Goal: Task Accomplishment & Management: Use online tool/utility

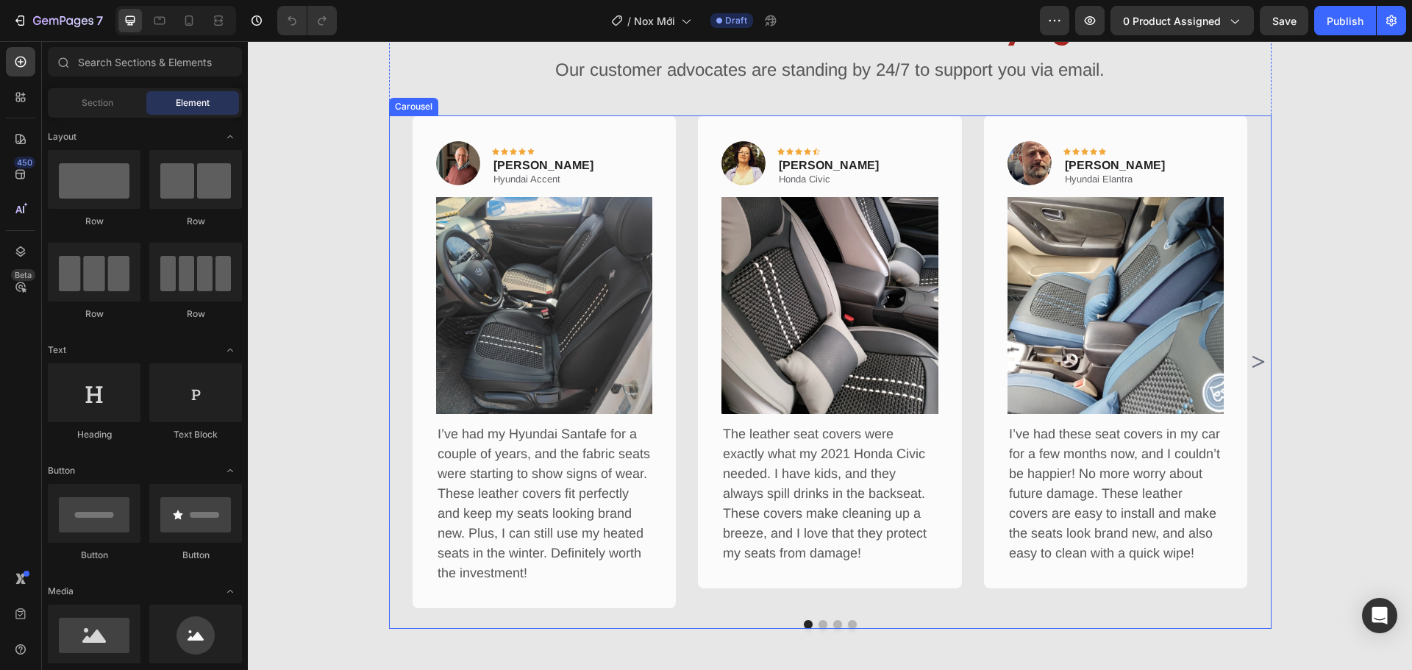
scroll to position [1029, 0]
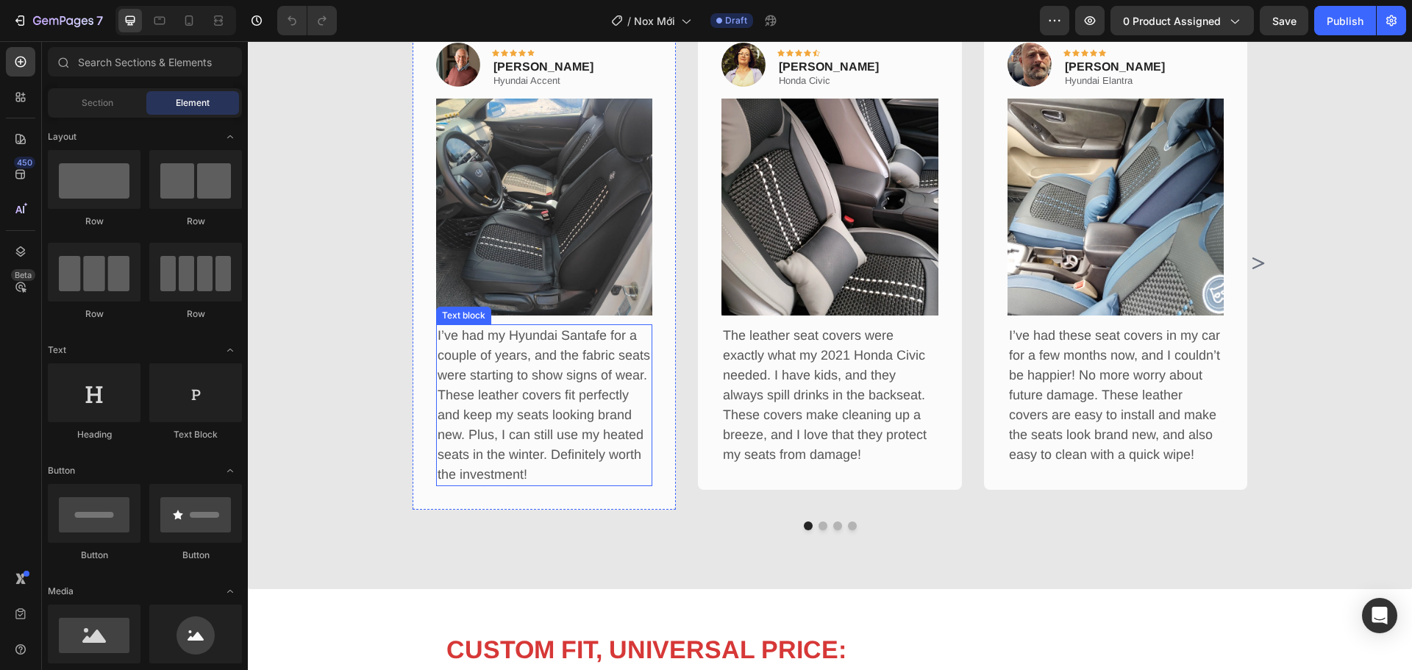
click at [537, 337] on p "I’ve had my Hyundai Santafe for a couple of years, and the fabric seats were st…" at bounding box center [544, 405] width 214 height 159
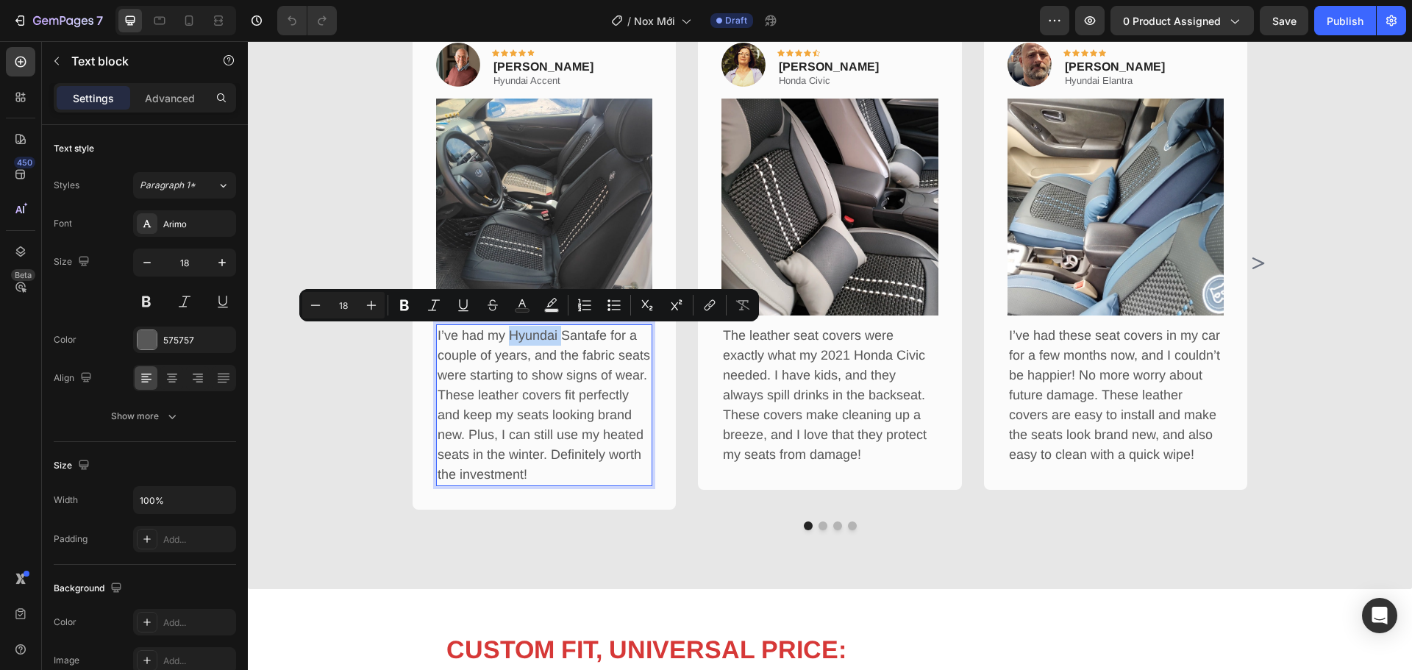
click at [546, 339] on p "I’ve had my Hyundai Santafe for a couple of years, and the fabric seats were st…" at bounding box center [544, 405] width 214 height 159
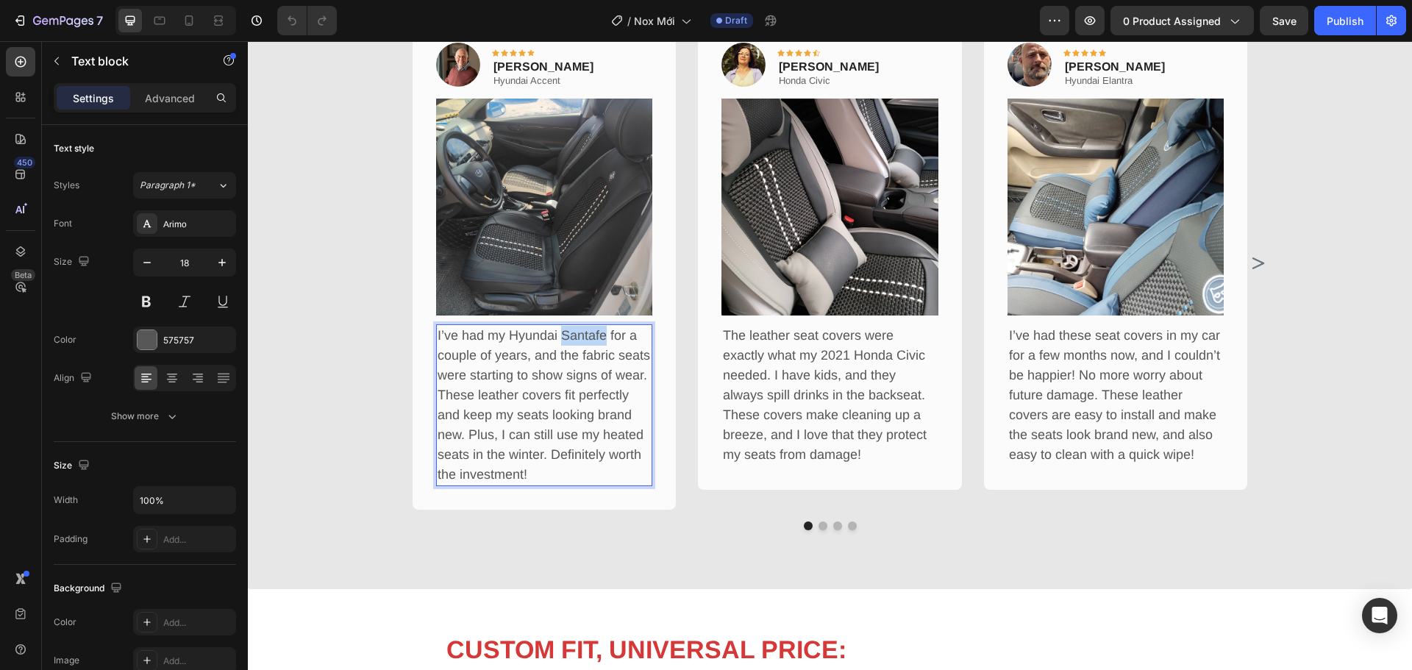
drag, startPoint x: 557, startPoint y: 338, endPoint x: 615, endPoint y: 326, distance: 59.4
click at [598, 337] on p "I’ve had my Hyundai Santafe for a couple of years, and the fabric seats were st…" at bounding box center [544, 405] width 214 height 159
click at [1254, 256] on icon "Carousel Next Arrow" at bounding box center [1257, 263] width 18 height 18
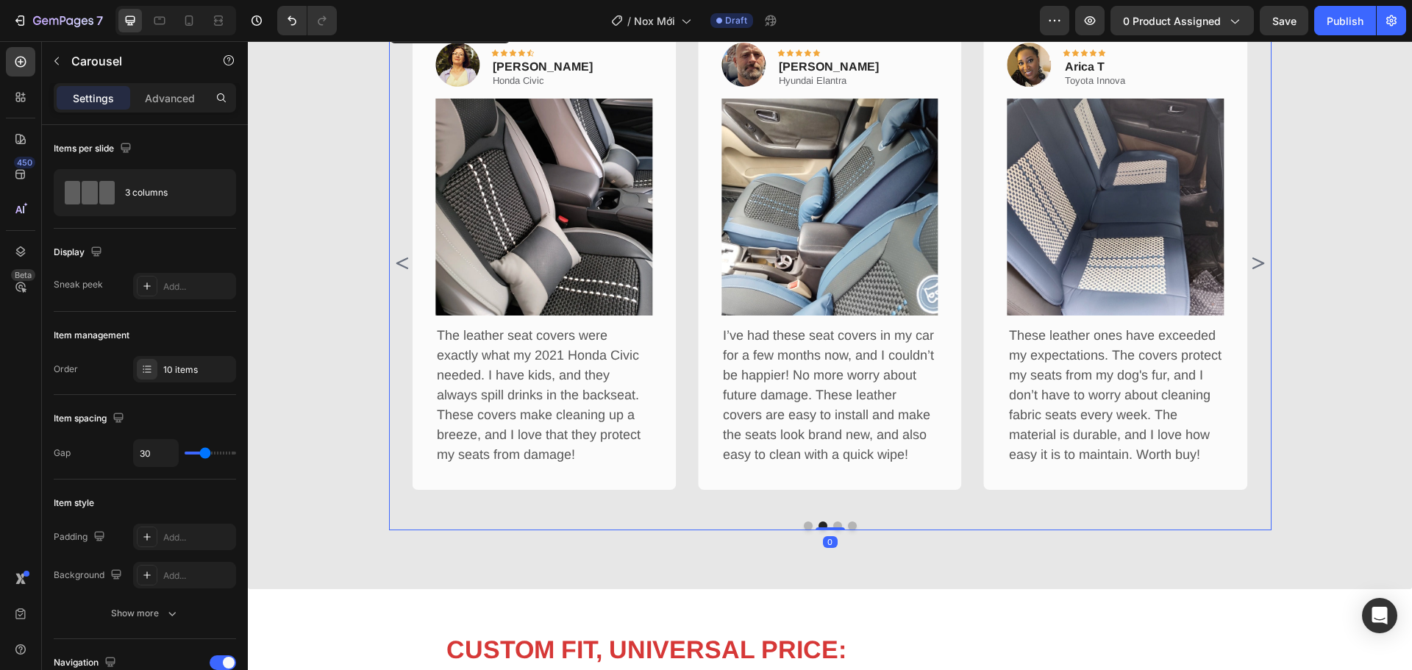
click at [1254, 256] on icon "Carousel Next Arrow" at bounding box center [1257, 263] width 18 height 18
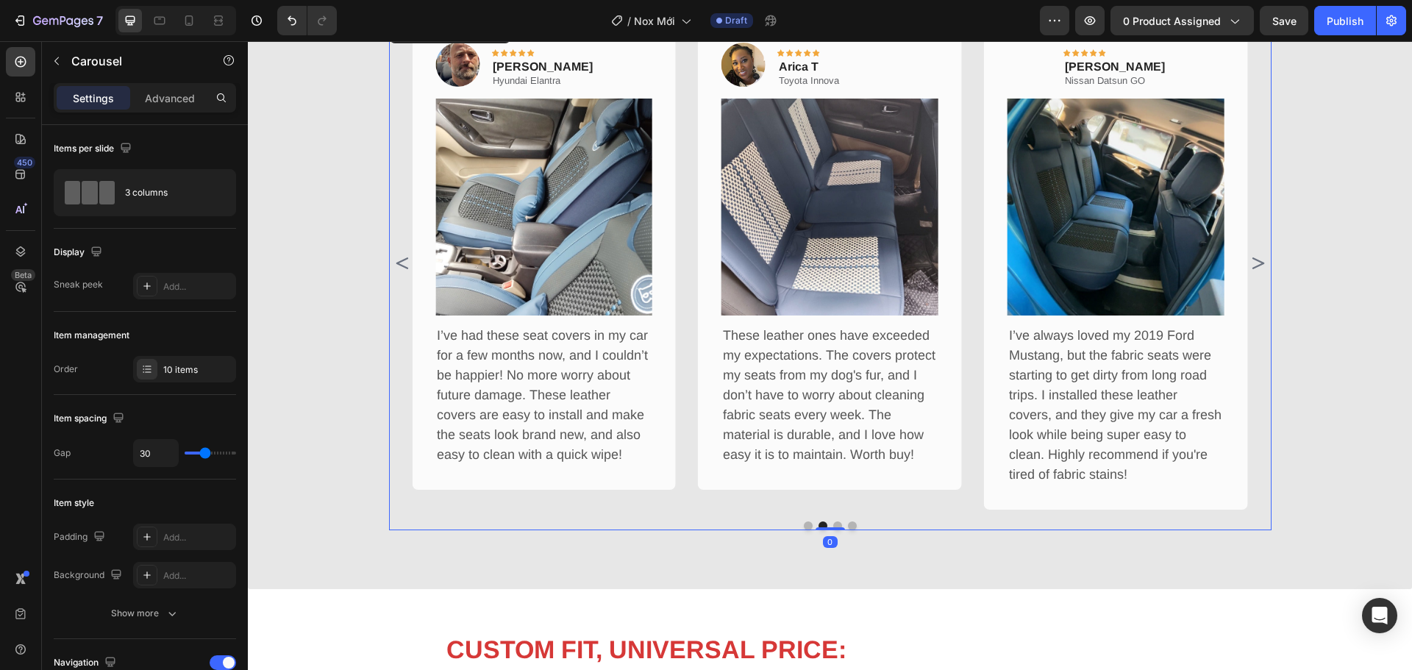
click at [1254, 256] on icon "Carousel Next Arrow" at bounding box center [1257, 263] width 18 height 18
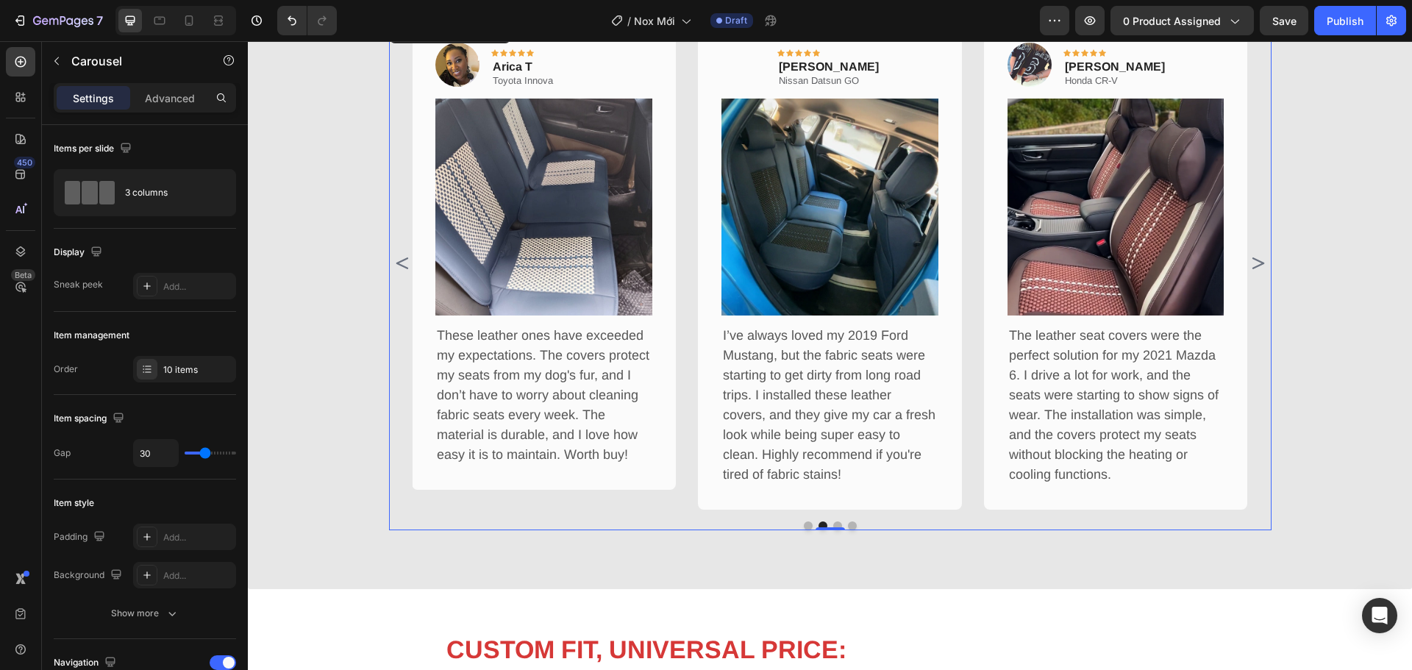
click at [1254, 256] on icon "Carousel Next Arrow" at bounding box center [1257, 263] width 18 height 18
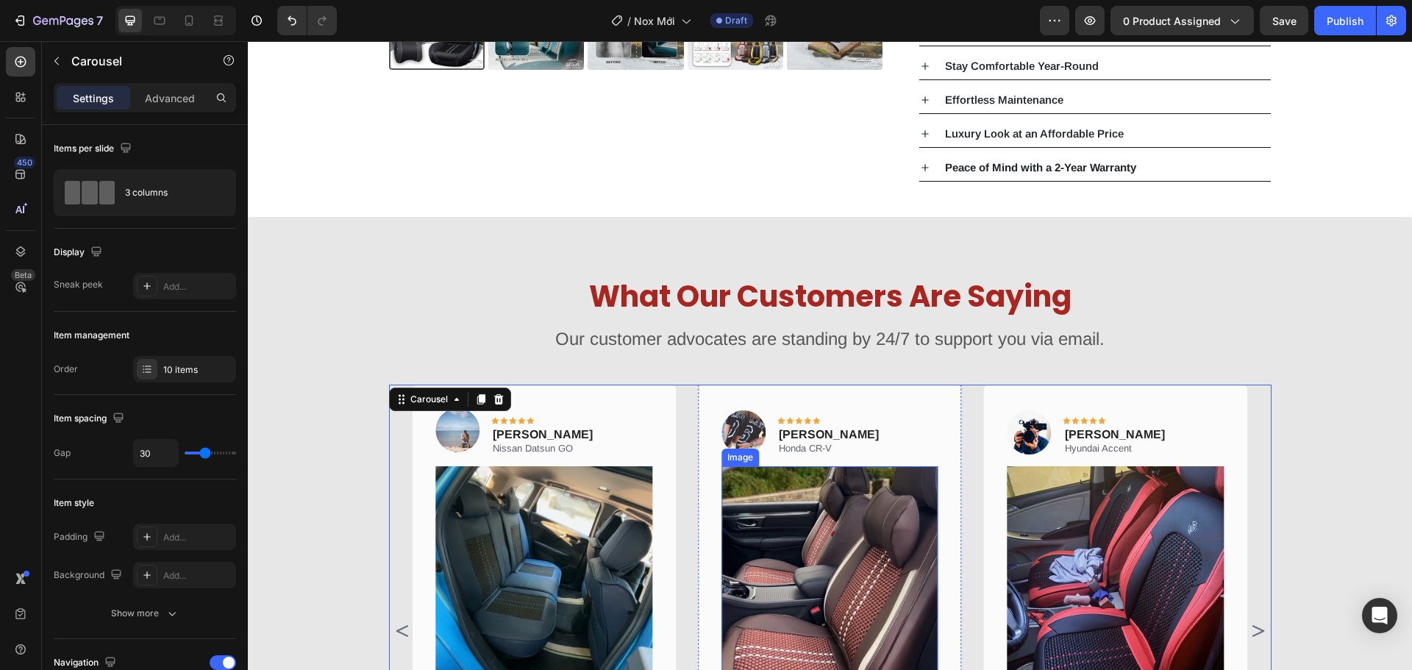
scroll to position [1323, 0]
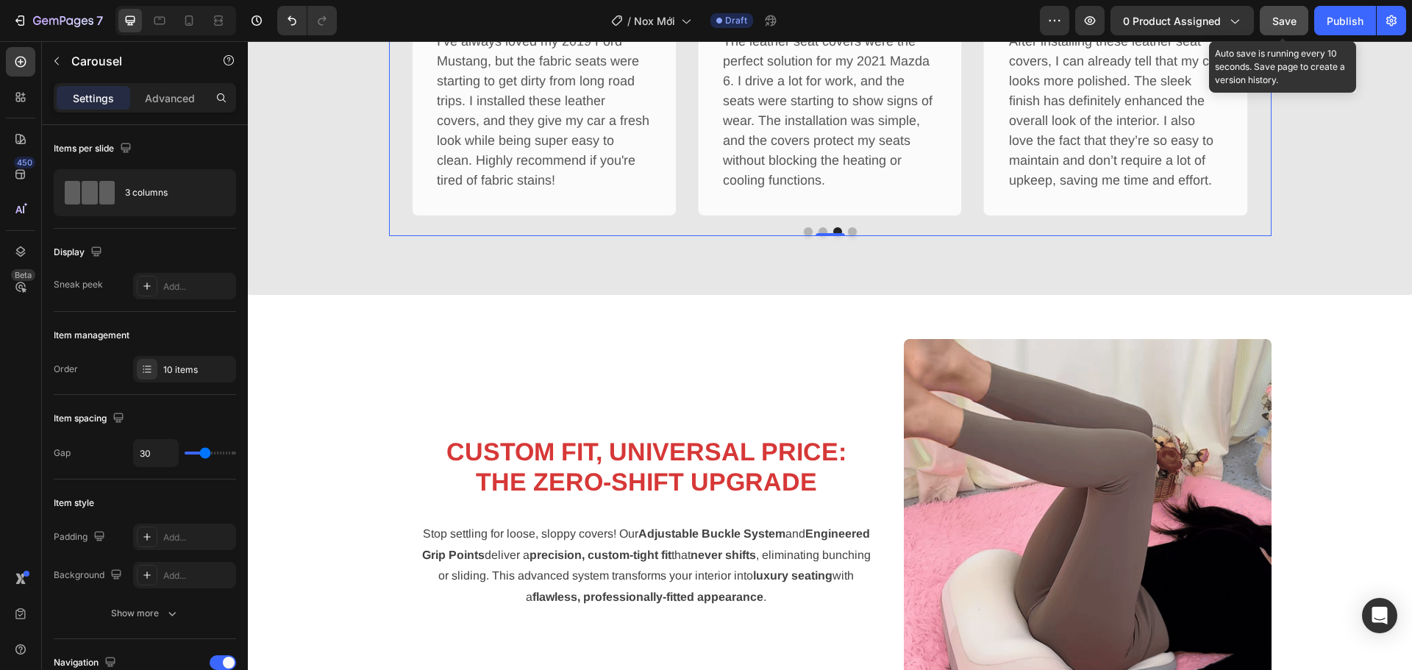
click at [1294, 30] on button "Save" at bounding box center [1284, 20] width 49 height 29
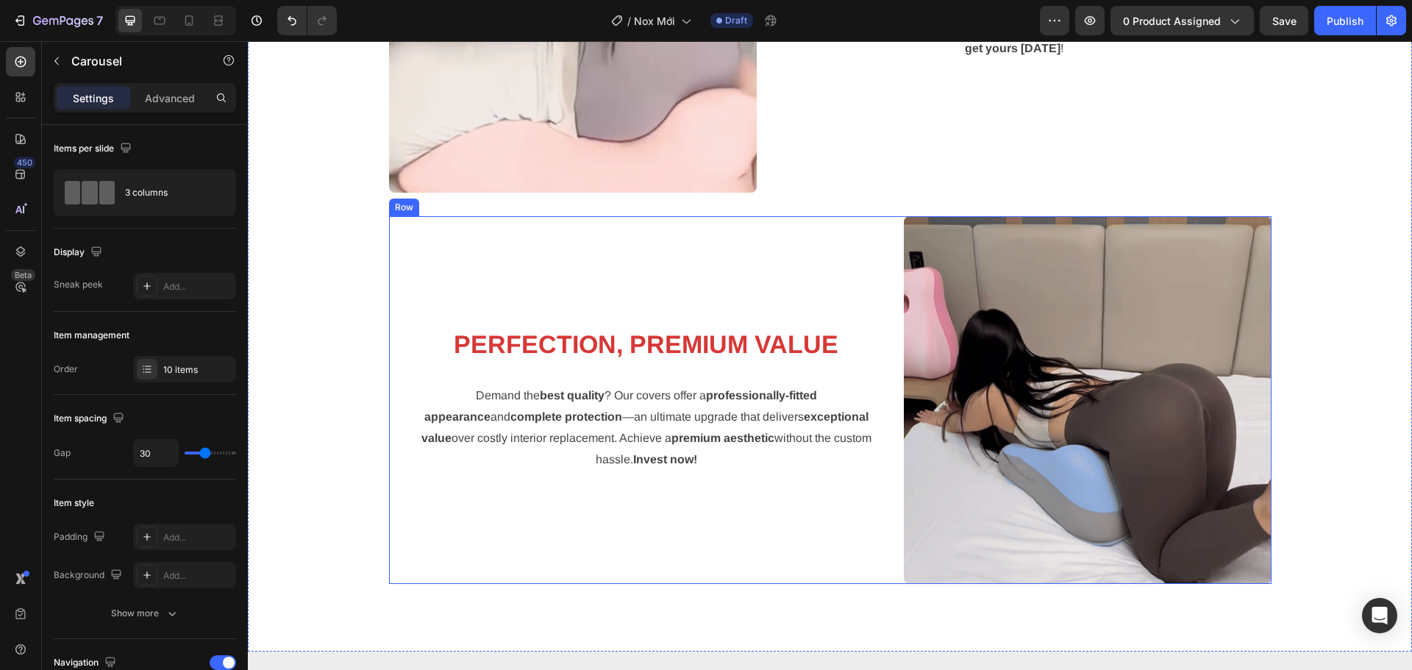
scroll to position [3162, 0]
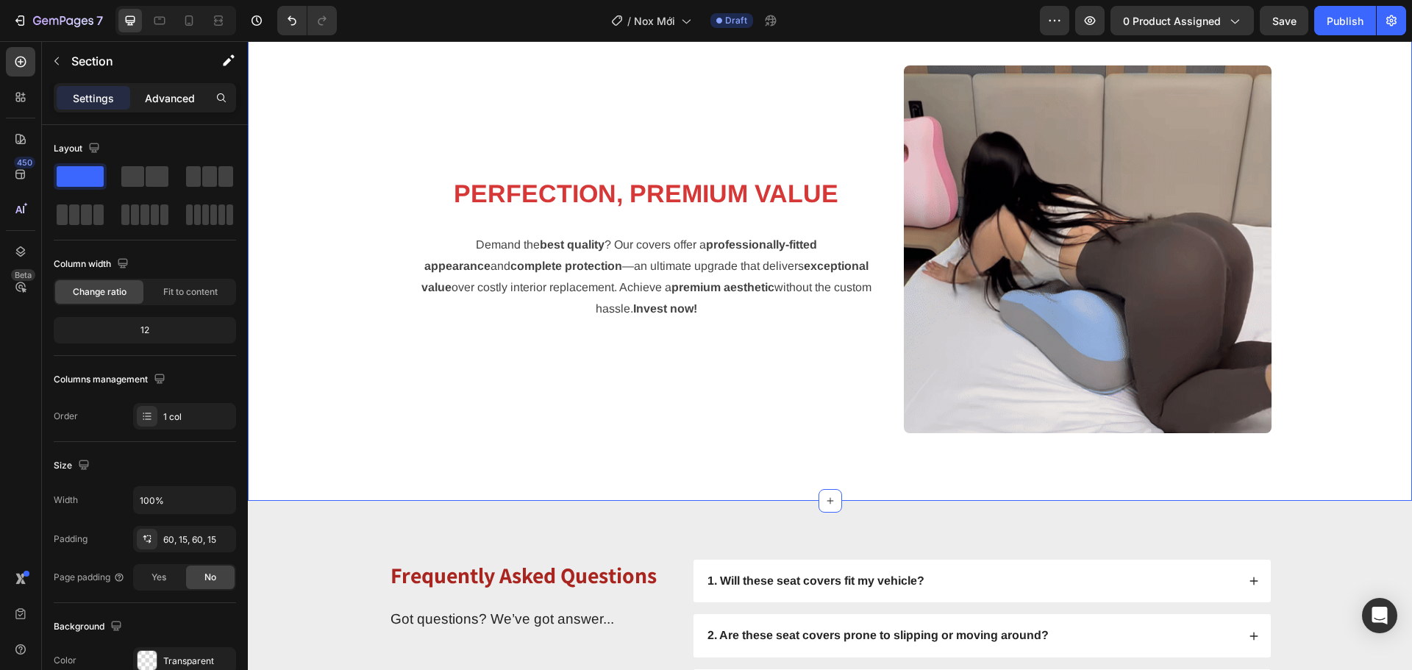
click at [160, 87] on div "Advanced" at bounding box center [170, 98] width 74 height 24
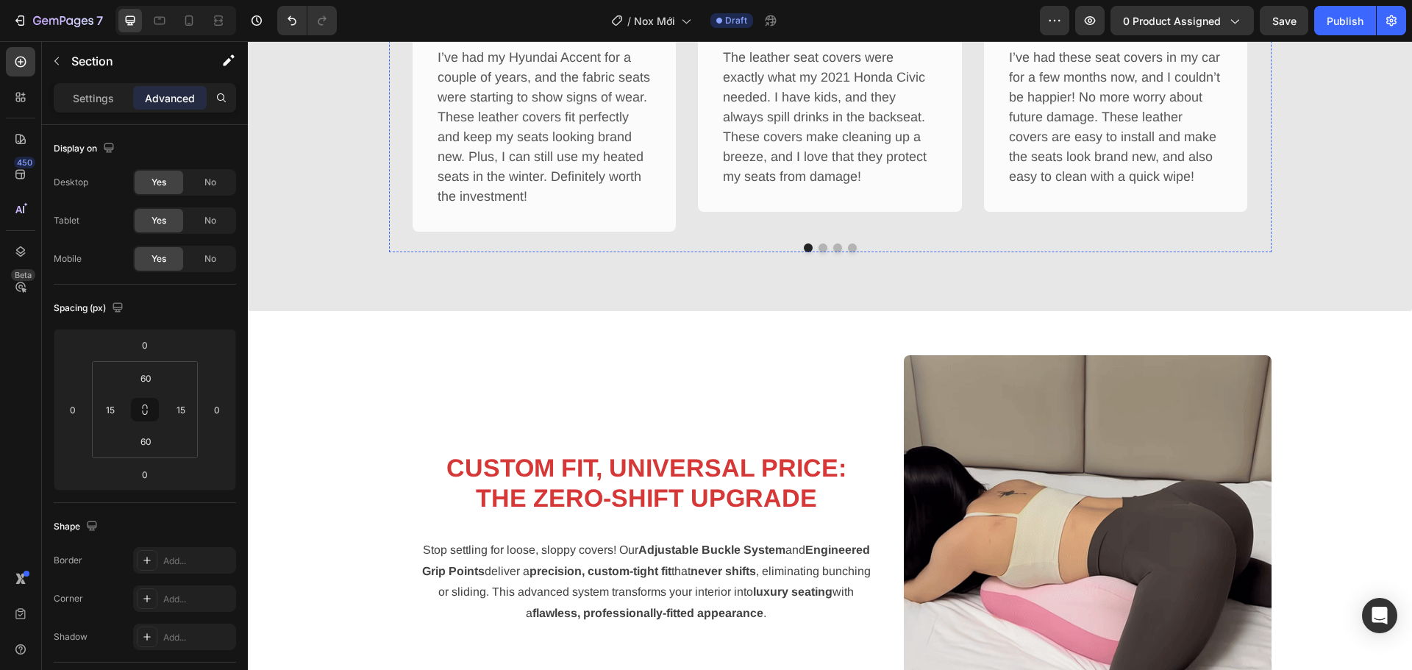
scroll to position [1315, 0]
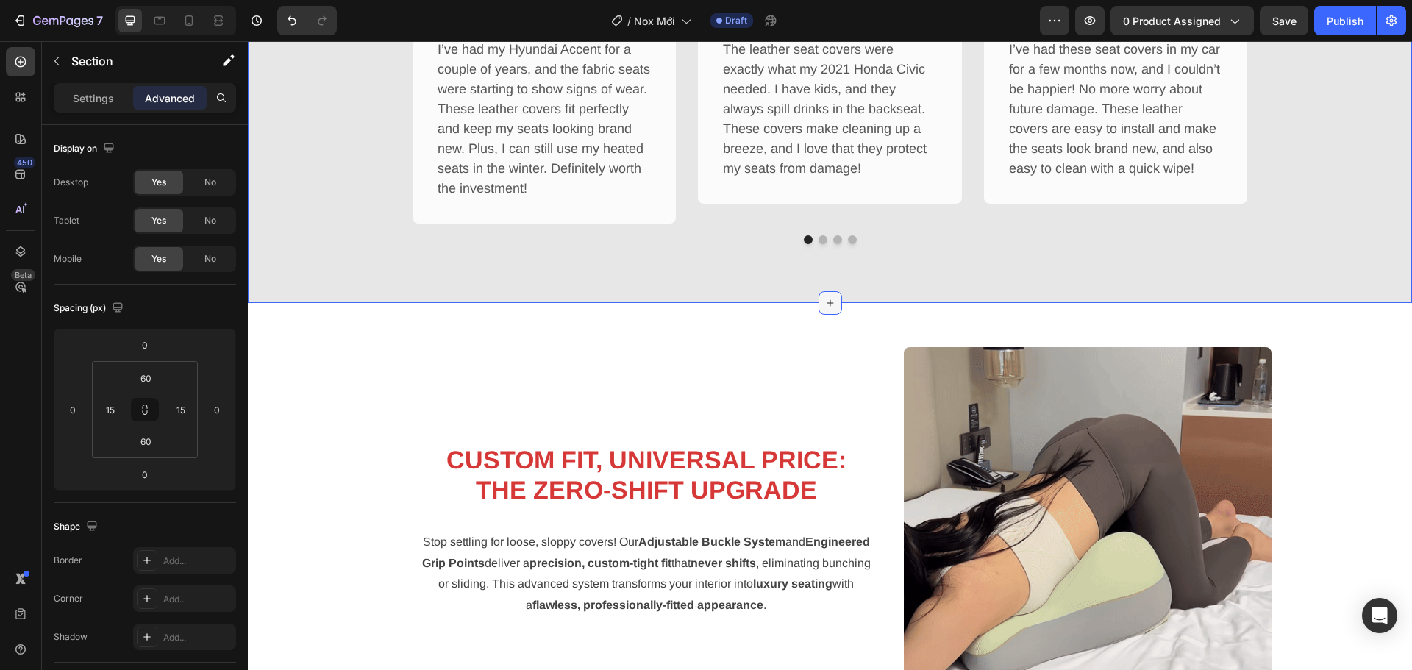
click at [824, 301] on icon at bounding box center [830, 303] width 12 height 12
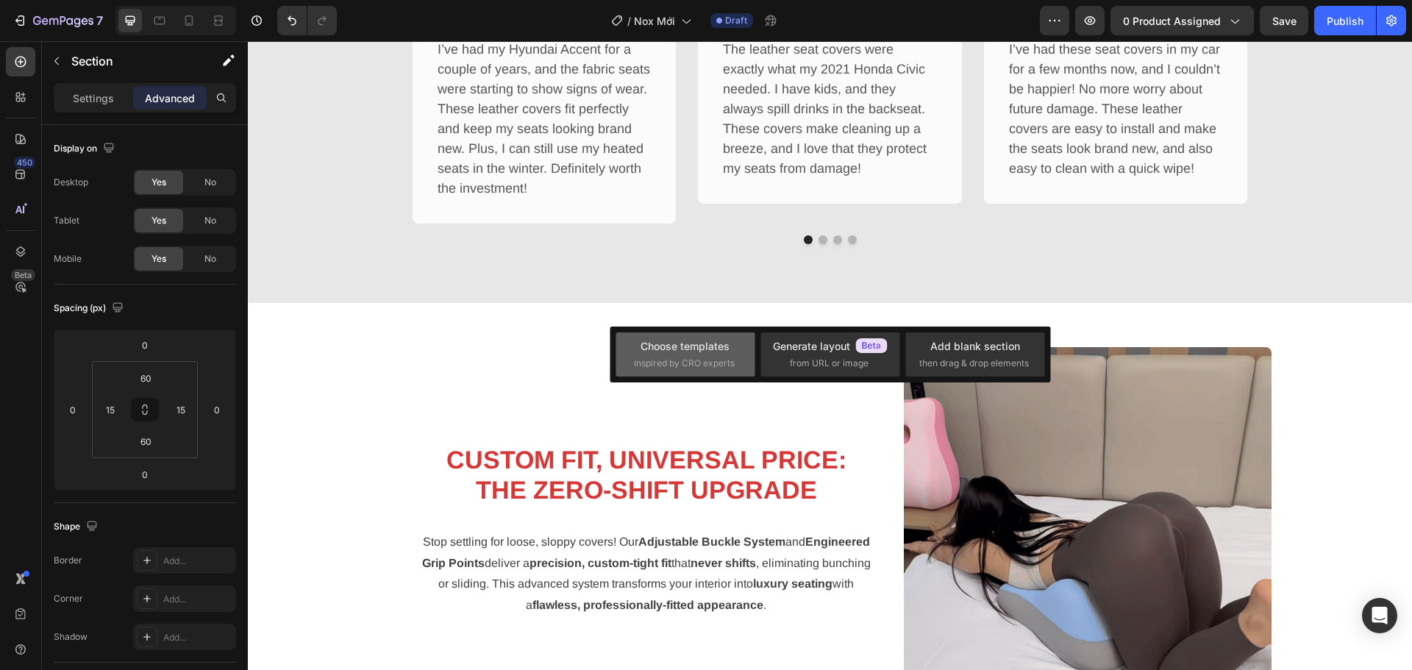
click at [718, 356] on div "Choose templates inspired by CRO experts" at bounding box center [685, 354] width 103 height 32
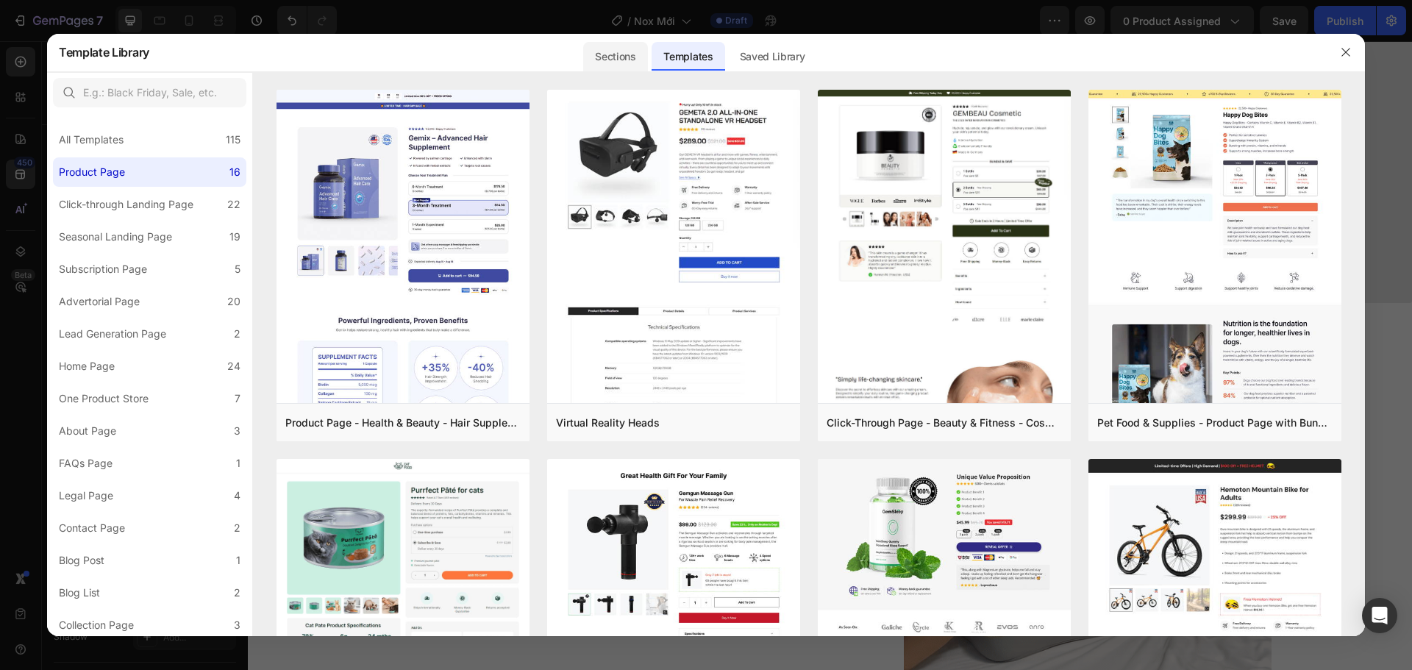
drag, startPoint x: 619, startPoint y: 34, endPoint x: 629, endPoint y: 56, distance: 24.0
click at [621, 34] on div "Sections" at bounding box center [615, 52] width 67 height 38
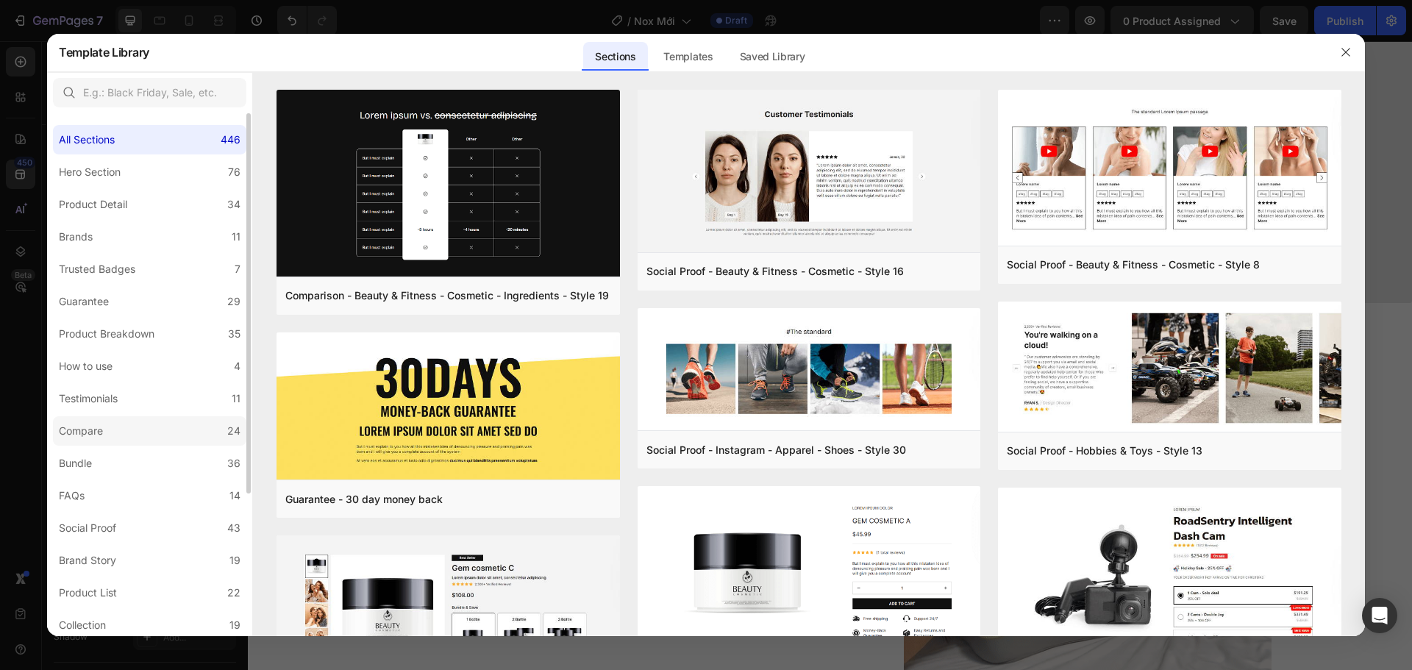
click at [141, 421] on label "Compare 24" at bounding box center [149, 430] width 193 height 29
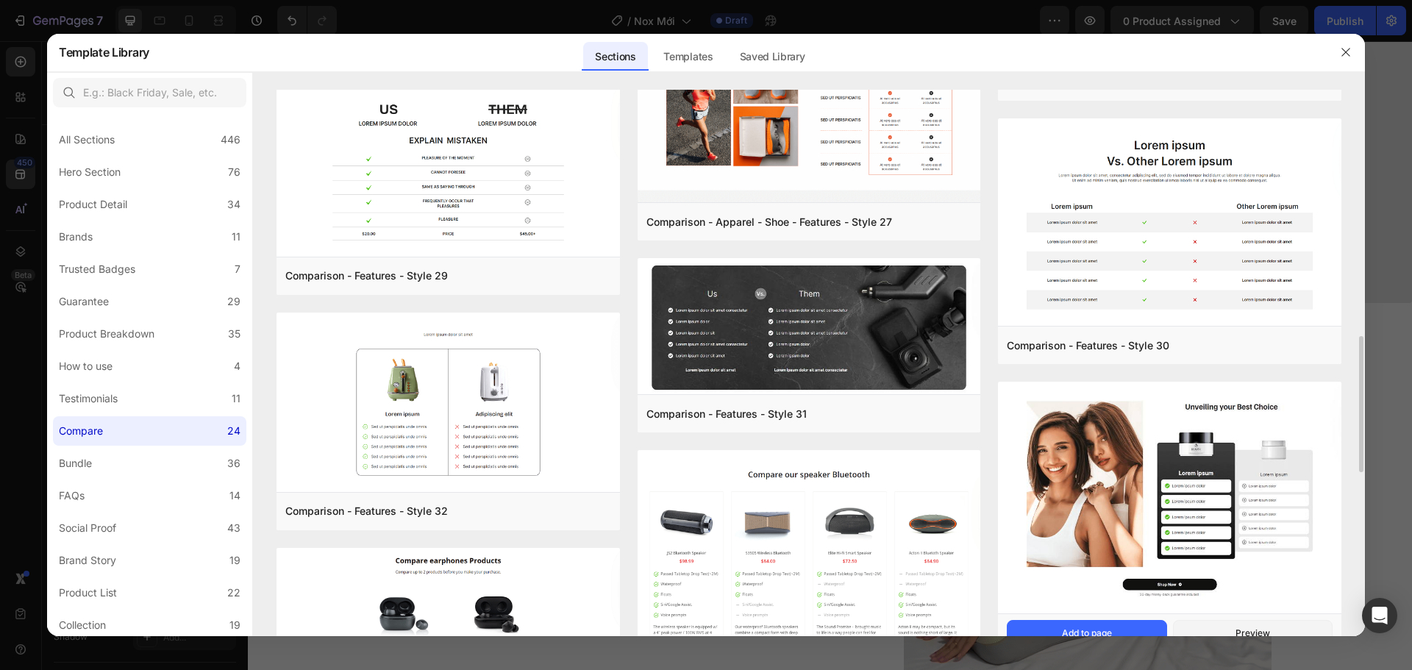
scroll to position [694, 0]
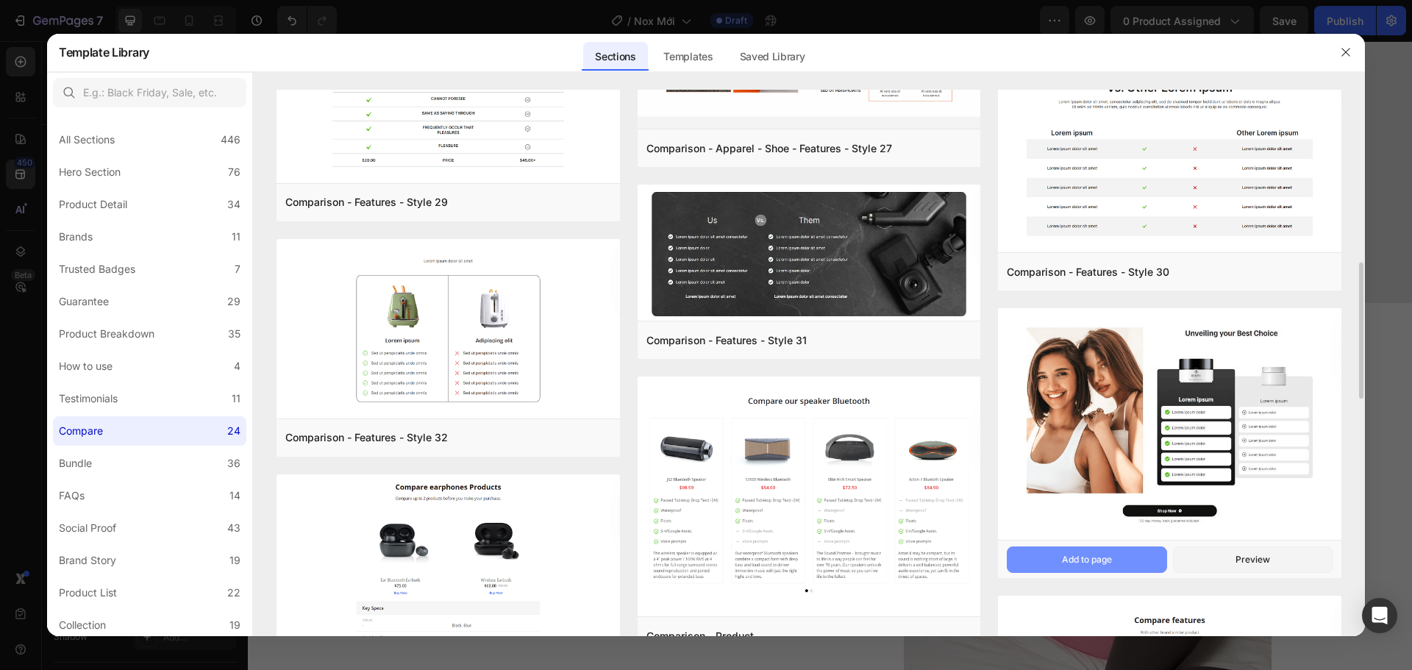
click at [1132, 552] on button "Add to page" at bounding box center [1087, 559] width 160 height 26
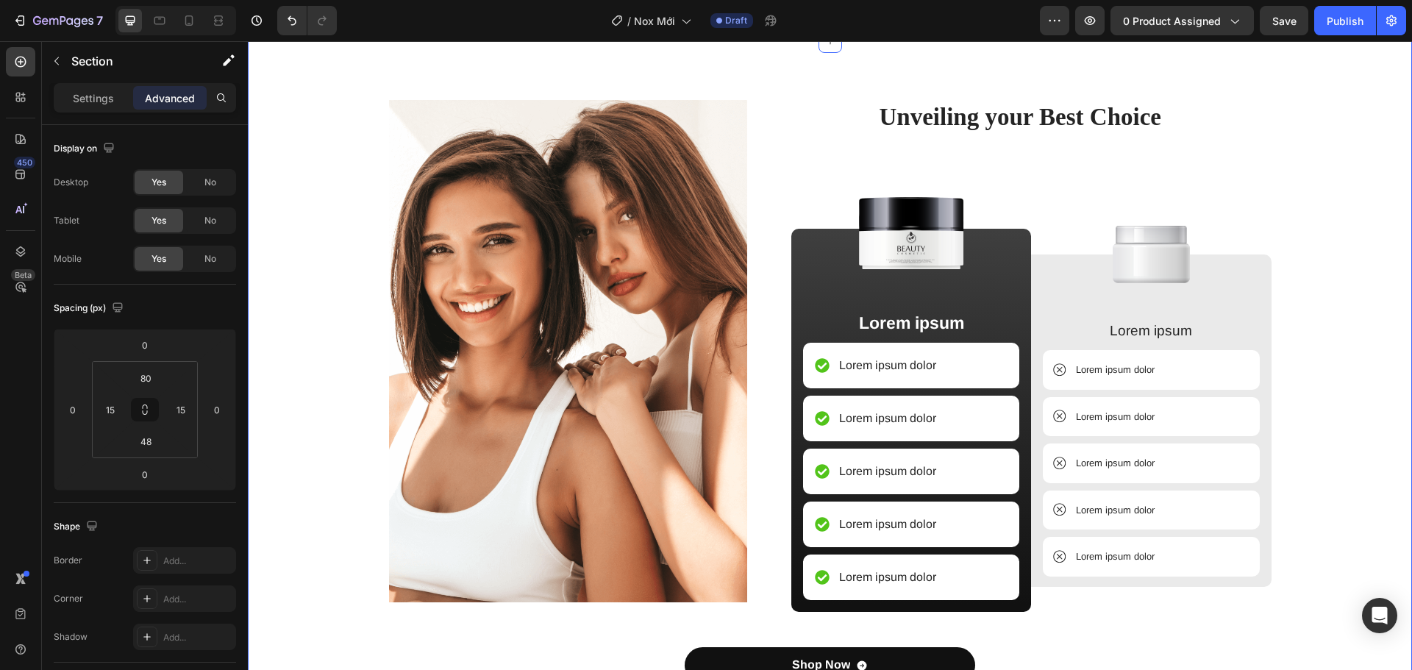
scroll to position [1128, 0]
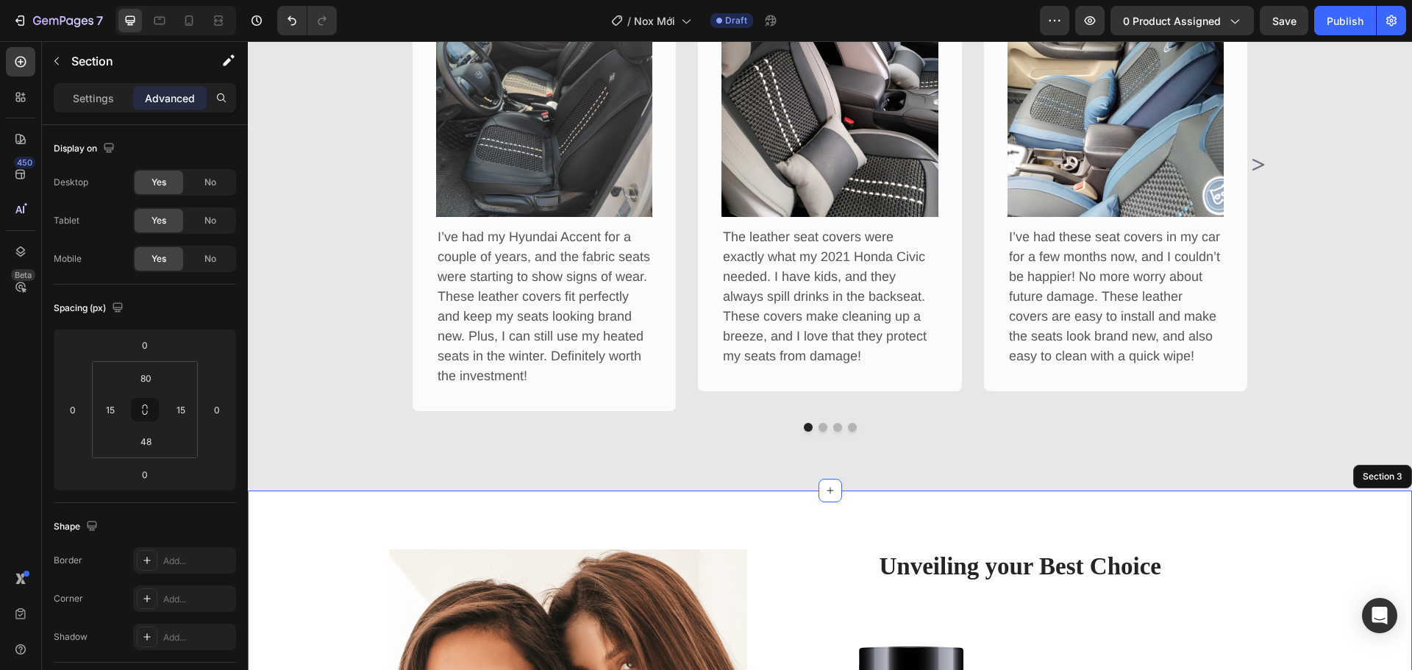
click at [1284, 459] on div "What Our Customers Are Saying Heading Our customer advocates are standing by 24…" at bounding box center [830, 121] width 1164 height 740
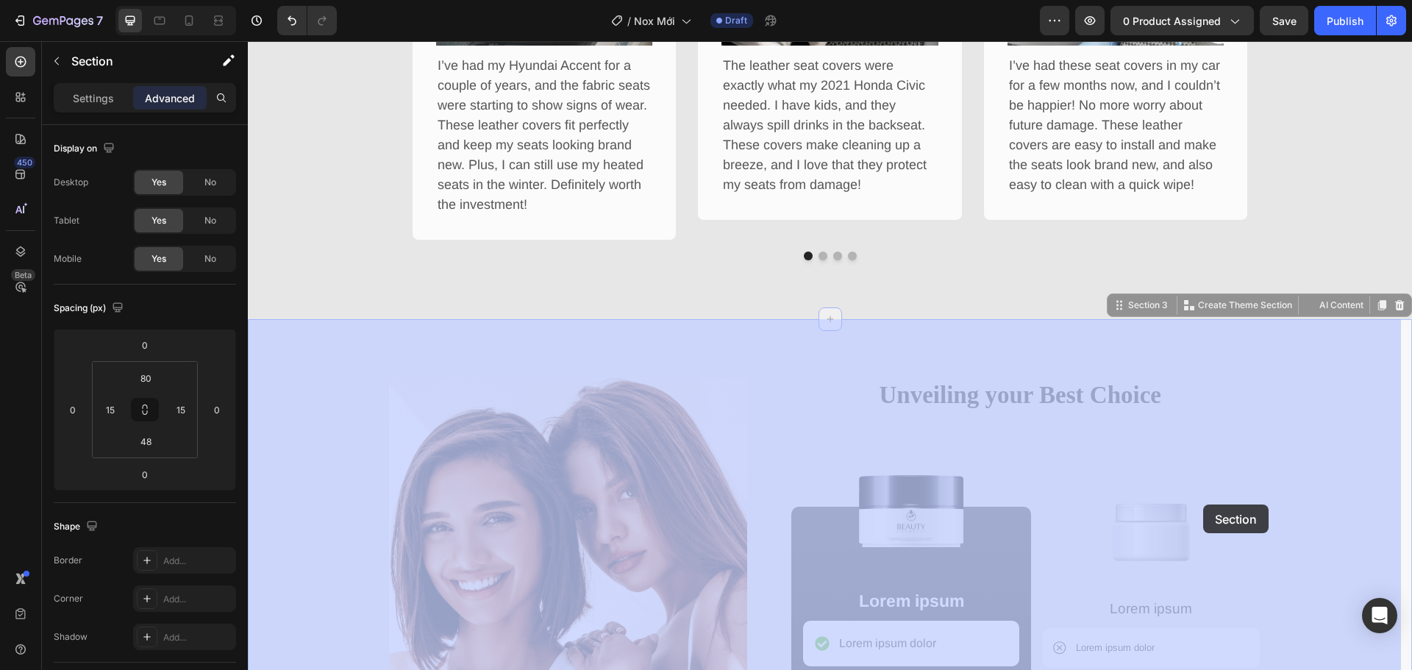
scroll to position [1308, 0]
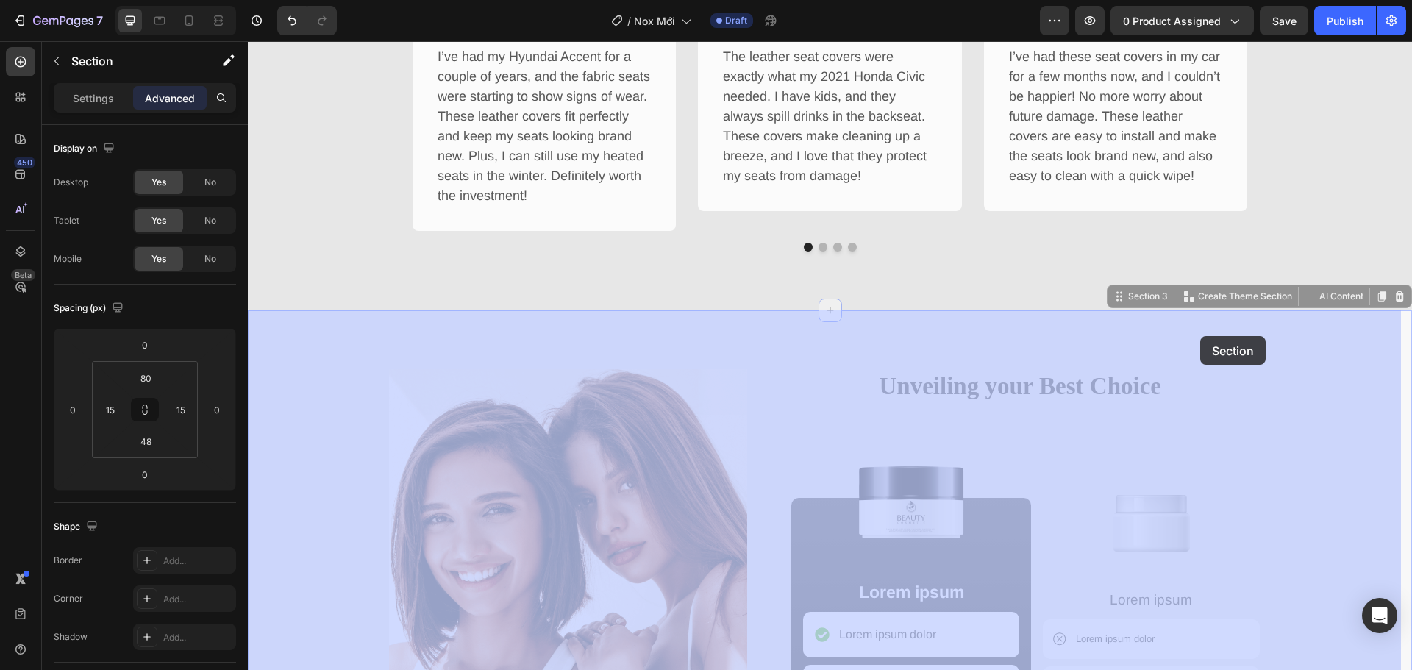
drag, startPoint x: 1153, startPoint y: 421, endPoint x: 1199, endPoint y: 333, distance: 99.7
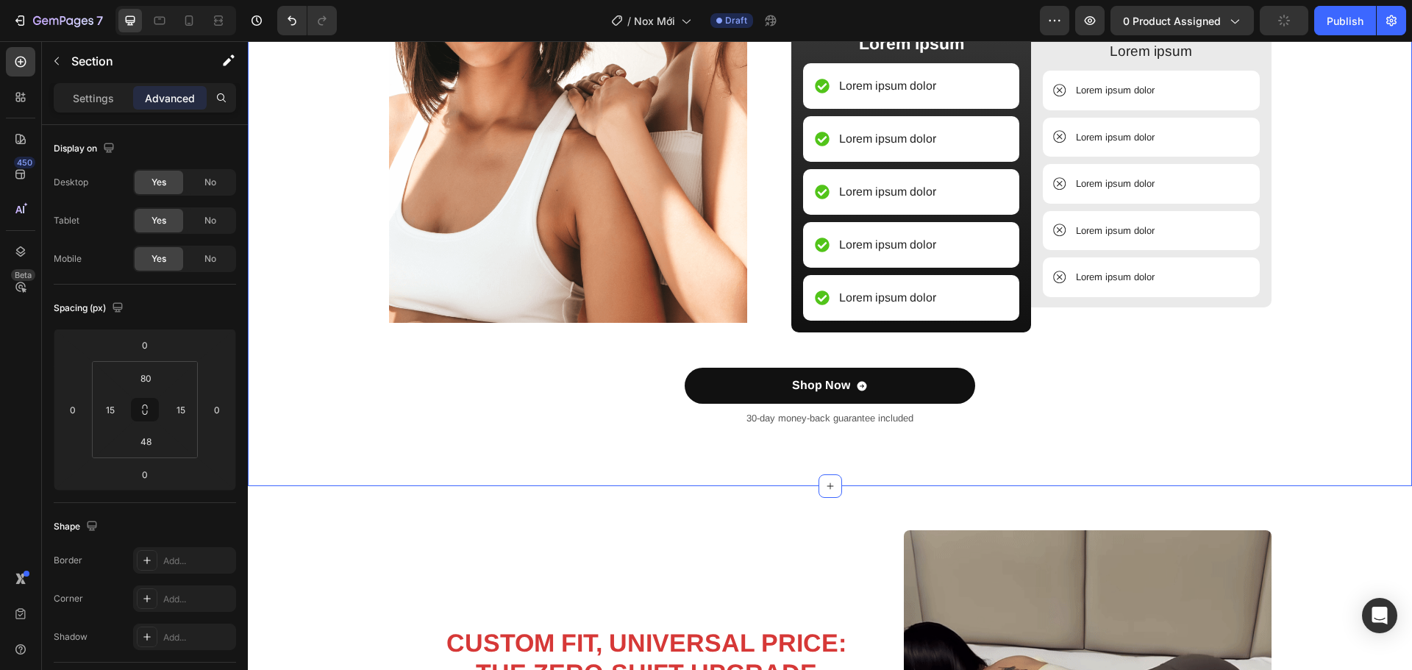
scroll to position [2043, 0]
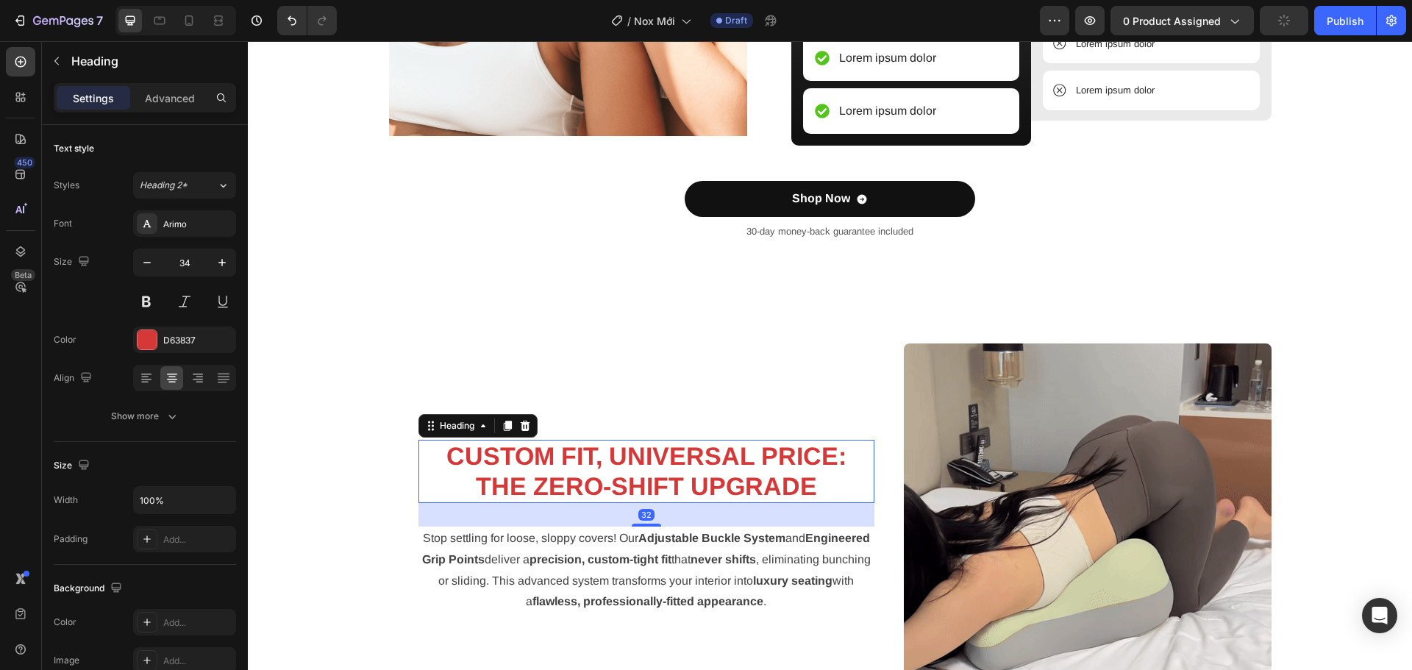
click at [725, 479] on strong "CUSTOM FIT, UNIVERSAL PRICE: THE ZERO-SHIFT UPGRADE" at bounding box center [646, 471] width 400 height 58
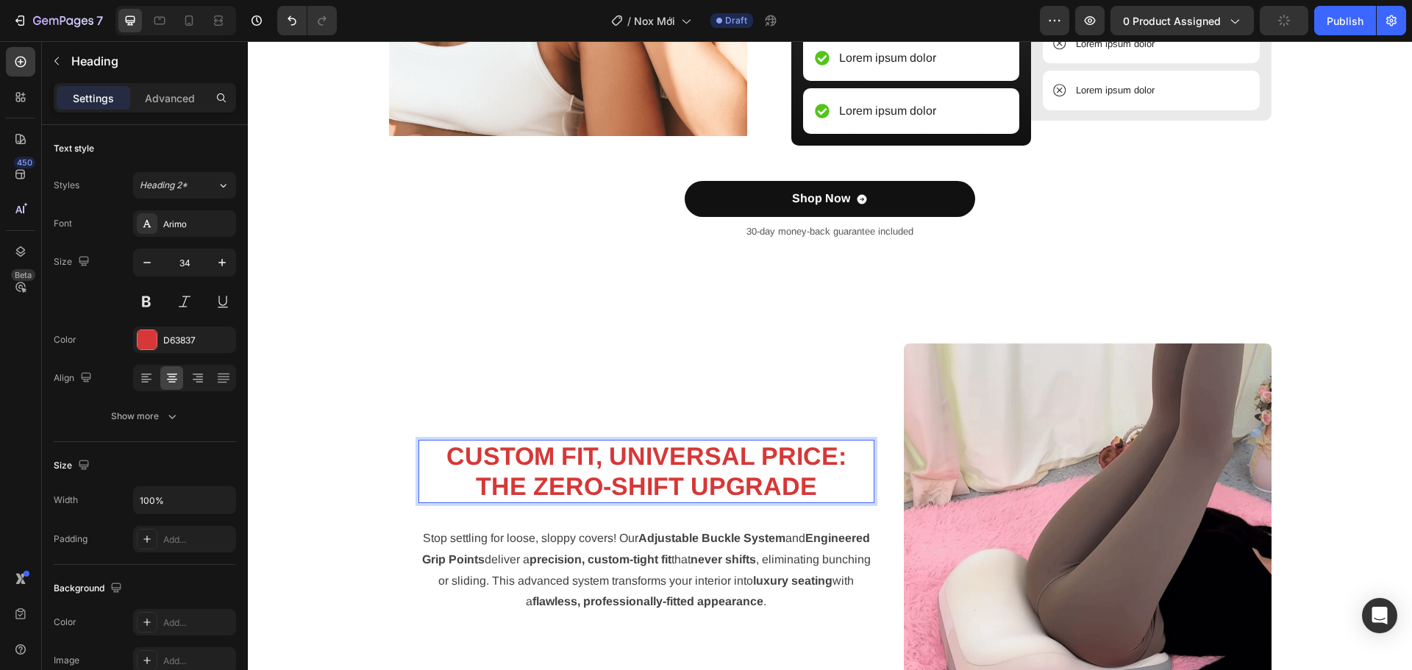
click at [454, 418] on div "CUSTOM FIT, UNIVERSAL PRICE: THE ZERO-SHIFT UPGRADE Heading 32 Stop settling fo…" at bounding box center [646, 527] width 515 height 368
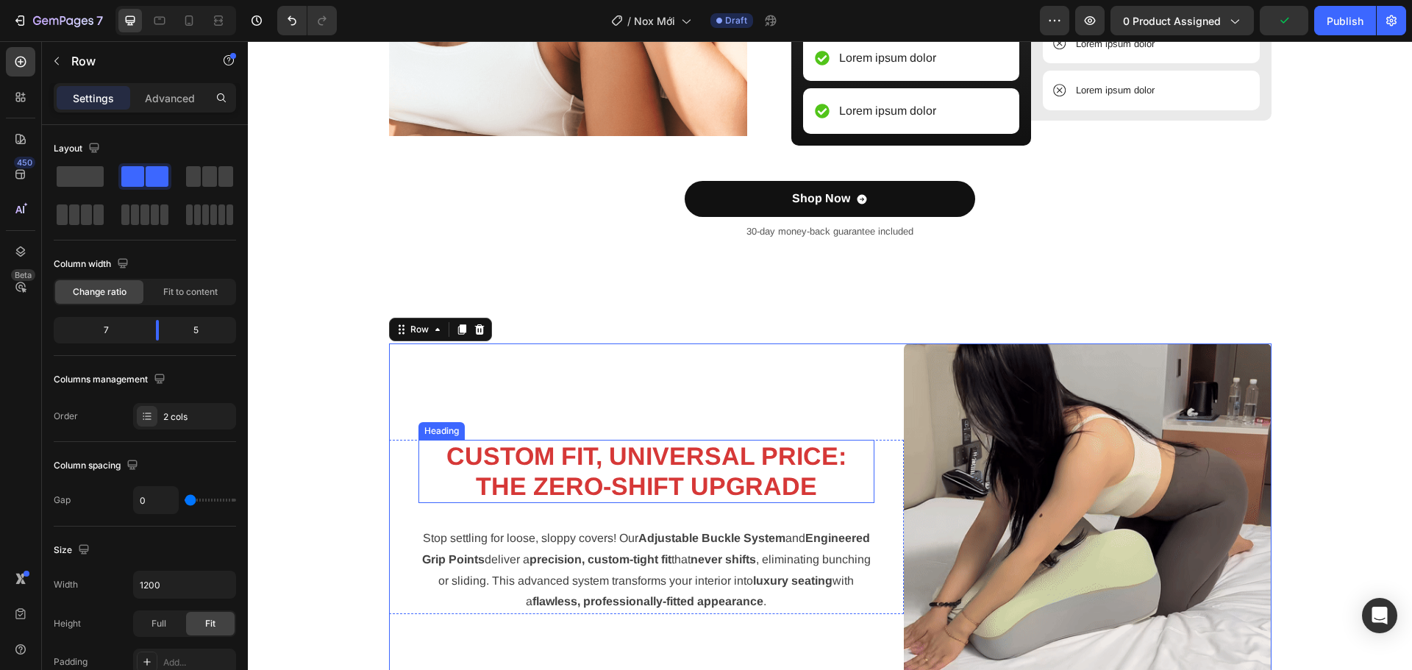
click at [577, 473] on strong "CUSTOM FIT, UNIVERSAL PRICE: THE ZERO-SHIFT UPGRADE" at bounding box center [646, 471] width 400 height 58
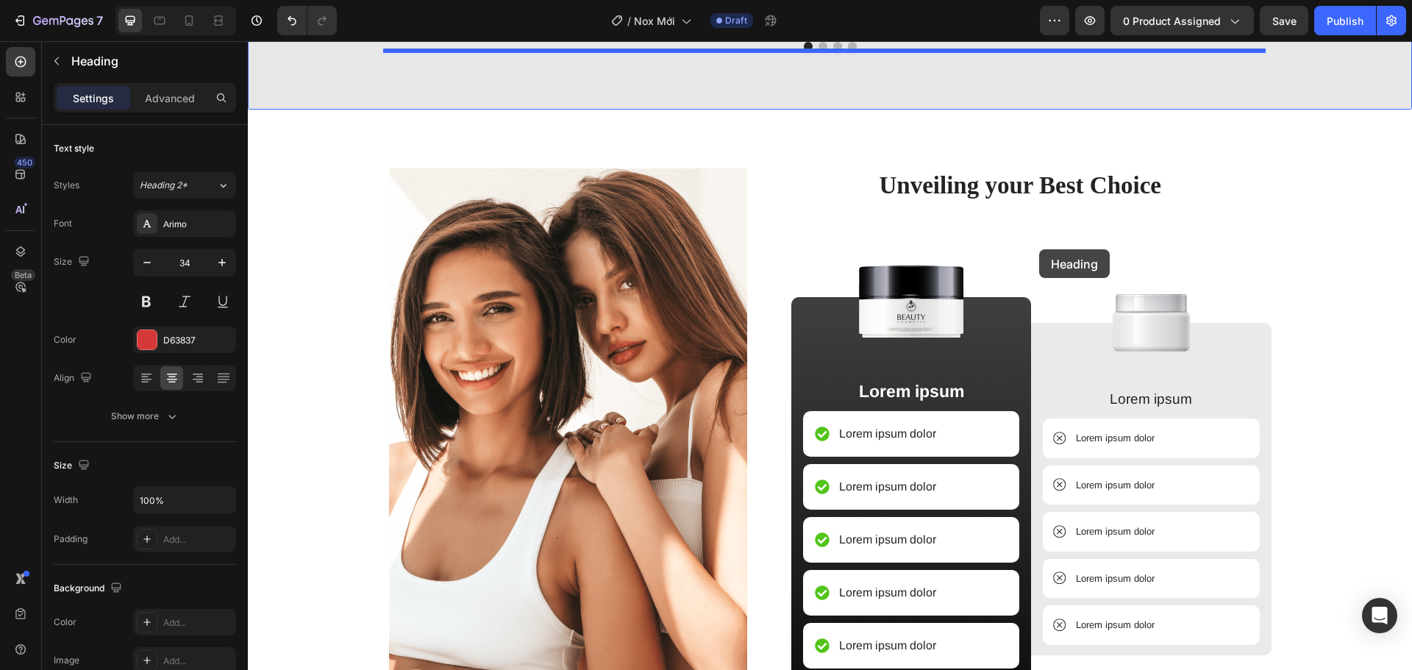
scroll to position [1358, 0]
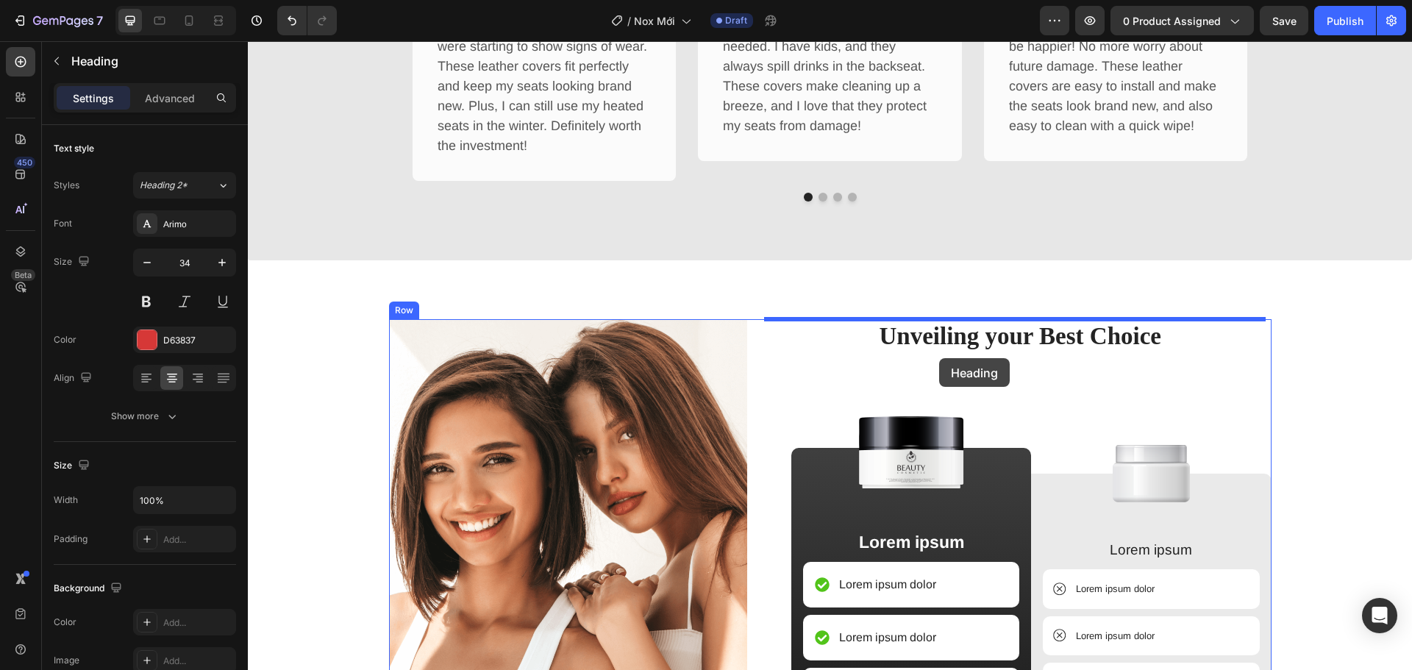
drag, startPoint x: 443, startPoint y: 423, endPoint x: 939, endPoint y: 357, distance: 499.9
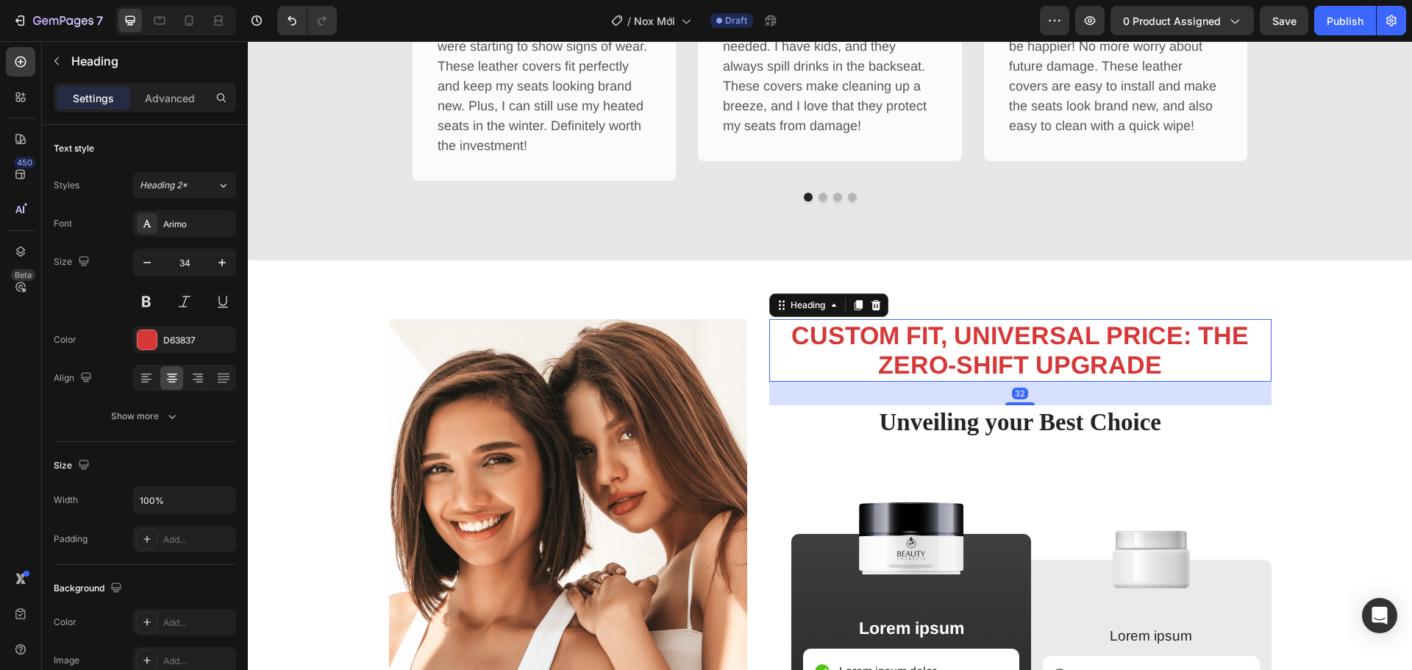
click at [949, 404] on div "32" at bounding box center [1020, 394] width 502 height 24
click at [954, 421] on h2 "Unveiling your Best Choice" at bounding box center [1020, 422] width 502 height 35
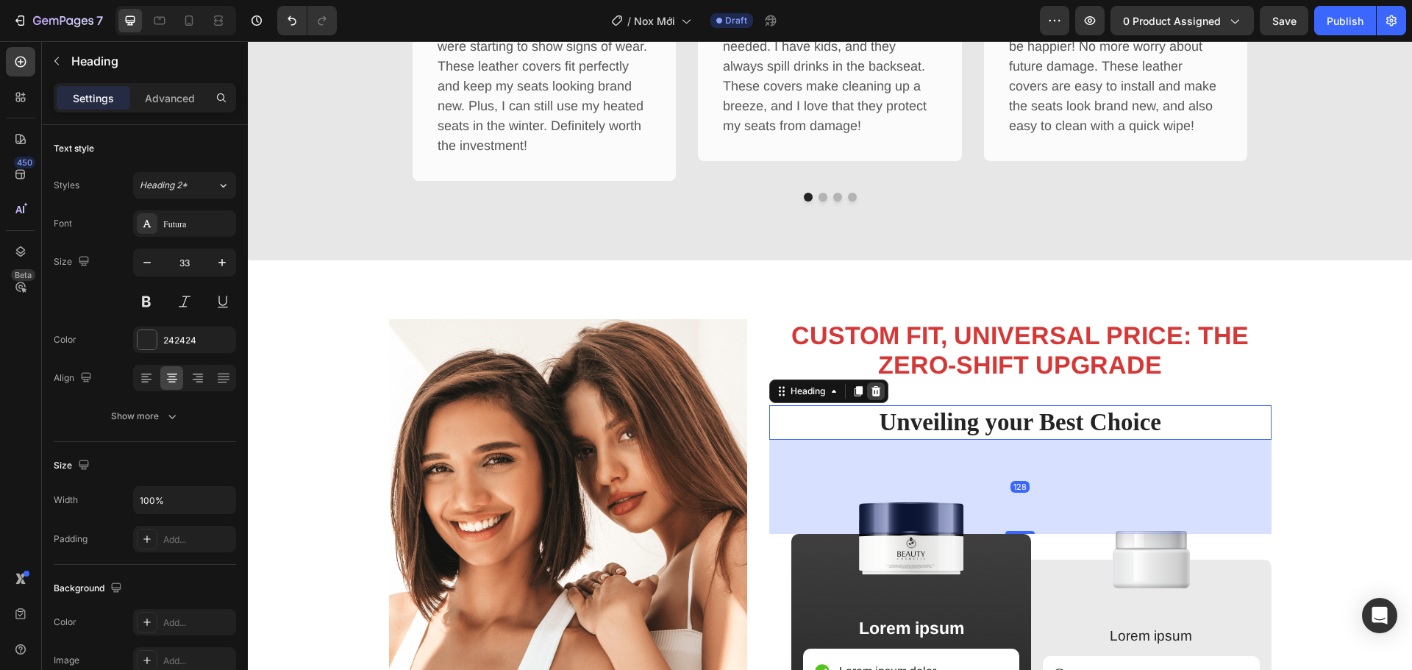
click at [875, 393] on icon at bounding box center [876, 391] width 12 height 12
click at [874, 501] on img at bounding box center [910, 538] width 119 height 74
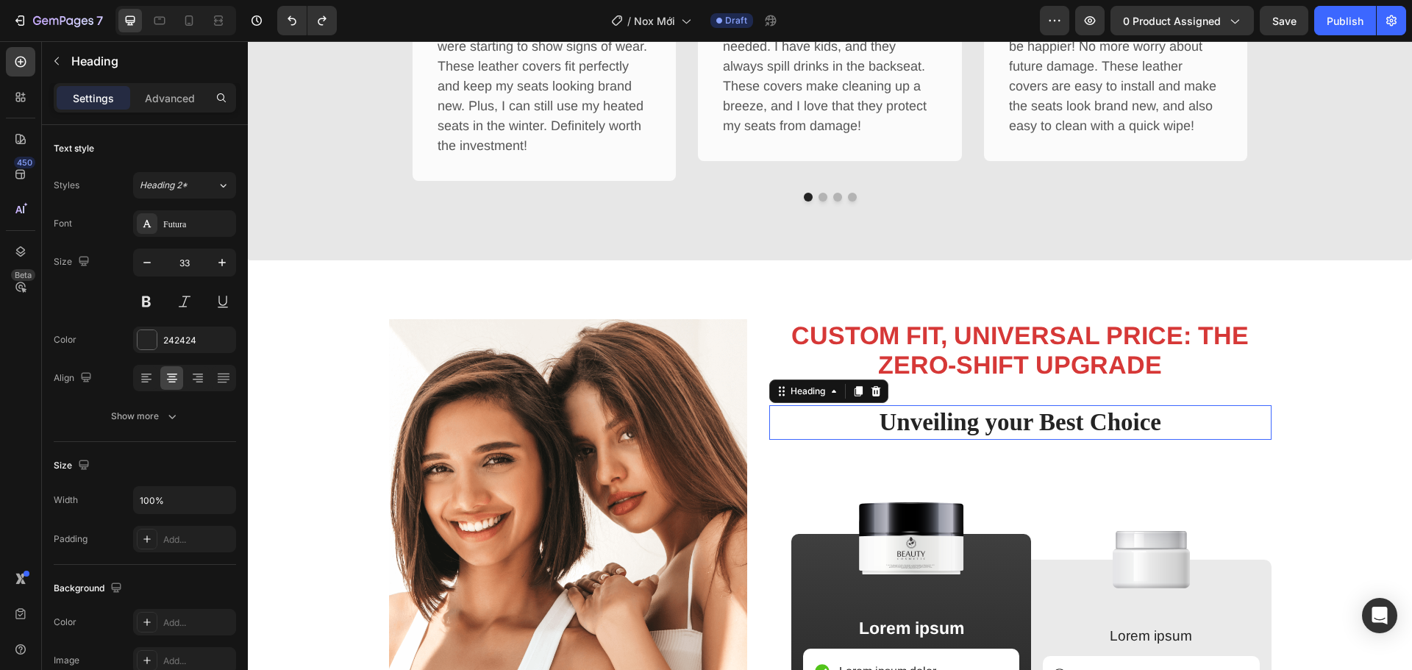
click at [1012, 417] on h2 "Unveiling your Best Choice" at bounding box center [1020, 422] width 502 height 35
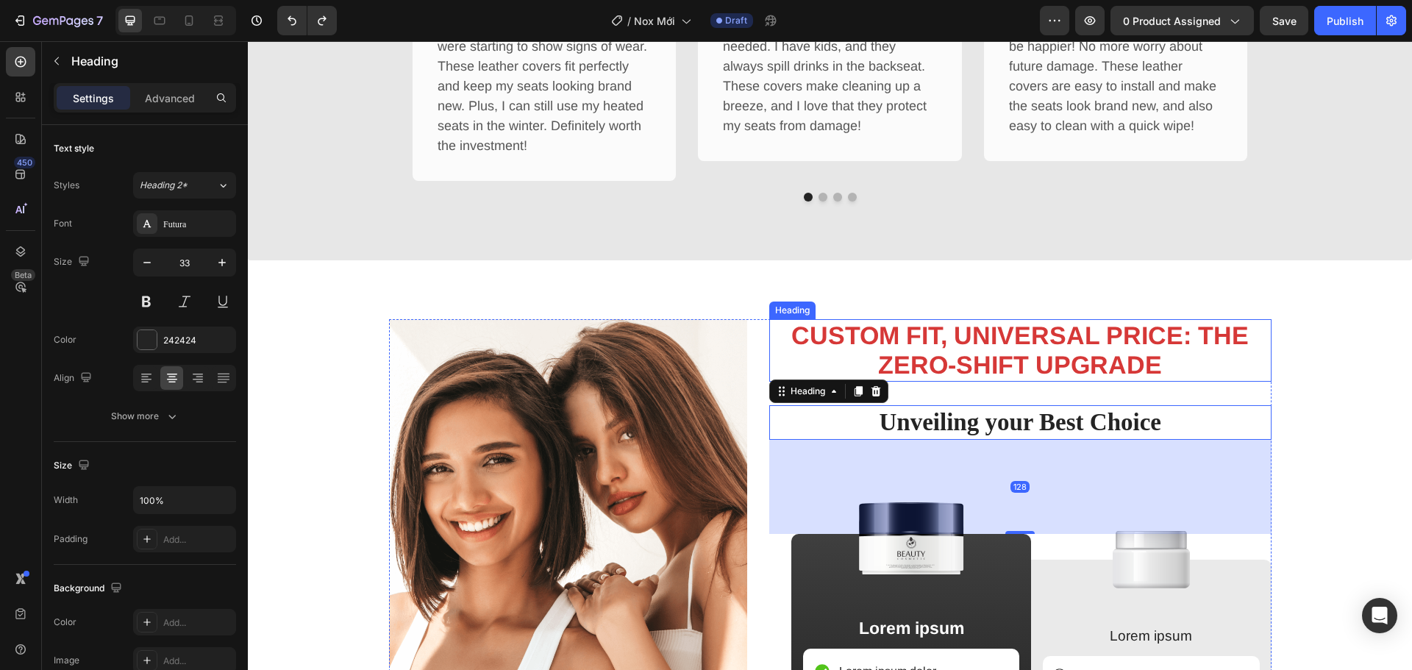
click at [1016, 349] on h2 "CUSTOM FIT, UNIVERSAL PRICE: THE ZERO-SHIFT UPGRADE" at bounding box center [1020, 350] width 502 height 63
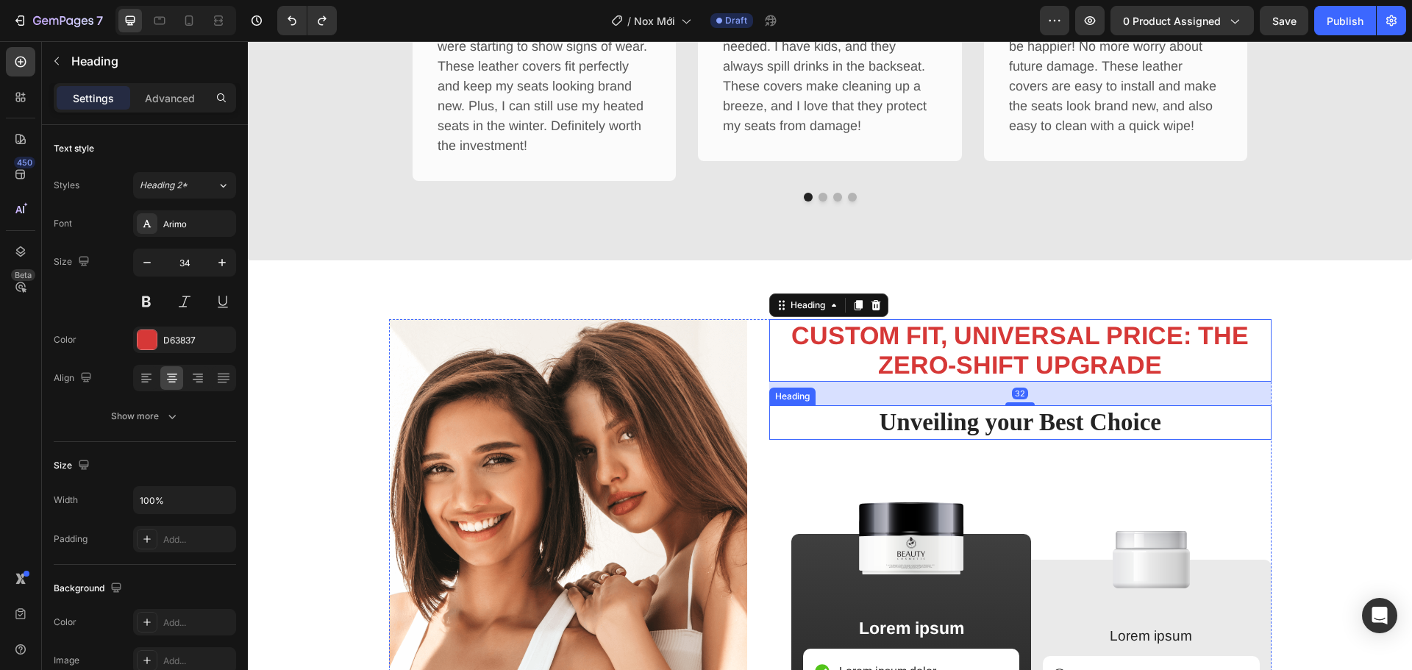
click at [1012, 422] on h2 "Unveiling your Best Choice" at bounding box center [1020, 422] width 502 height 35
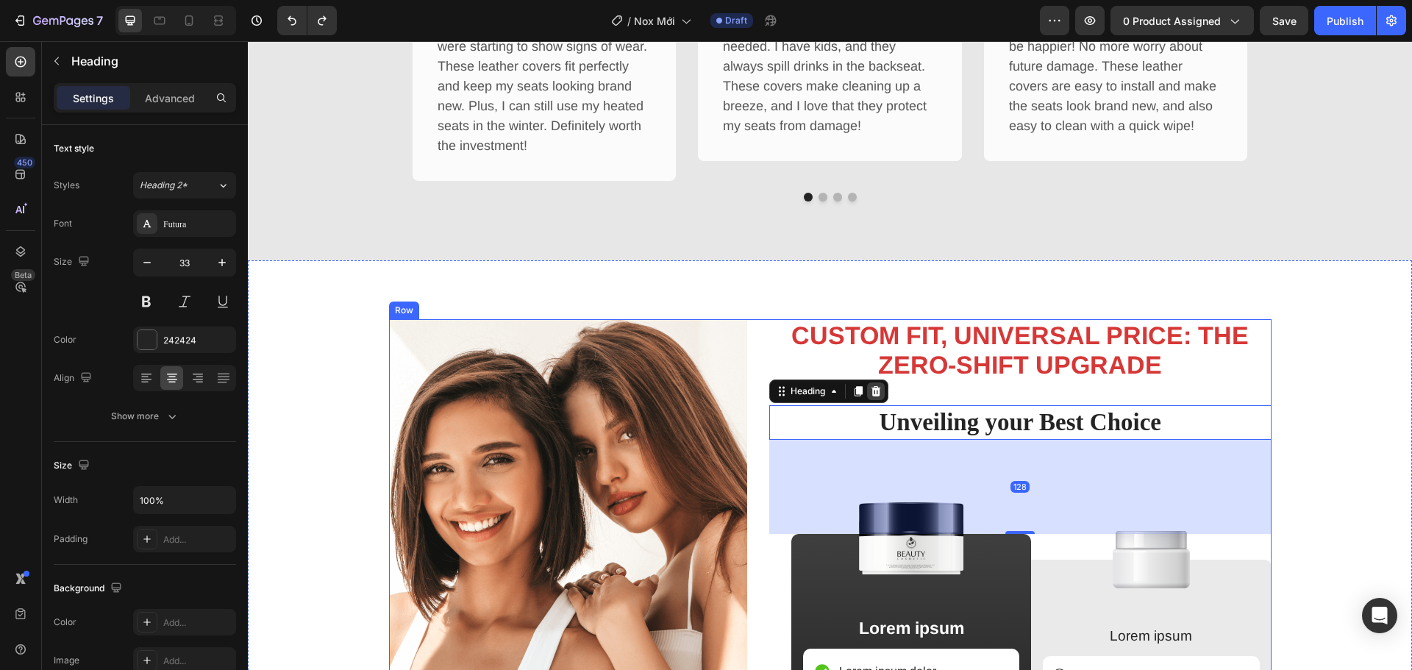
click at [873, 393] on icon at bounding box center [876, 391] width 12 height 12
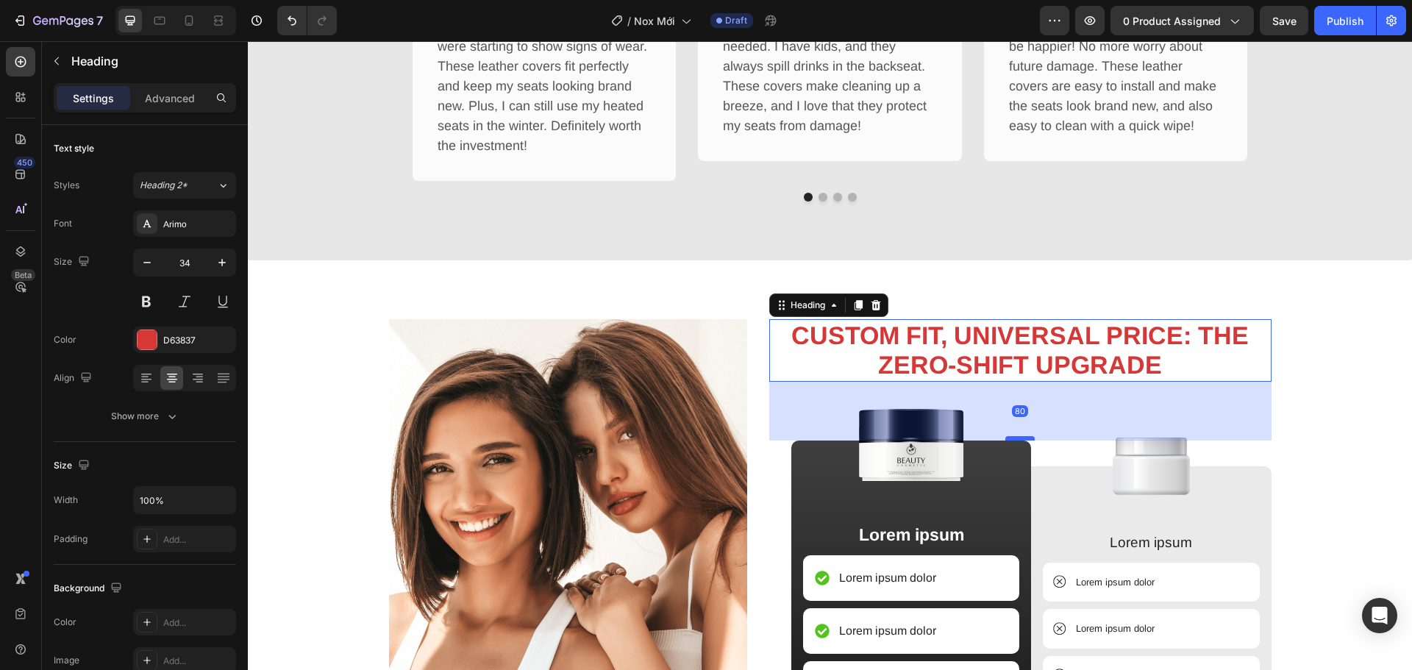
drag, startPoint x: 1018, startPoint y: 404, endPoint x: 1019, endPoint y: 440, distance: 35.3
click at [1019, 440] on div at bounding box center [1019, 438] width 29 height 4
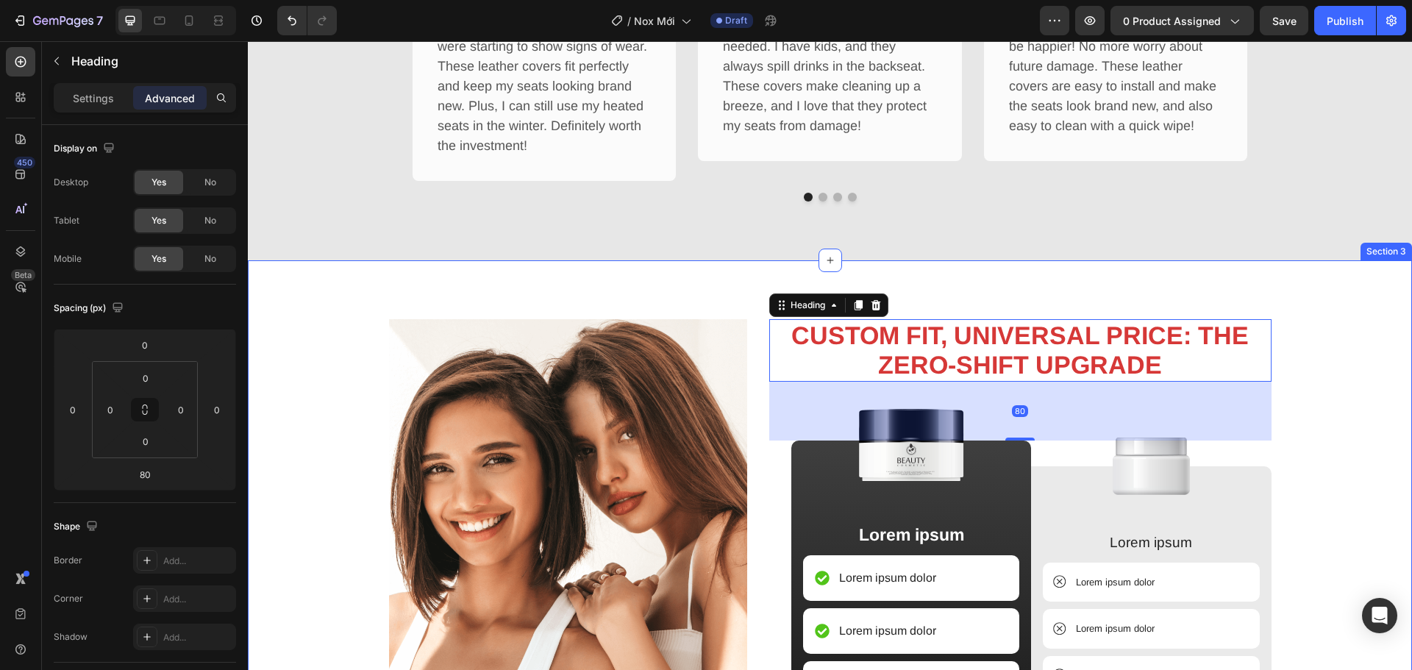
click at [1352, 400] on div "Image CUSTOM FIT, UNIVERSAL PRICE: THE ZERO-SHIFT UPGRADE Heading 80 Image Lore…" at bounding box center [830, 631] width 1142 height 624
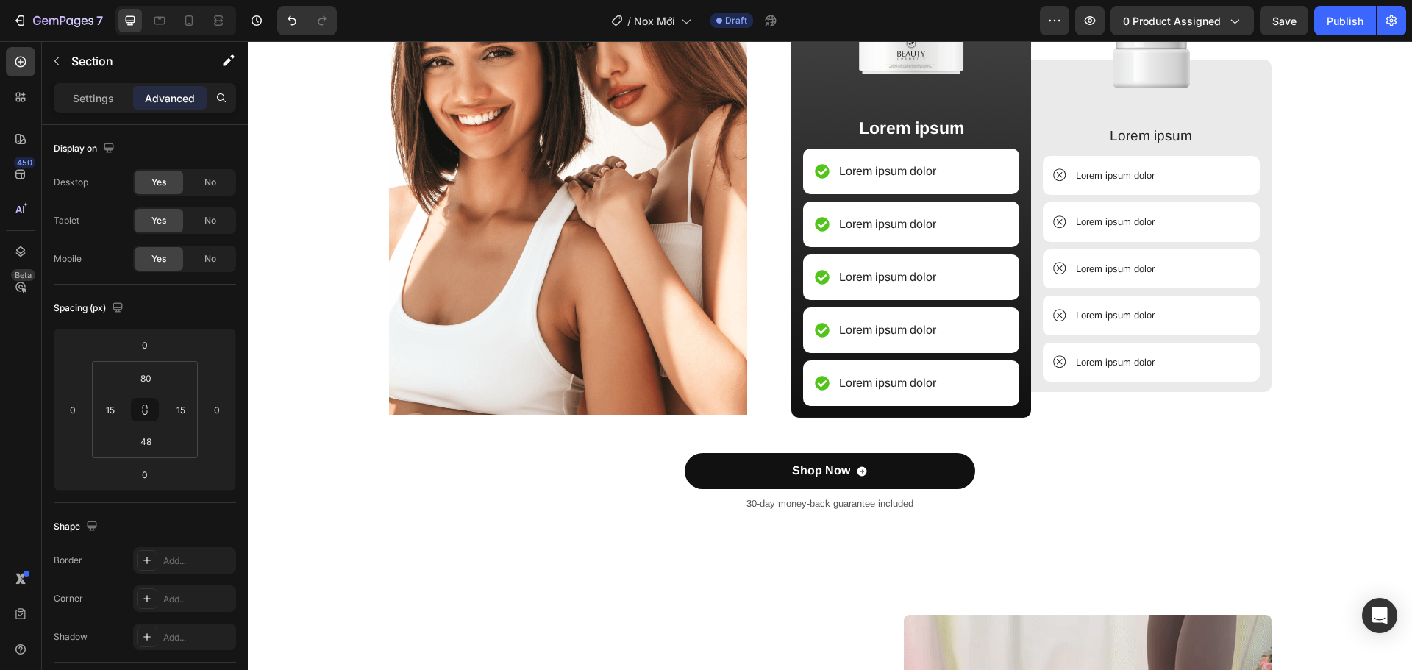
scroll to position [1912, 0]
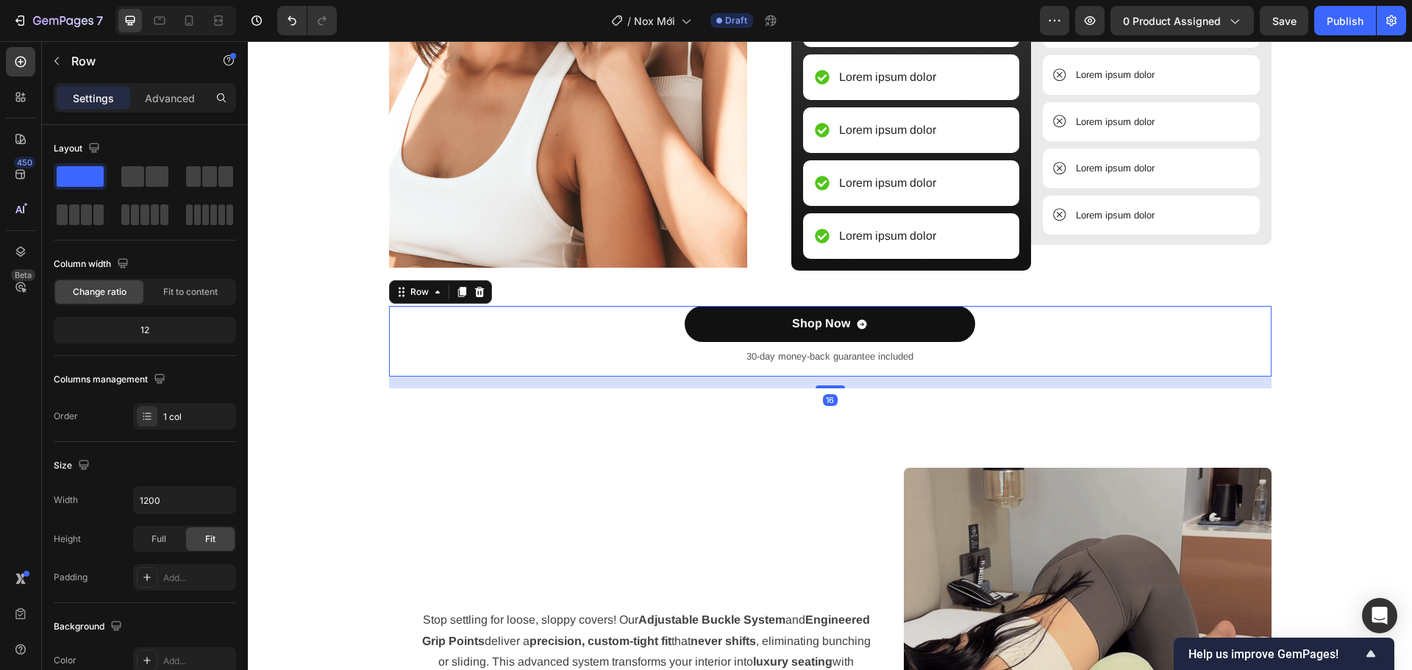
click at [1021, 345] on div "Shop Now Button" at bounding box center [830, 327] width 882 height 42
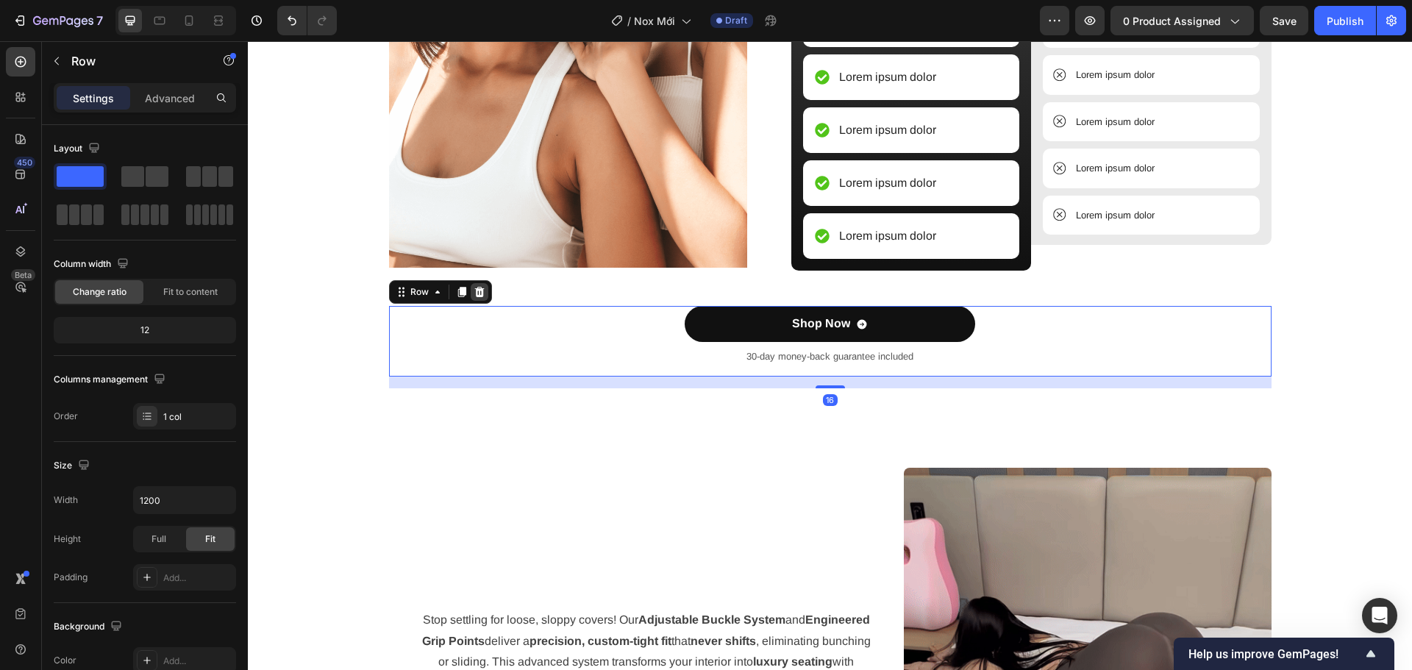
click at [474, 292] on icon at bounding box center [480, 292] width 12 height 12
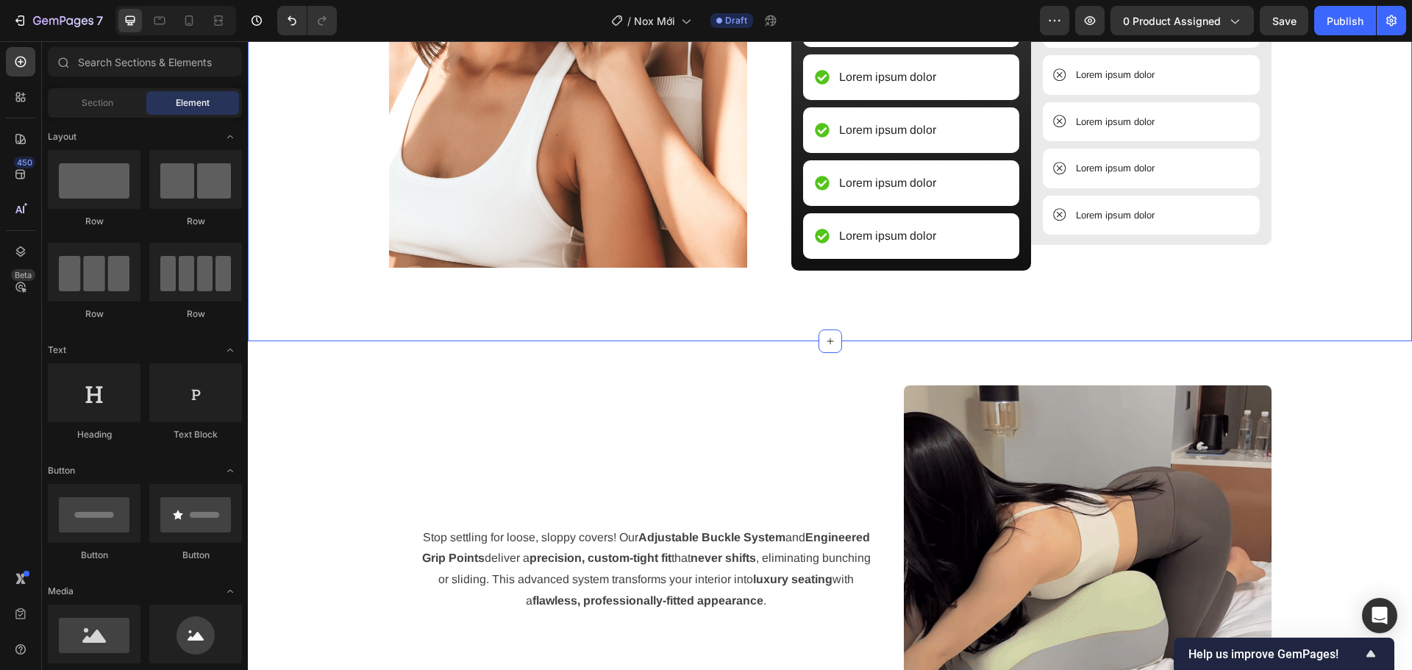
click at [478, 286] on div "Image CUSTOM FIT, UNIVERSAL PRICE: THE ZERO-SHIFT UPGRADE Heading Image Lorem i…" at bounding box center [830, 35] width 1142 height 541
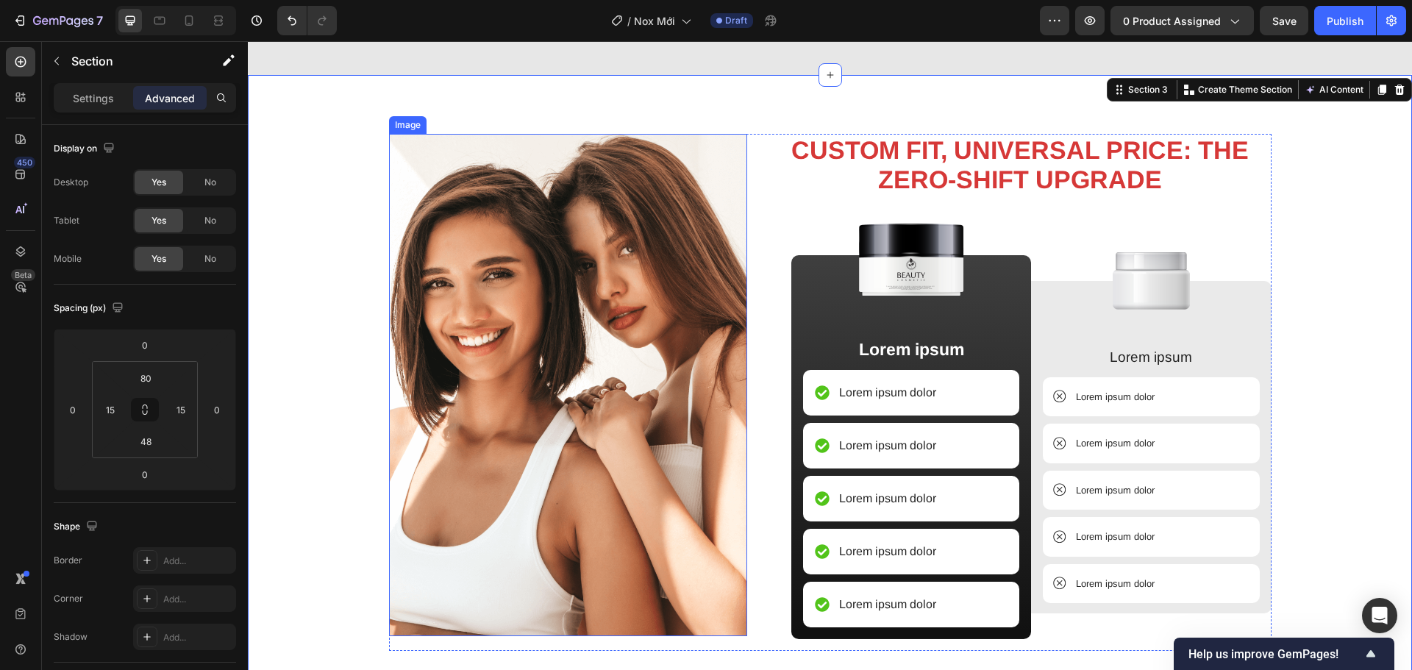
scroll to position [1544, 0]
click at [628, 374] on img at bounding box center [568, 384] width 359 height 503
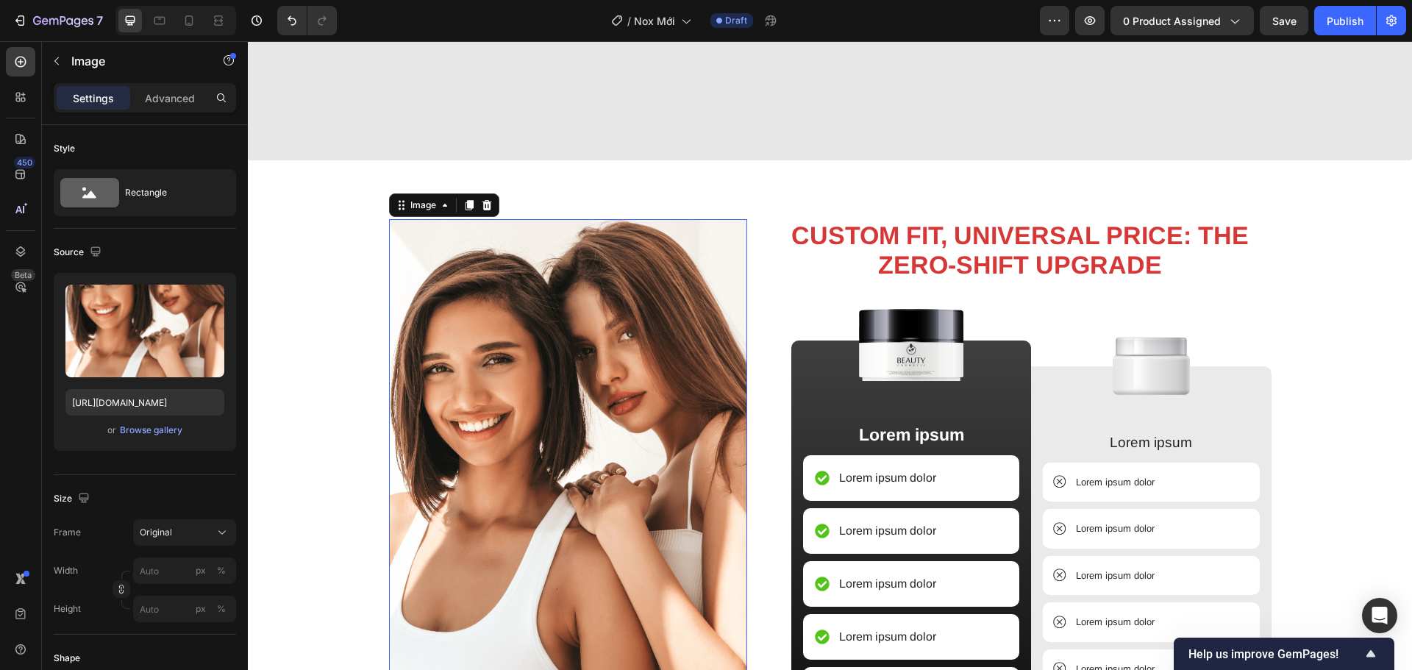
scroll to position [1618, 0]
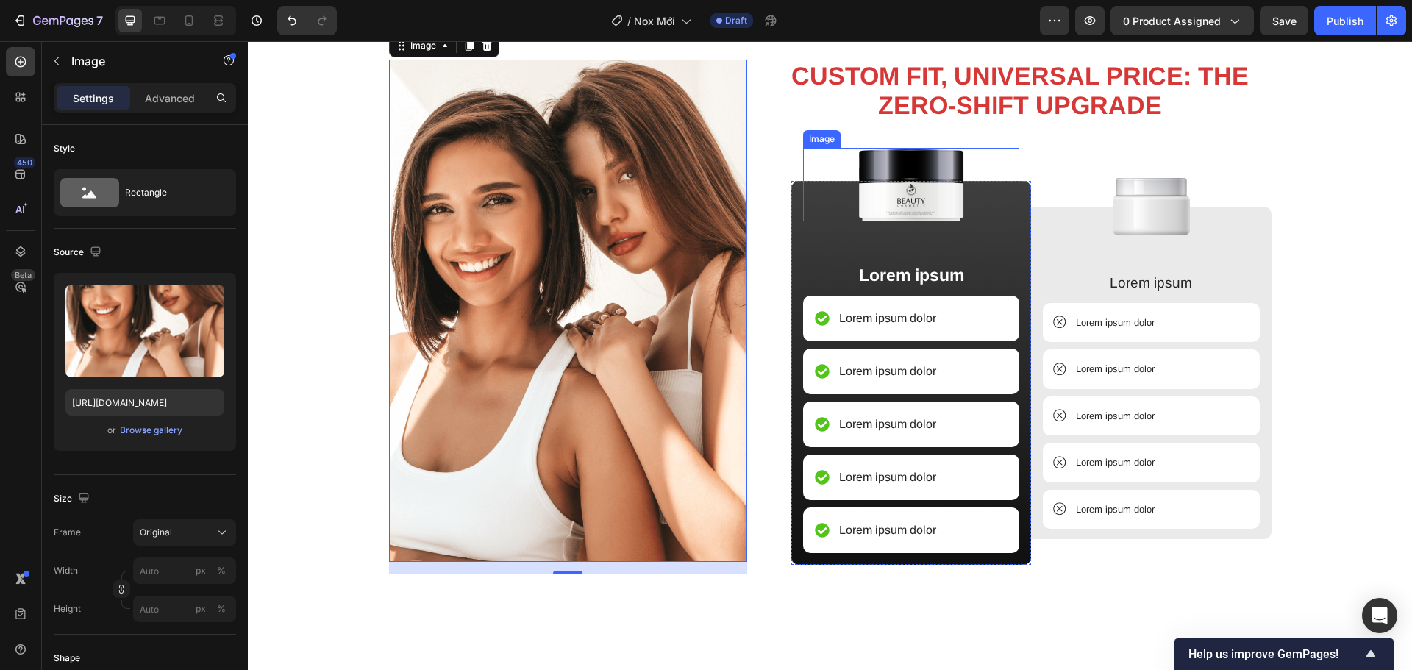
click at [940, 217] on img at bounding box center [910, 185] width 119 height 74
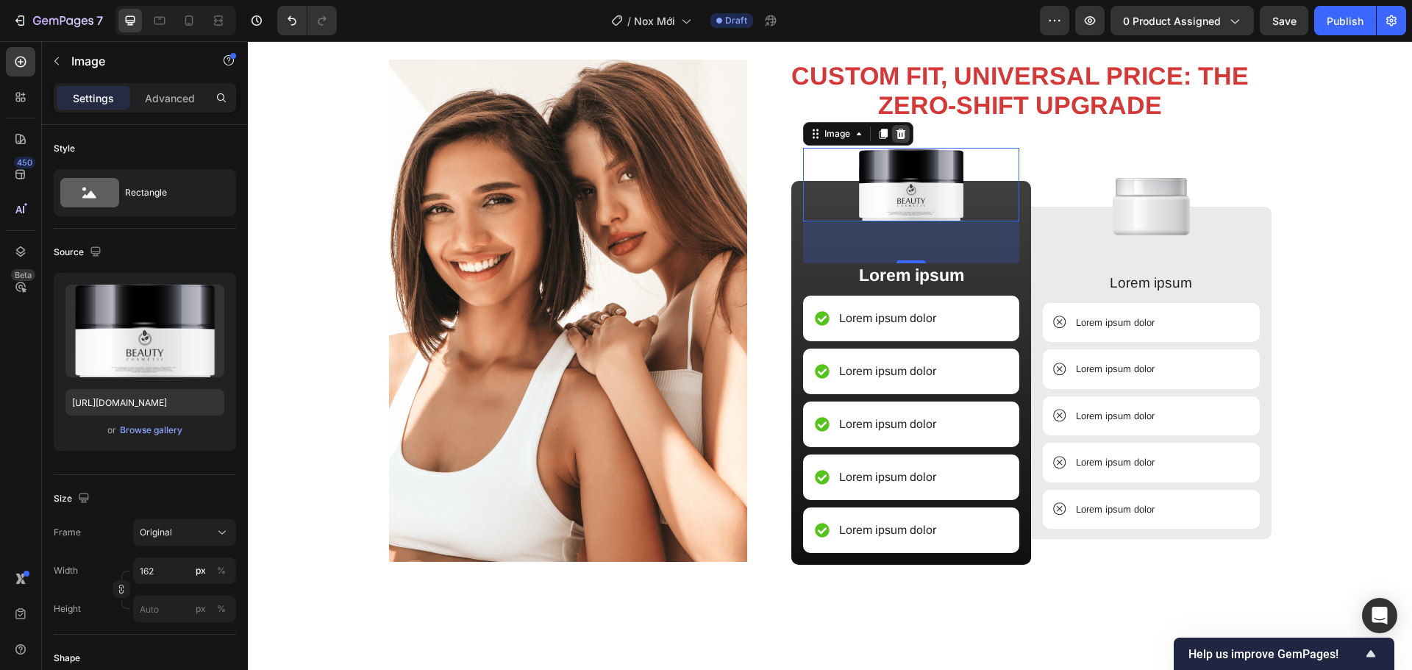
click at [899, 132] on icon at bounding box center [901, 134] width 12 height 12
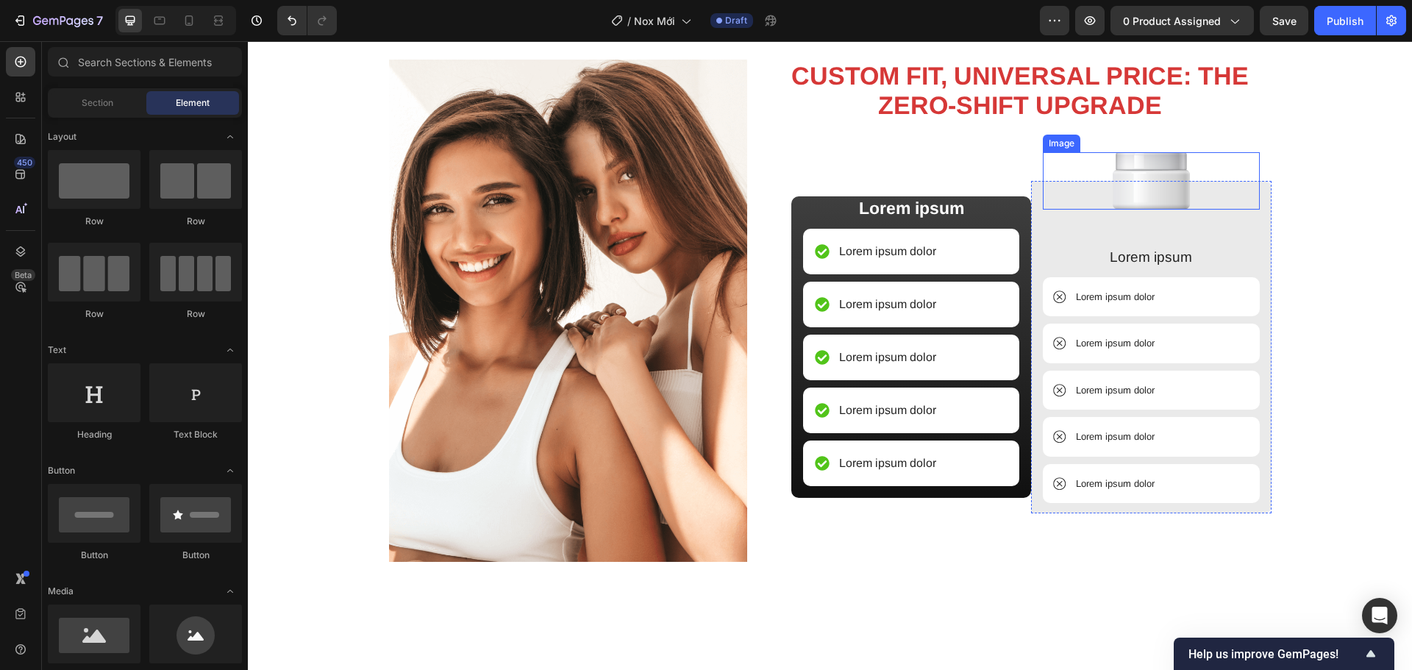
click at [1198, 201] on div at bounding box center [1151, 180] width 216 height 57
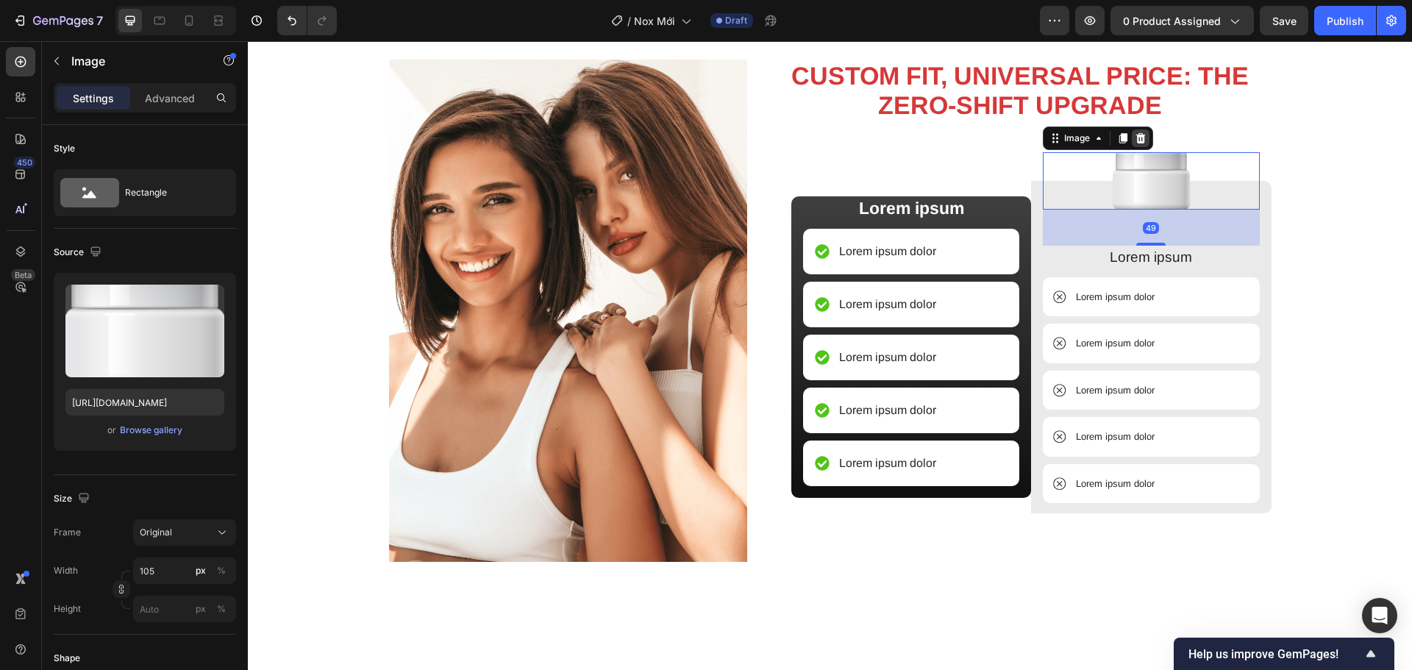
click at [1139, 135] on icon at bounding box center [1141, 138] width 12 height 12
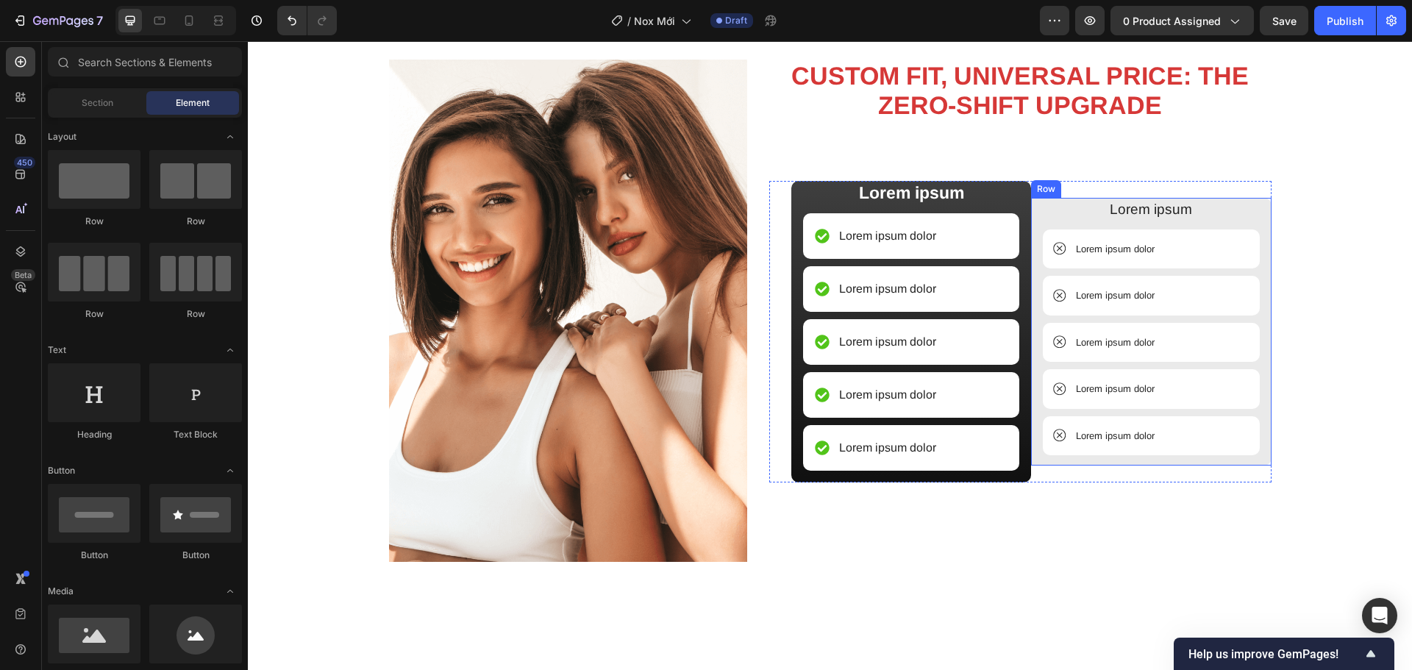
click at [1035, 207] on div "Lorem ipsum Text Block Lorem ipsum dolor Item List Lorem ipsum dolor Item List …" at bounding box center [1151, 332] width 240 height 268
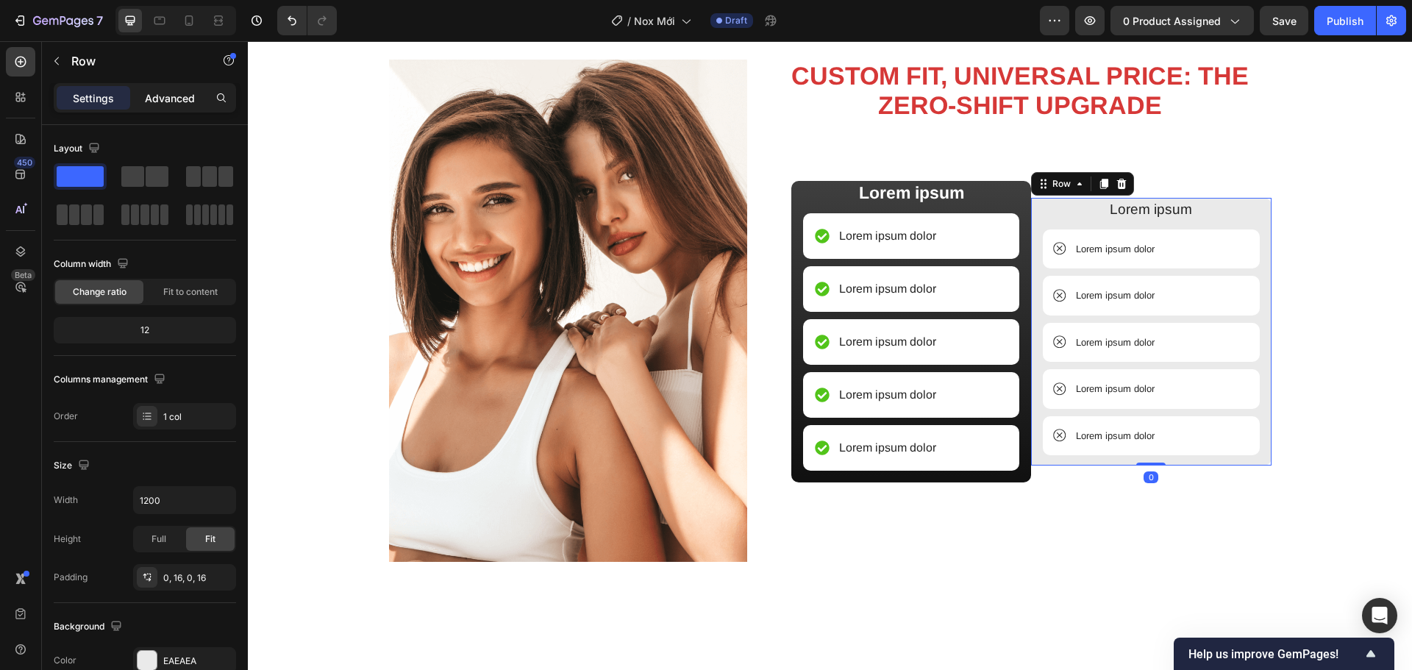
click at [144, 94] on div "Advanced" at bounding box center [170, 98] width 74 height 24
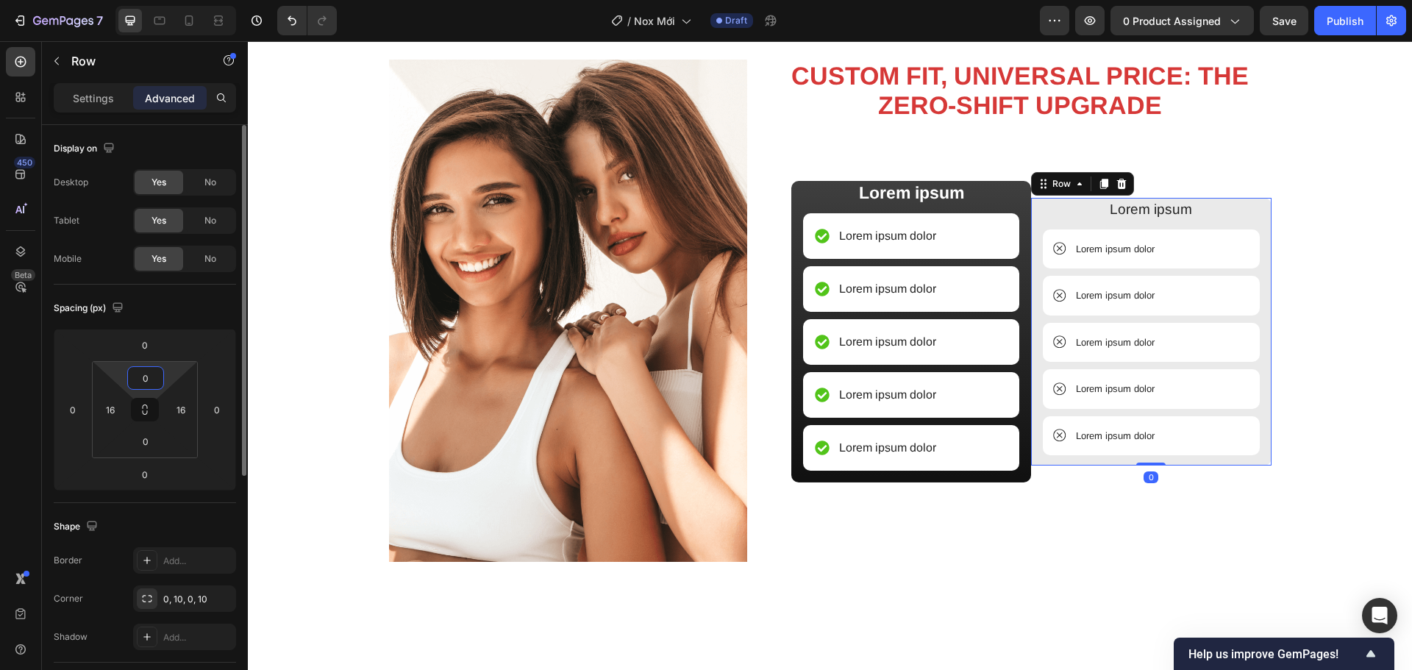
click at [157, 376] on input "0" at bounding box center [145, 378] width 29 height 22
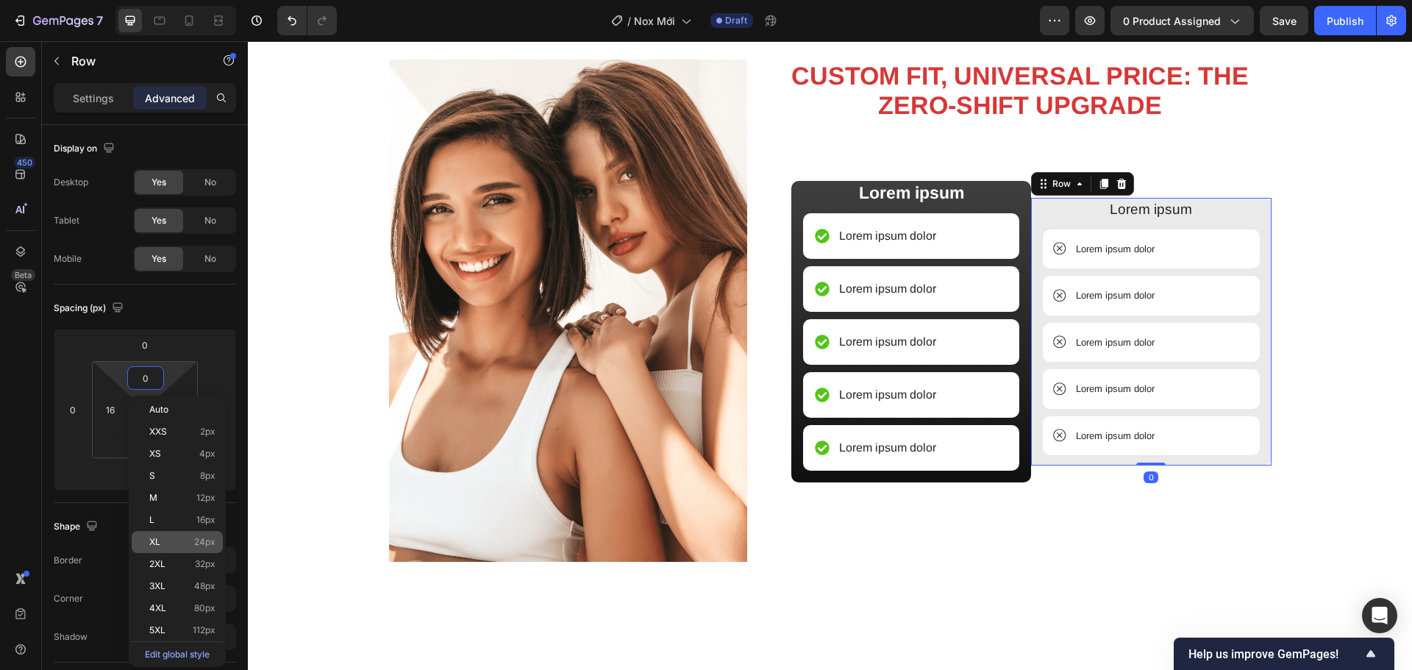
click at [199, 541] on span "24px" at bounding box center [204, 542] width 21 height 10
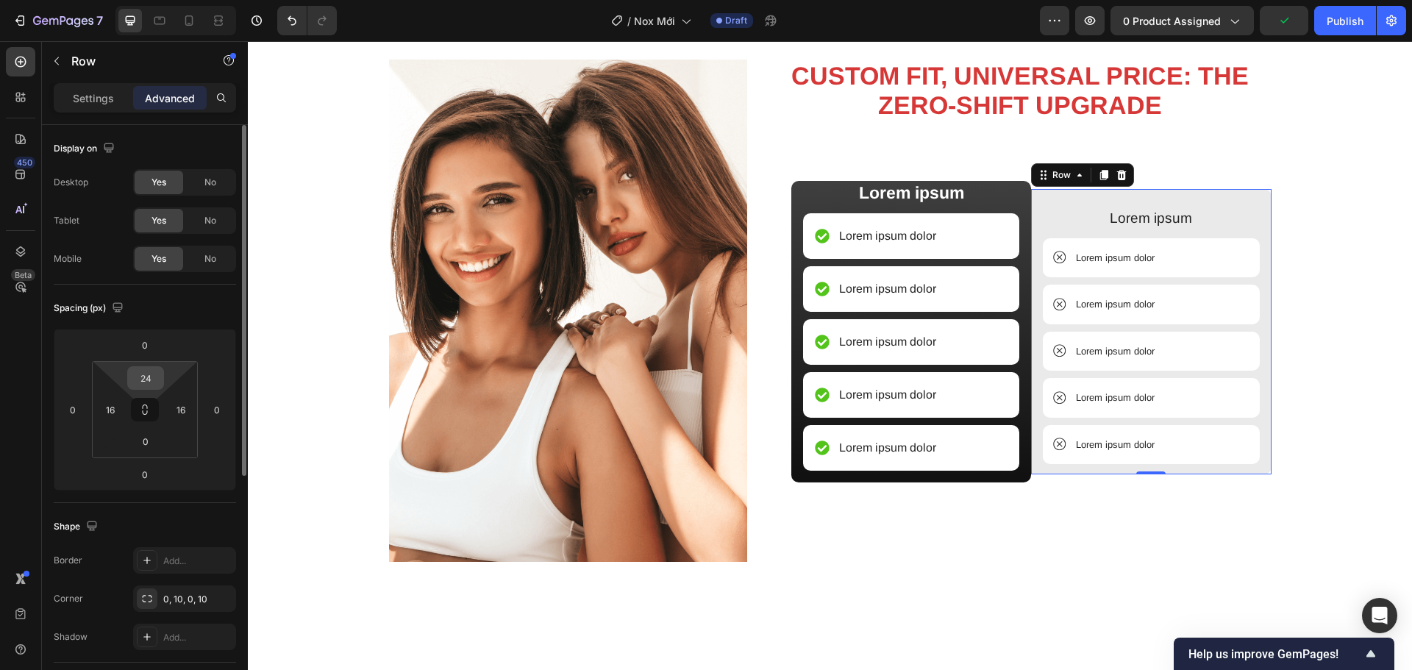
click at [146, 376] on input "24" at bounding box center [145, 378] width 29 height 22
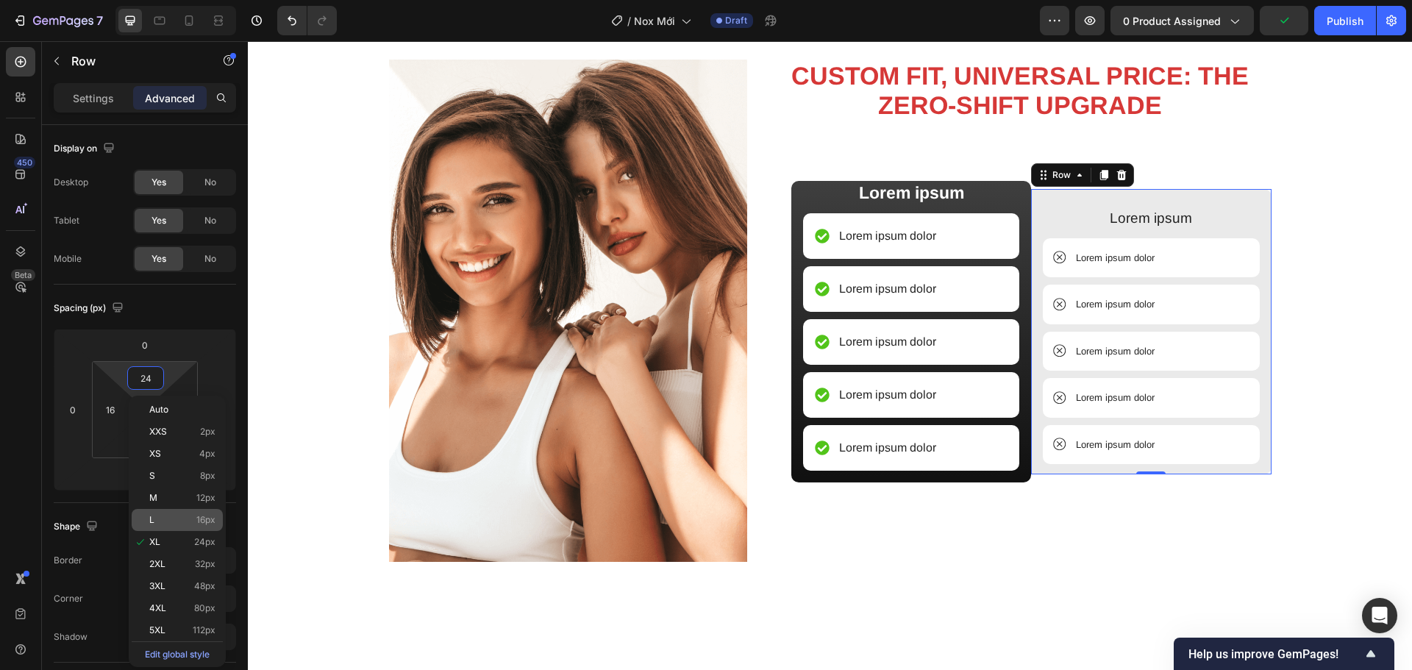
click at [174, 521] on p "L 16px" at bounding box center [182, 520] width 66 height 10
type input "16"
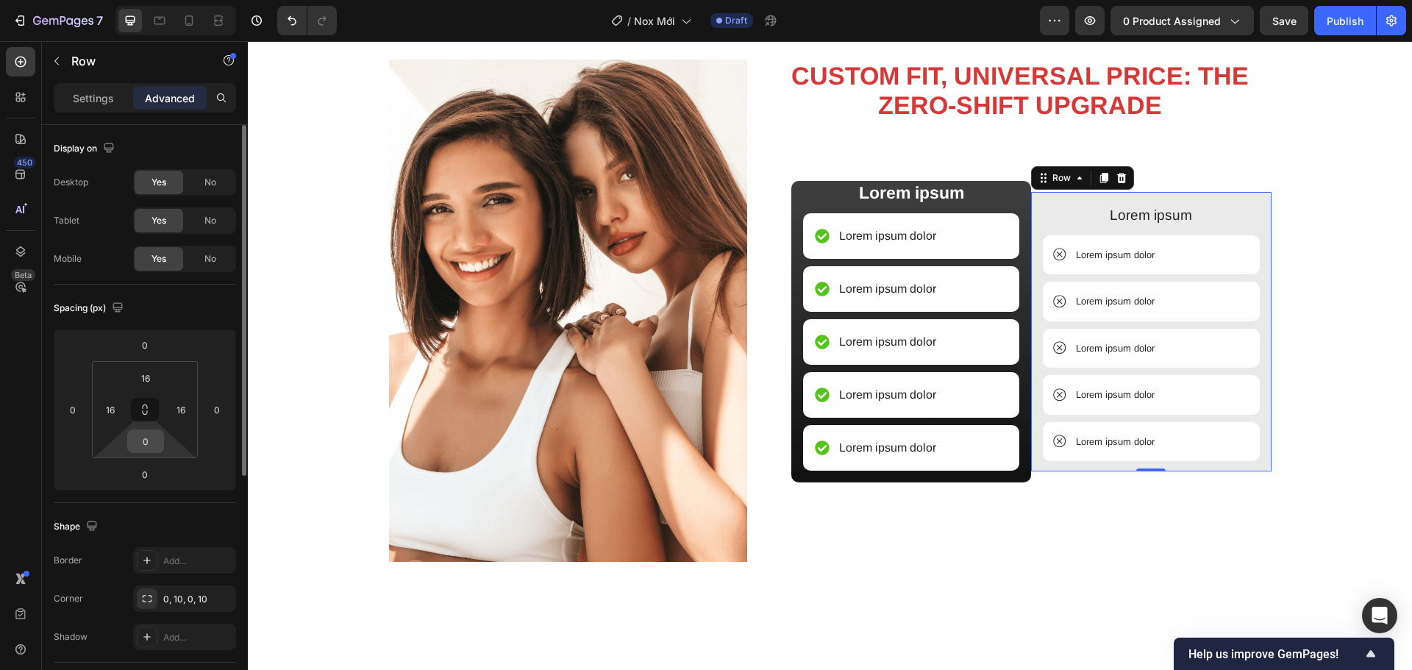
click at [146, 449] on input "0" at bounding box center [145, 441] width 29 height 22
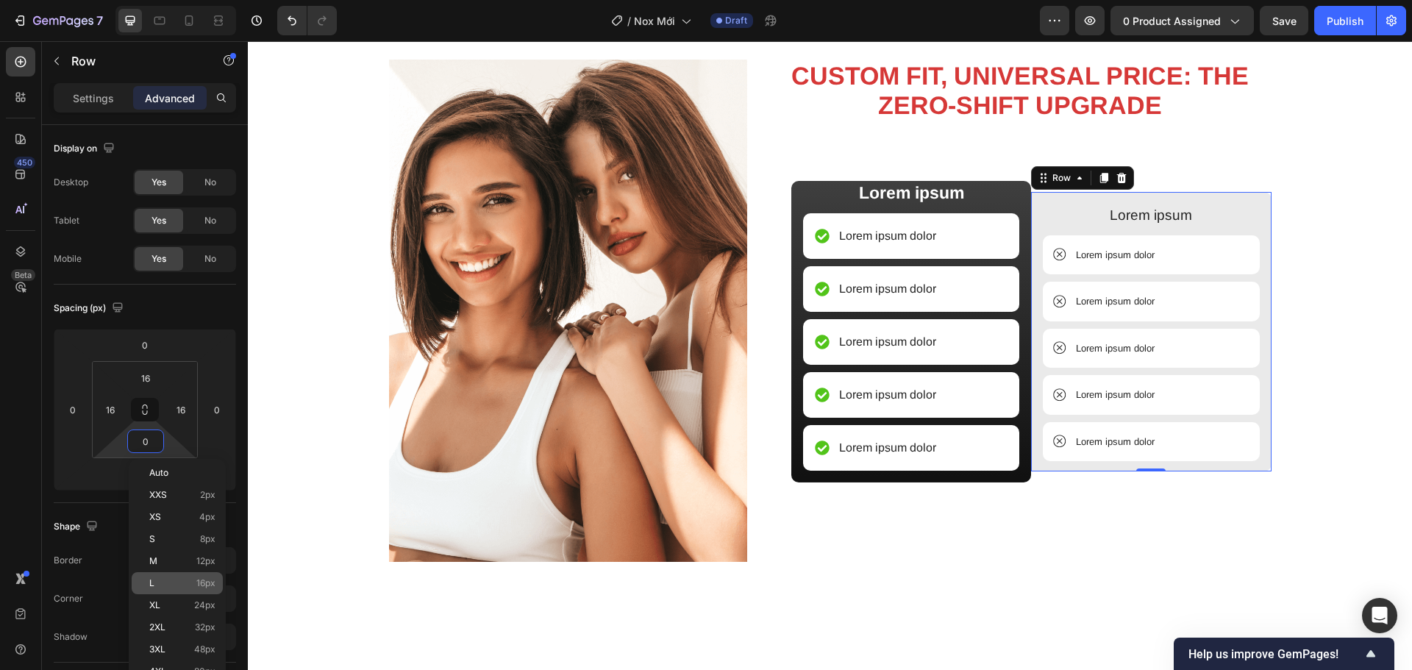
click at [193, 580] on p "L 16px" at bounding box center [182, 583] width 66 height 10
type input "16"
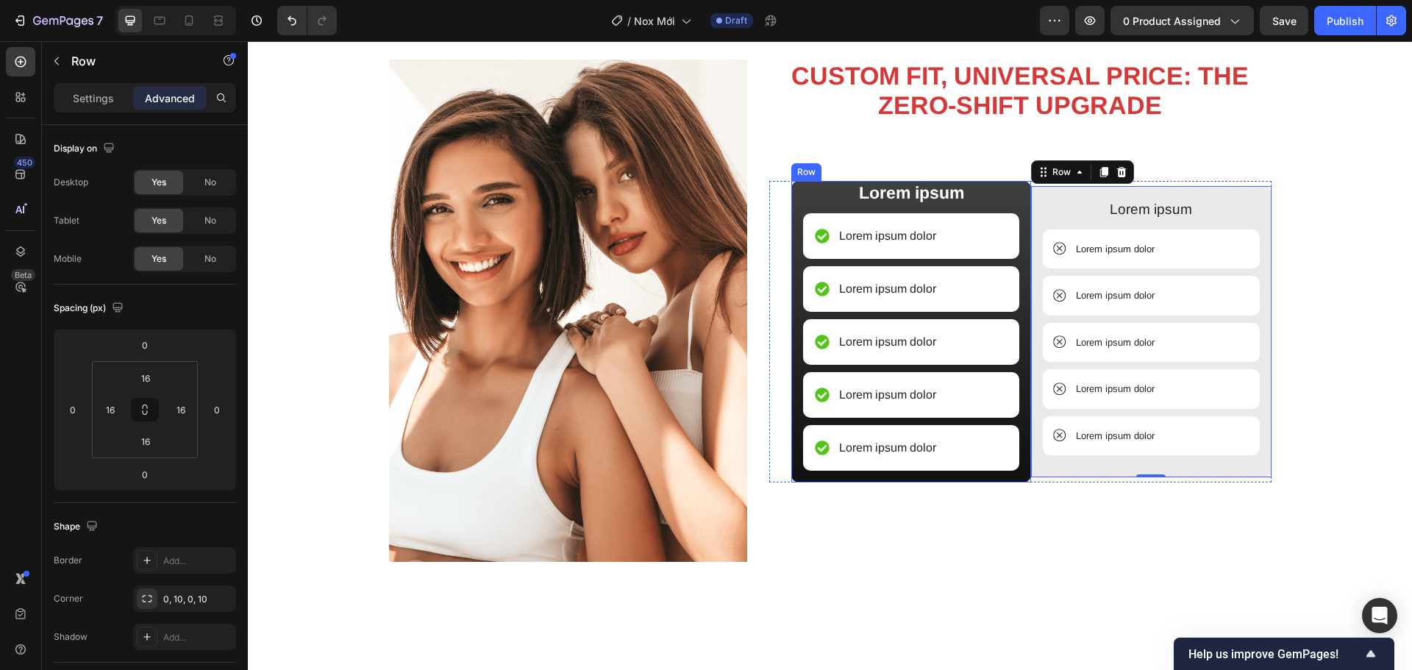
click at [1018, 446] on div "Lorem ipsum Text Block Lorem ipsum dolor Item List Lorem ipsum dolor Item List …" at bounding box center [911, 331] width 240 height 301
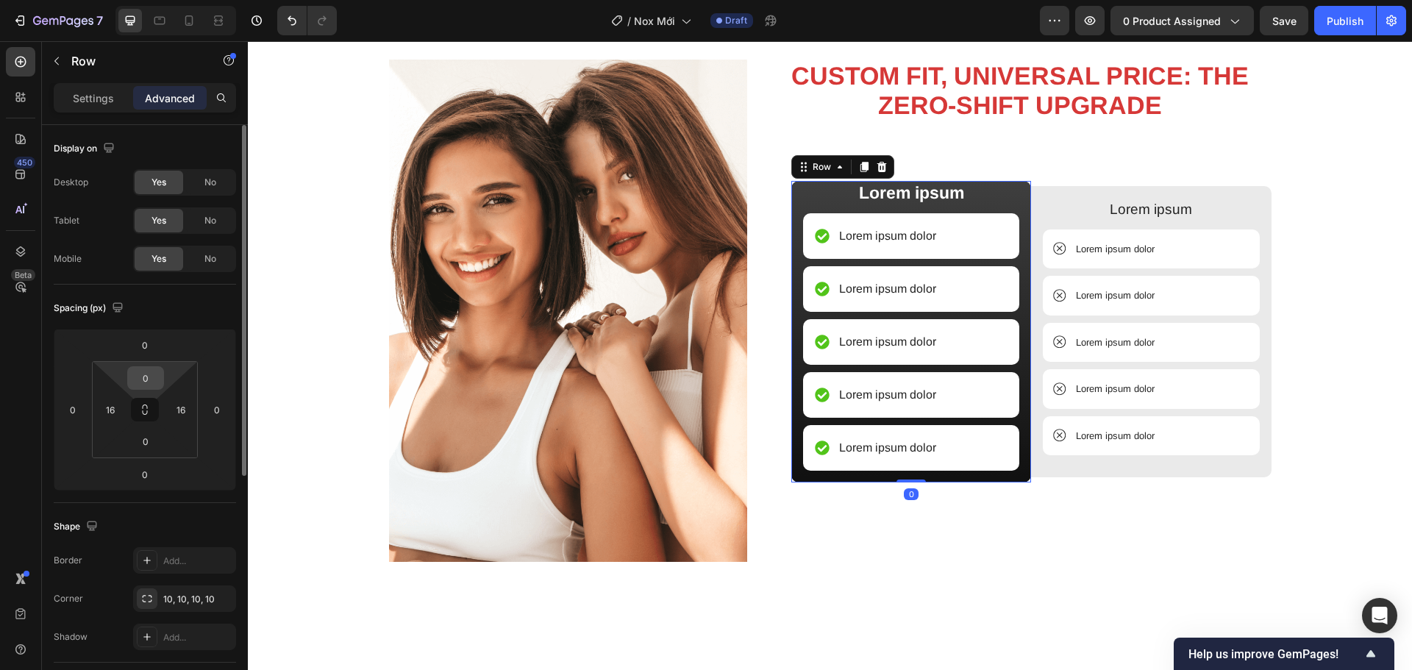
click at [141, 371] on input "0" at bounding box center [145, 378] width 29 height 22
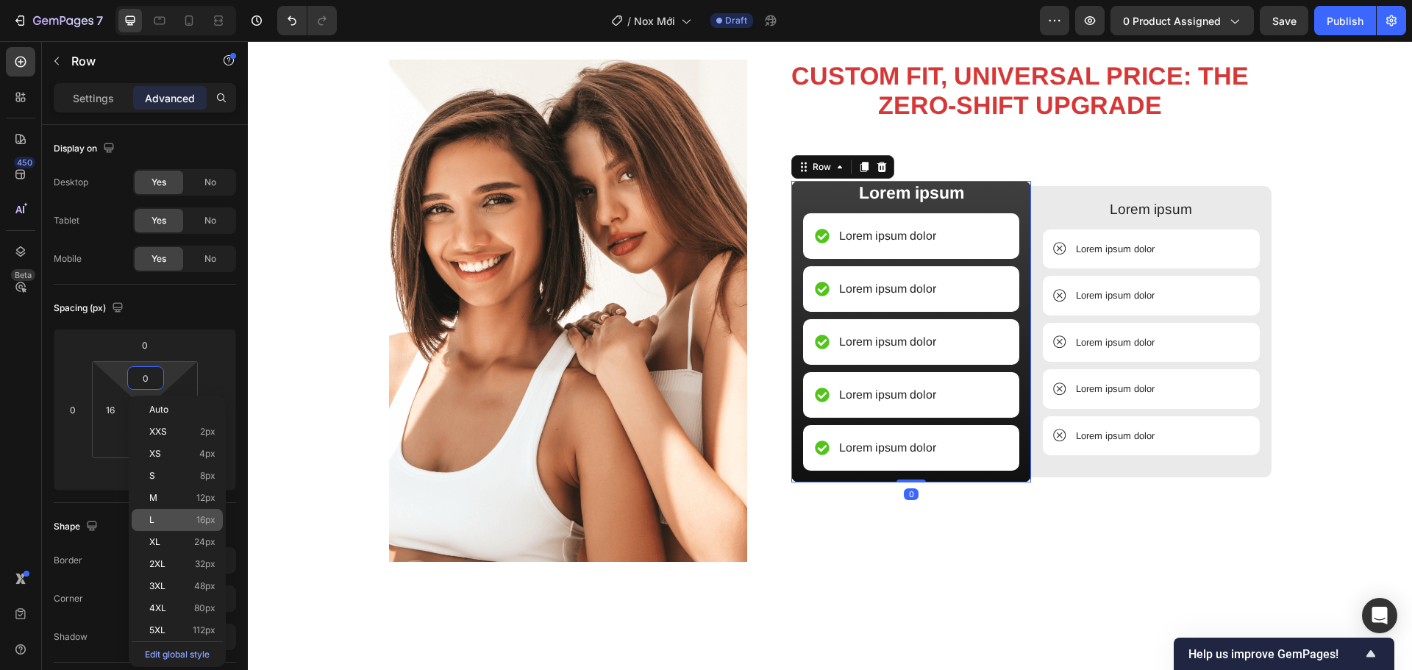
click at [191, 516] on p "L 16px" at bounding box center [182, 520] width 66 height 10
type input "16"
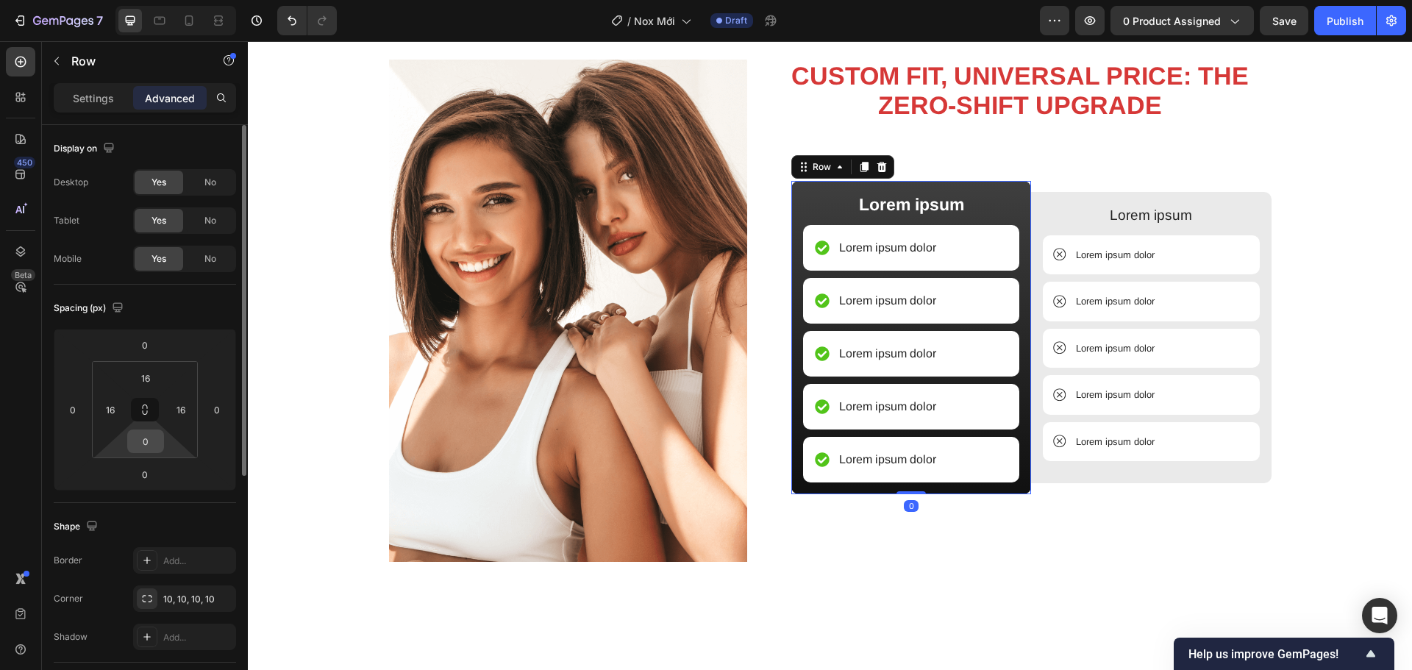
click at [148, 444] on input "0" at bounding box center [145, 441] width 29 height 22
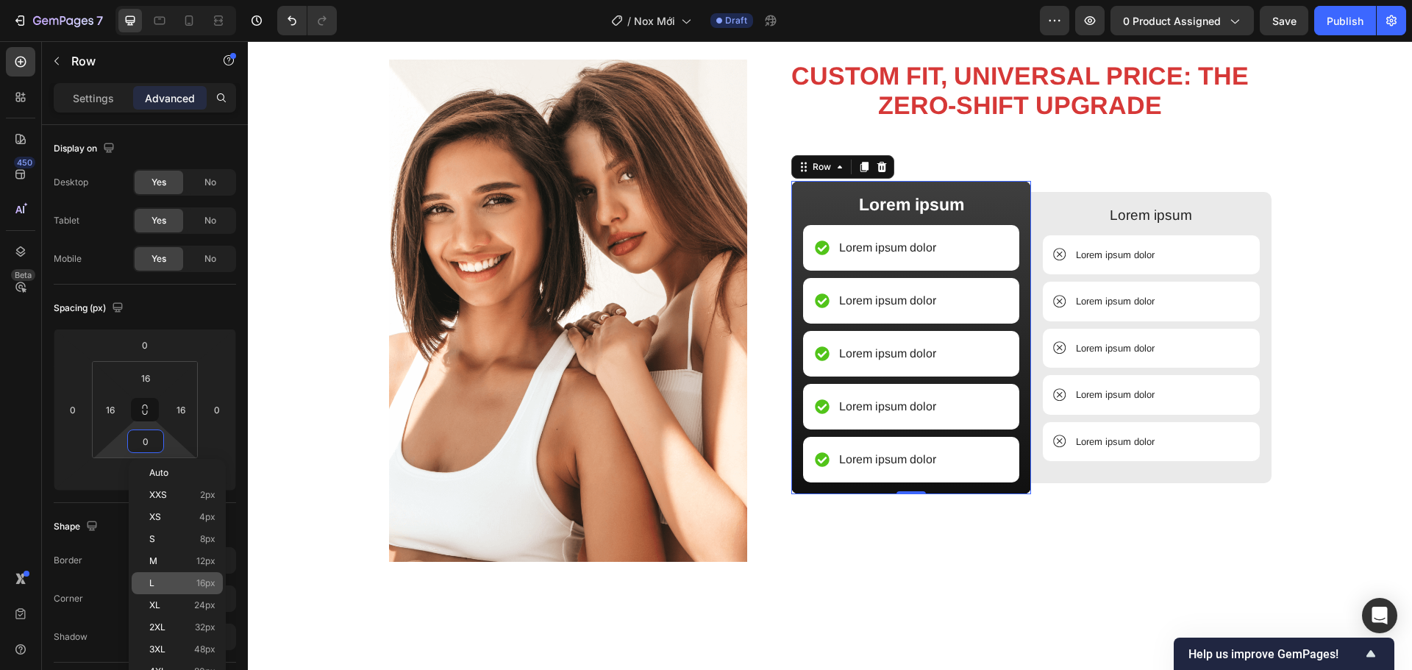
click at [194, 583] on p "L 16px" at bounding box center [182, 583] width 66 height 10
type input "16"
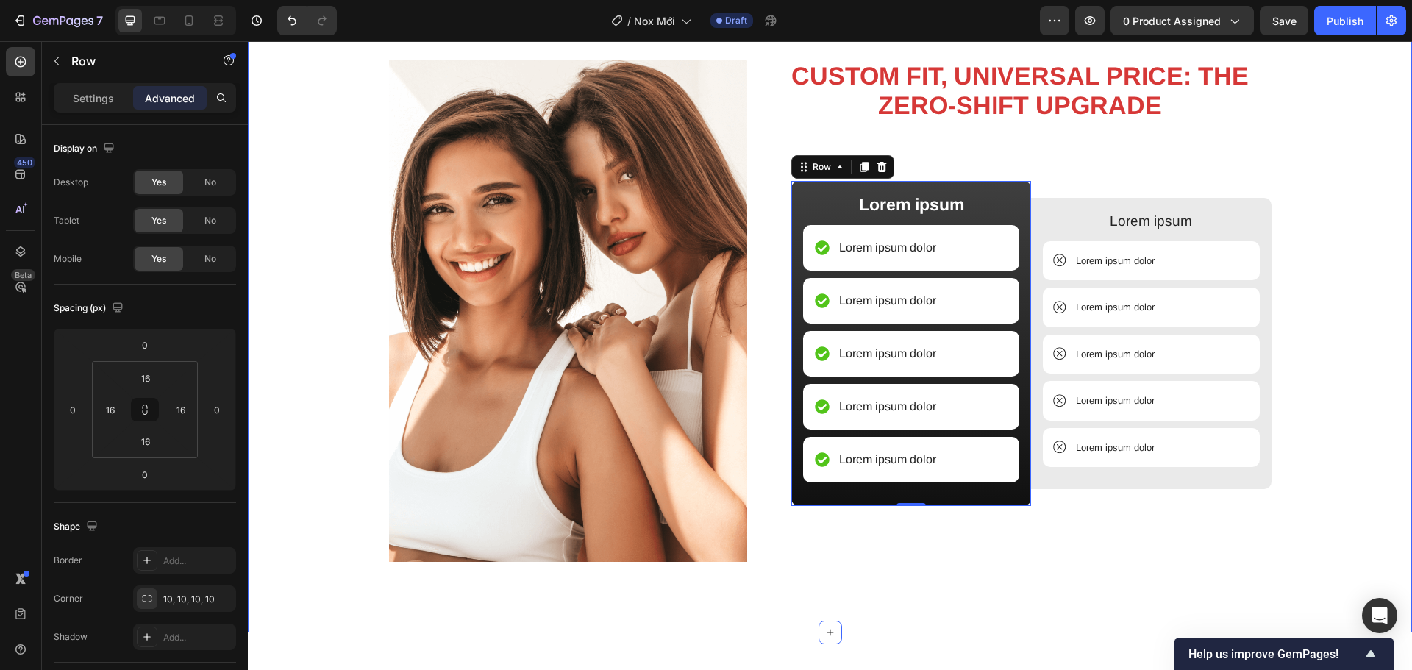
click at [1318, 454] on div "Image CUSTOM FIT, UNIVERSAL PRICE: THE ZERO-SHIFT UPGRADE Heading Lorem ipsum T…" at bounding box center [830, 329] width 1142 height 538
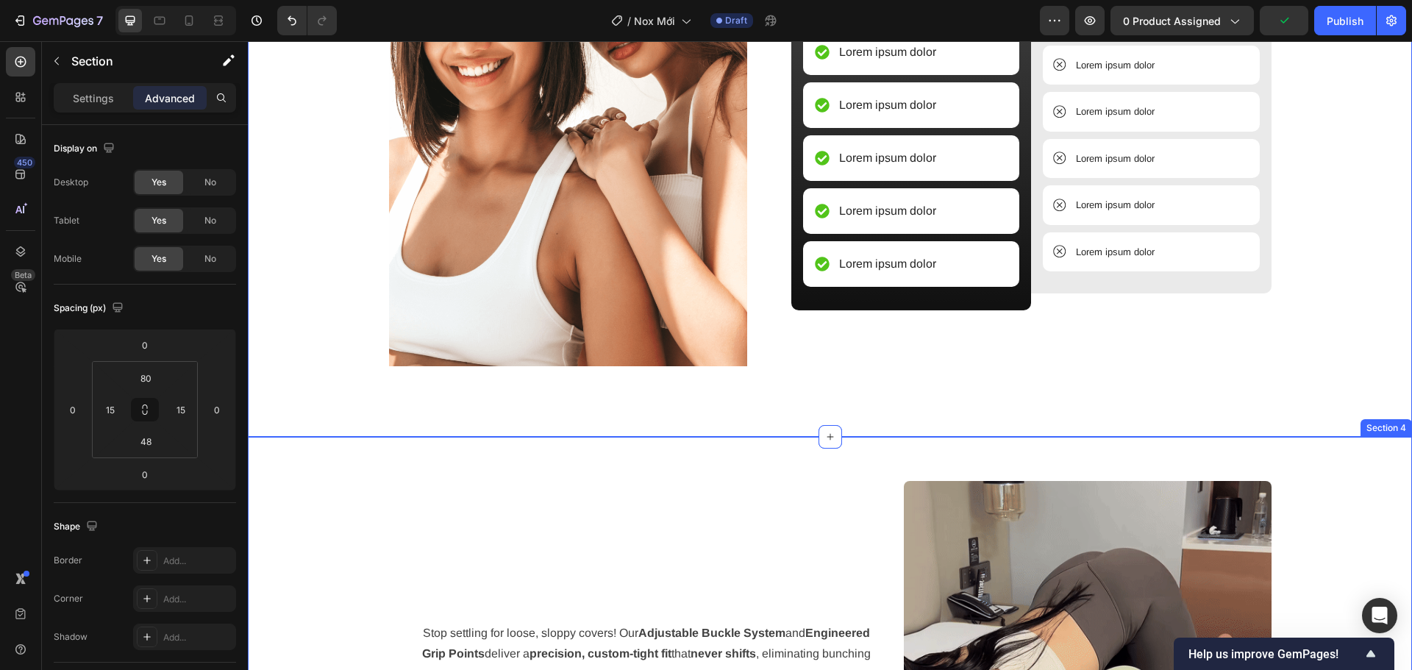
scroll to position [1912, 0]
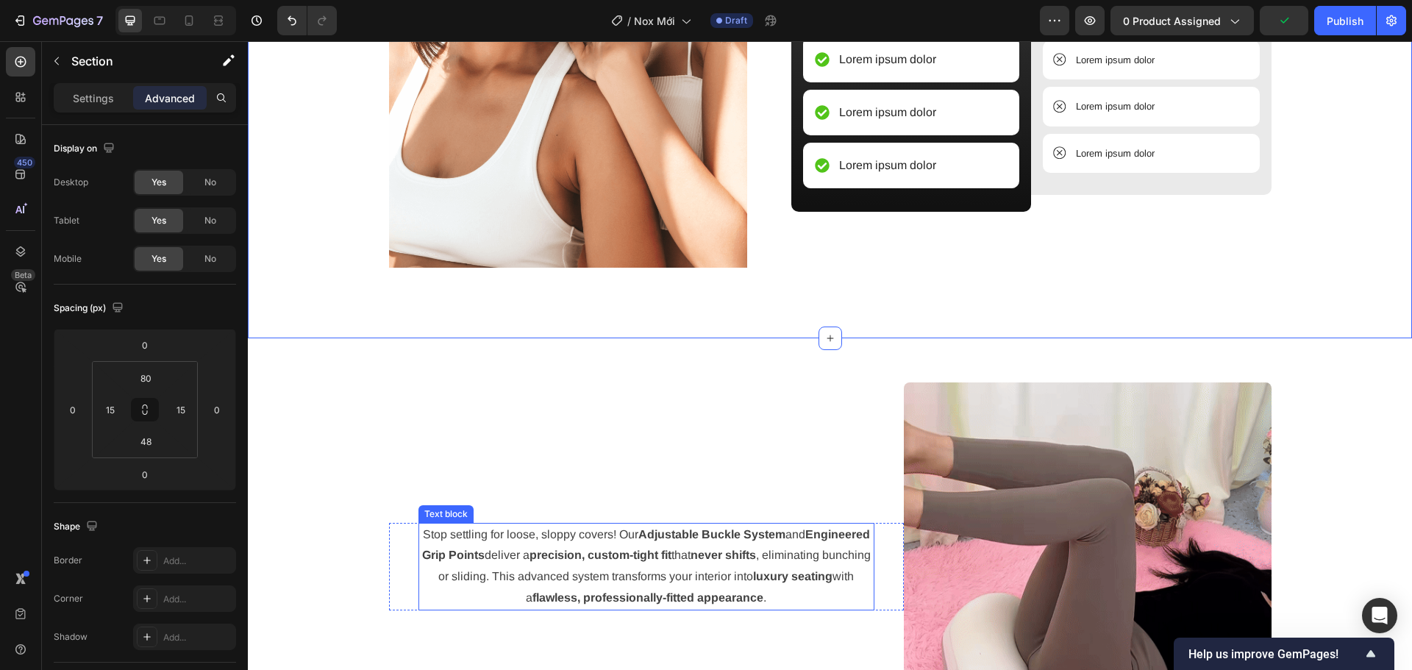
click at [779, 529] on strong "Adjustable Buckle System" at bounding box center [711, 534] width 147 height 12
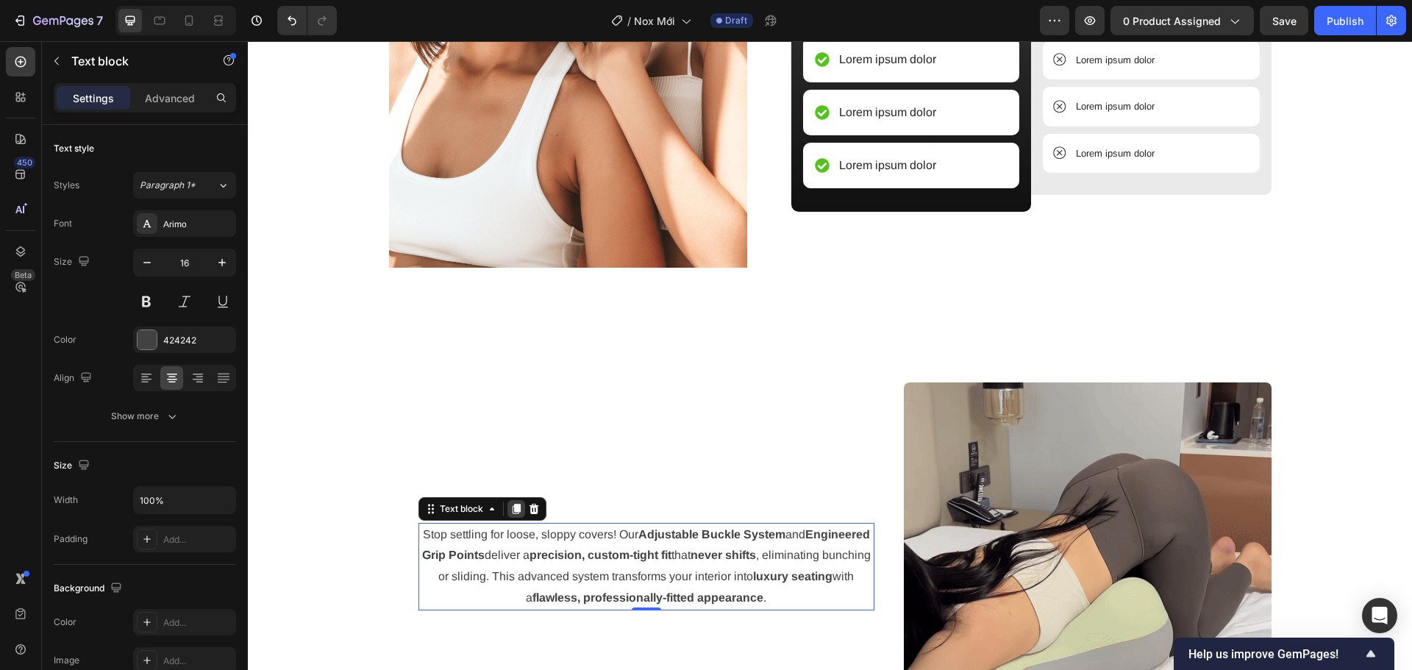
click at [510, 511] on icon at bounding box center [516, 509] width 12 height 12
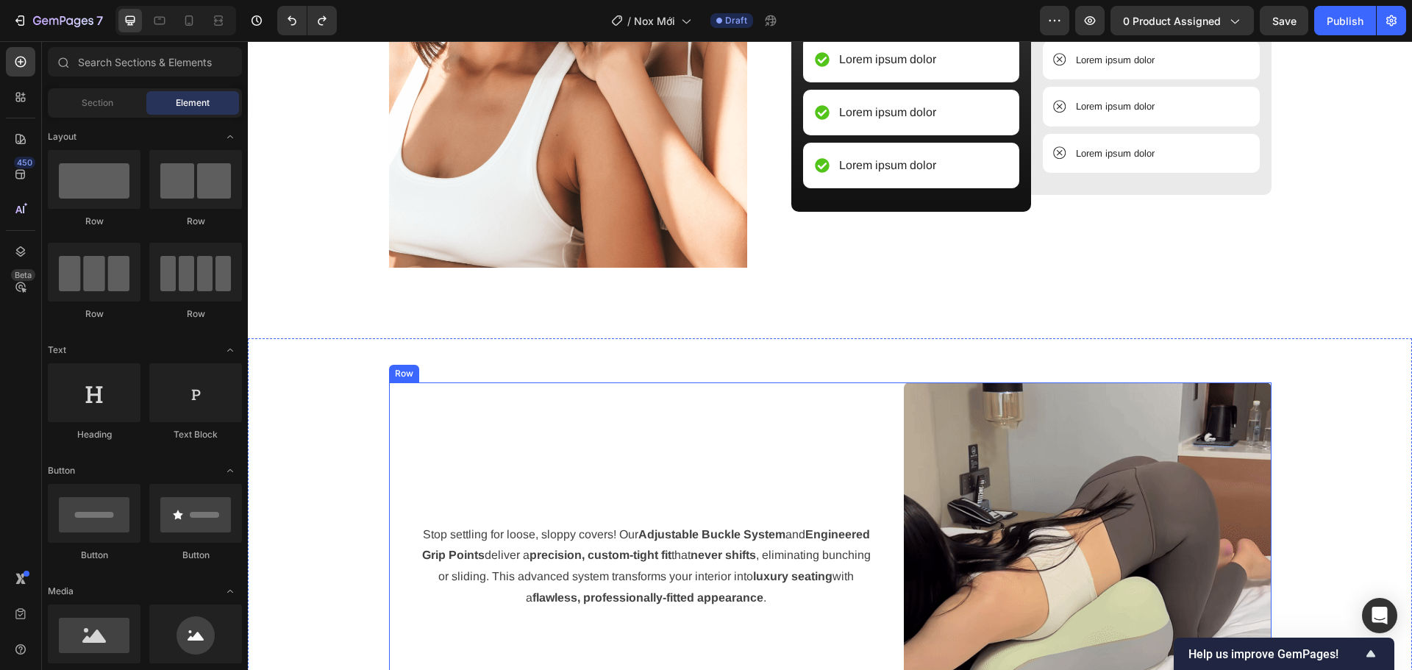
click at [529, 529] on p "Stop settling for loose, sloppy covers! Our Adjustable Buckle System and Engine…" at bounding box center [646, 566] width 453 height 85
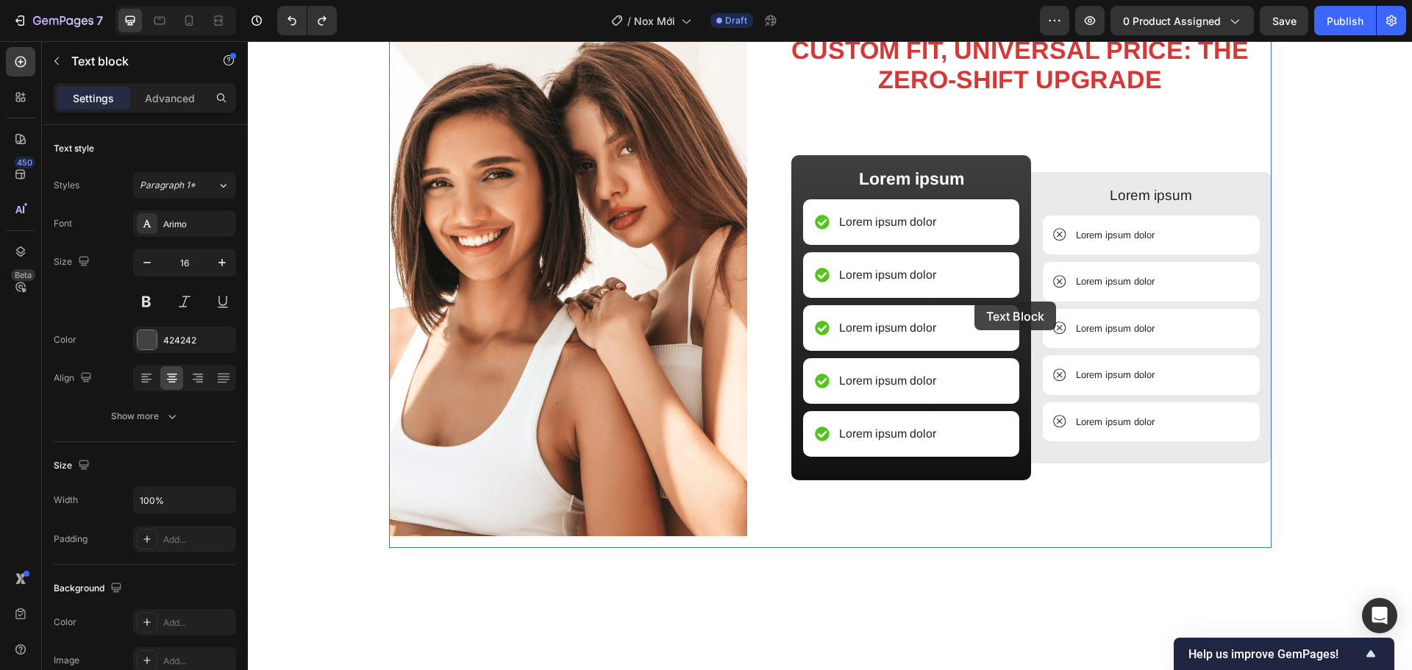
scroll to position [1326, 0]
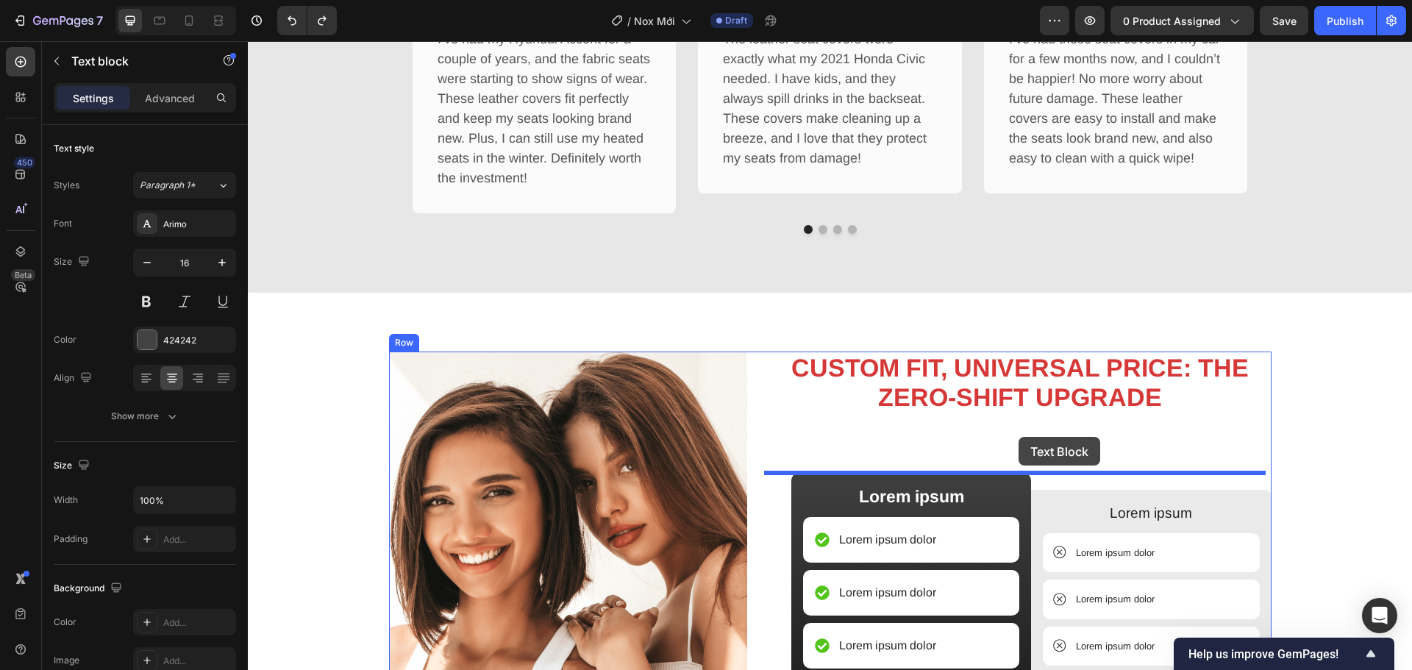
drag, startPoint x: 453, startPoint y: 509, endPoint x: 1018, endPoint y: 440, distance: 568.8
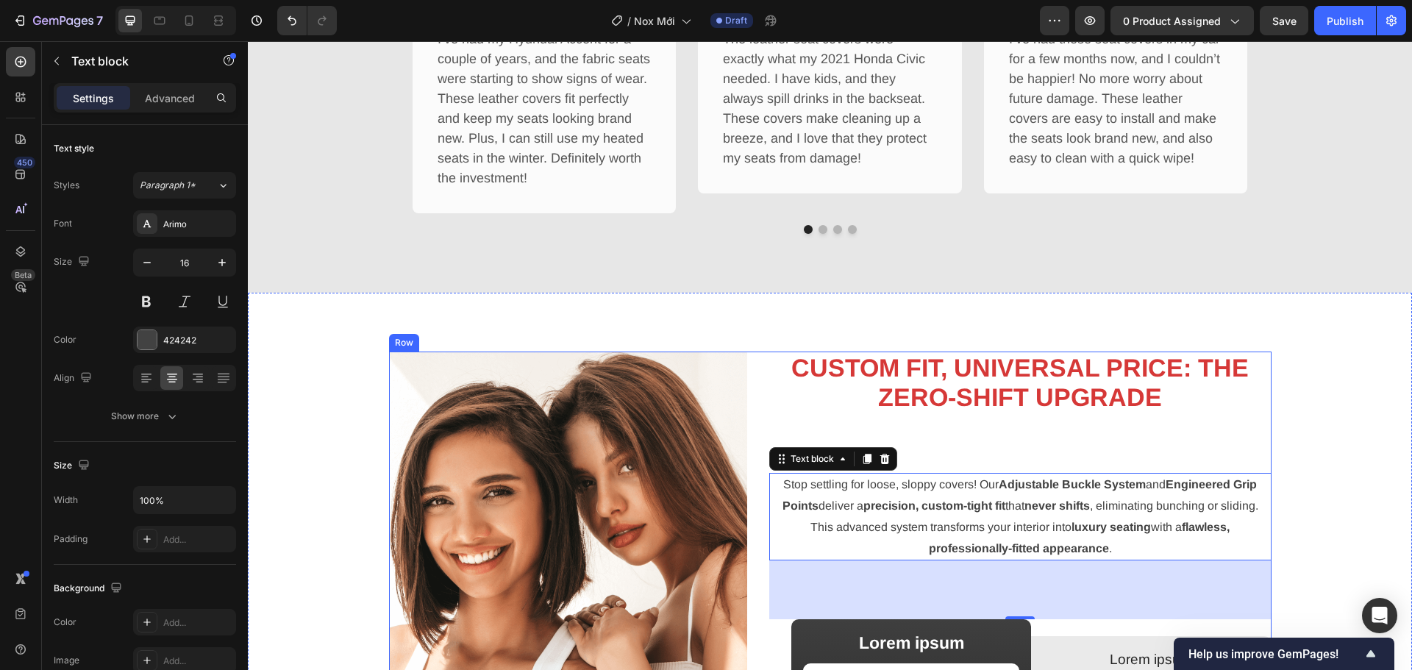
click at [1001, 397] on strong "CUSTOM FIT, UNIVERSAL PRICE: THE ZERO-SHIFT UPGRADE" at bounding box center [1019, 383] width 457 height 58
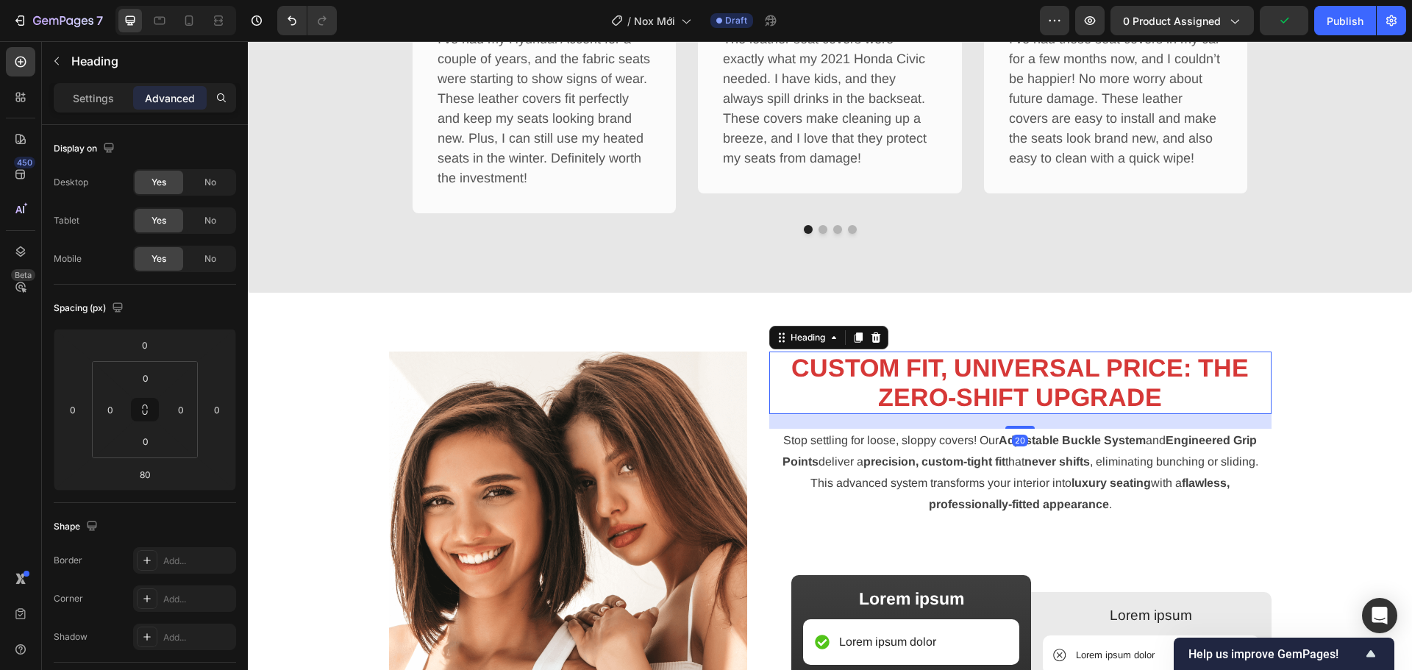
drag, startPoint x: 1025, startPoint y: 470, endPoint x: 1038, endPoint y: 426, distance: 46.1
click at [1038, 414] on div "20" at bounding box center [1020, 414] width 502 height 0
type input "20"
click at [1279, 465] on div "Image CUSTOM FIT, UNIVERSAL PRICE: THE ZERO-SHIFT UPGRADE Heading 20 Stop settl…" at bounding box center [830, 643] width 1142 height 585
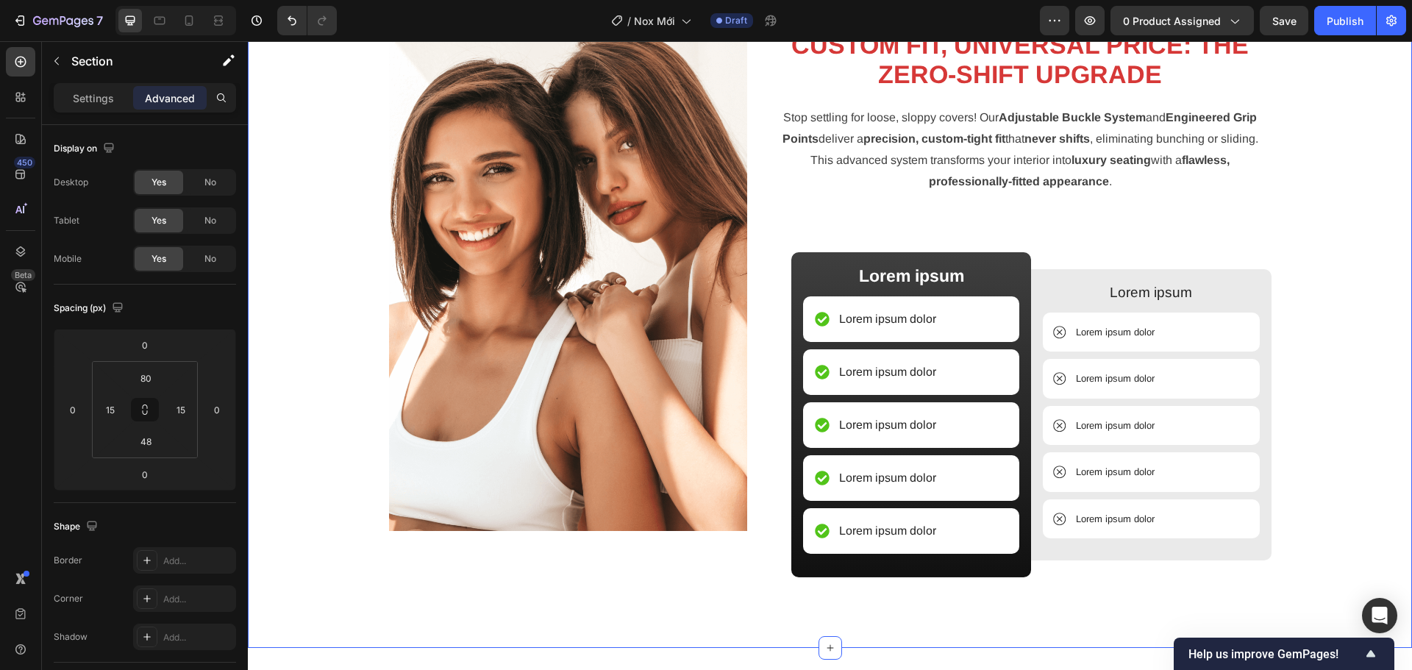
scroll to position [1473, 0]
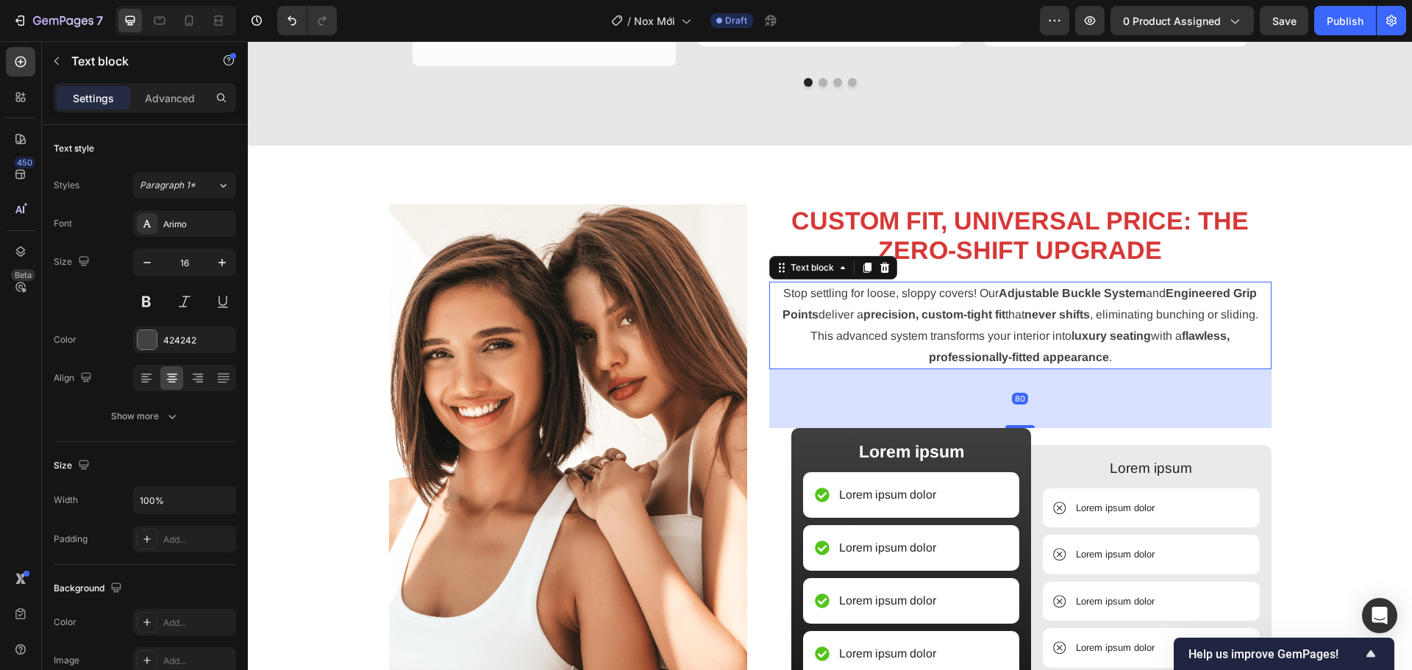
click at [923, 282] on div "Stop settling for loose, sloppy covers! Our Adjustable Buckle System and Engine…" at bounding box center [1020, 325] width 502 height 87
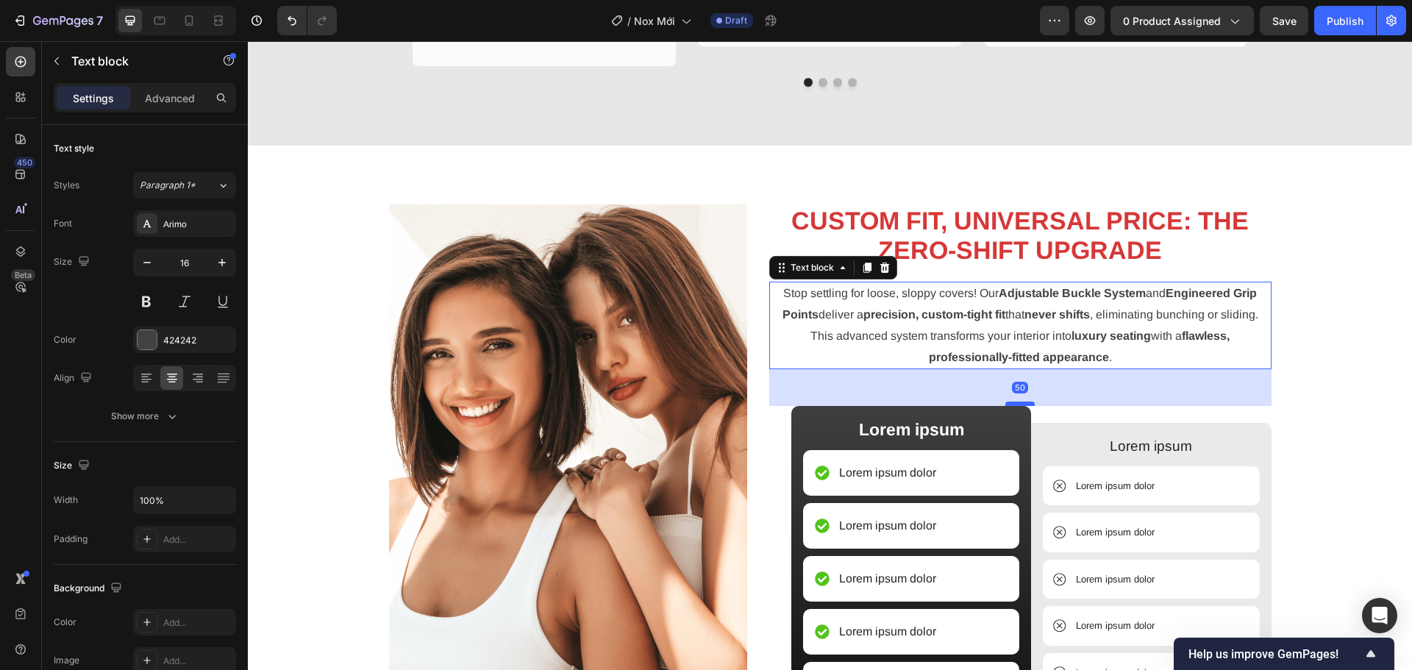
drag, startPoint x: 1014, startPoint y: 425, endPoint x: 1015, endPoint y: 403, distance: 22.1
click at [1015, 403] on div at bounding box center [1019, 403] width 29 height 4
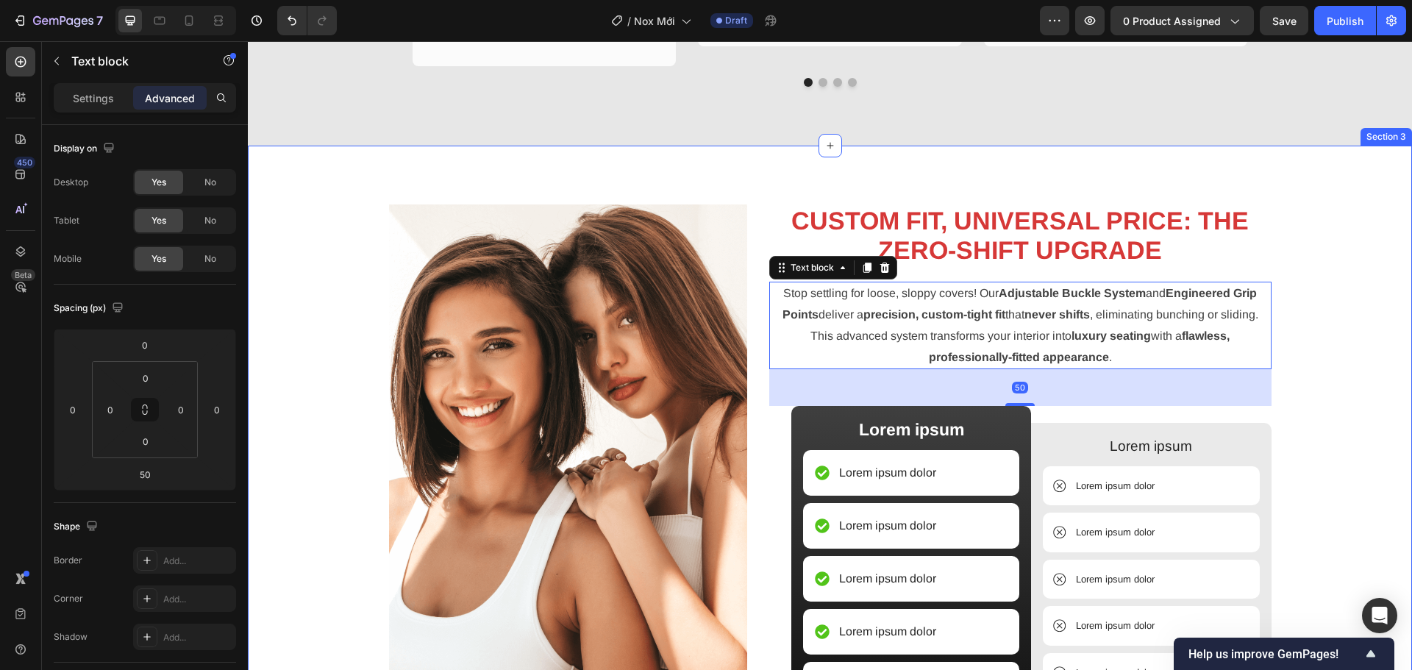
click at [1327, 435] on div "Image CUSTOM FIT, UNIVERSAL PRICE: THE ZERO-SHIFT UPGRADE Heading Stop settling…" at bounding box center [830, 485] width 1142 height 562
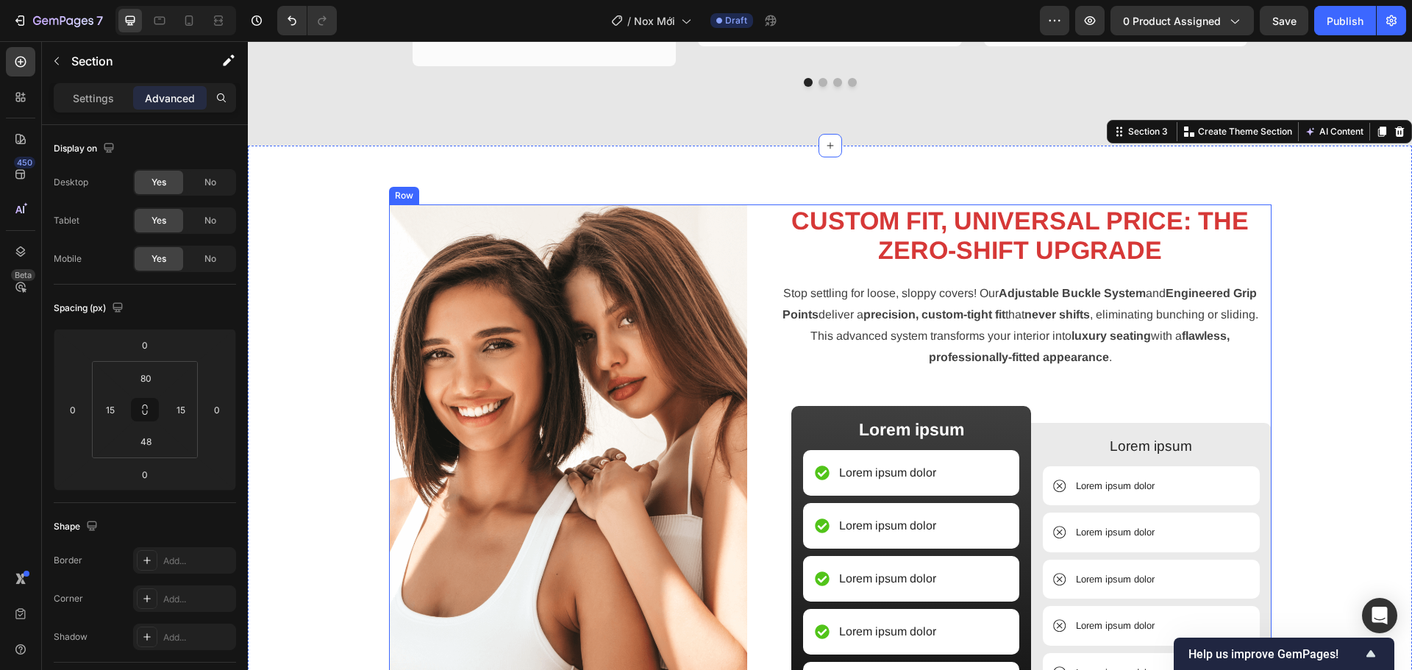
click at [769, 377] on div "CUSTOM FIT, UNIVERSAL PRICE: THE ZERO-SHIFT UPGRADE Heading Stop settling for l…" at bounding box center [1020, 473] width 502 height 539
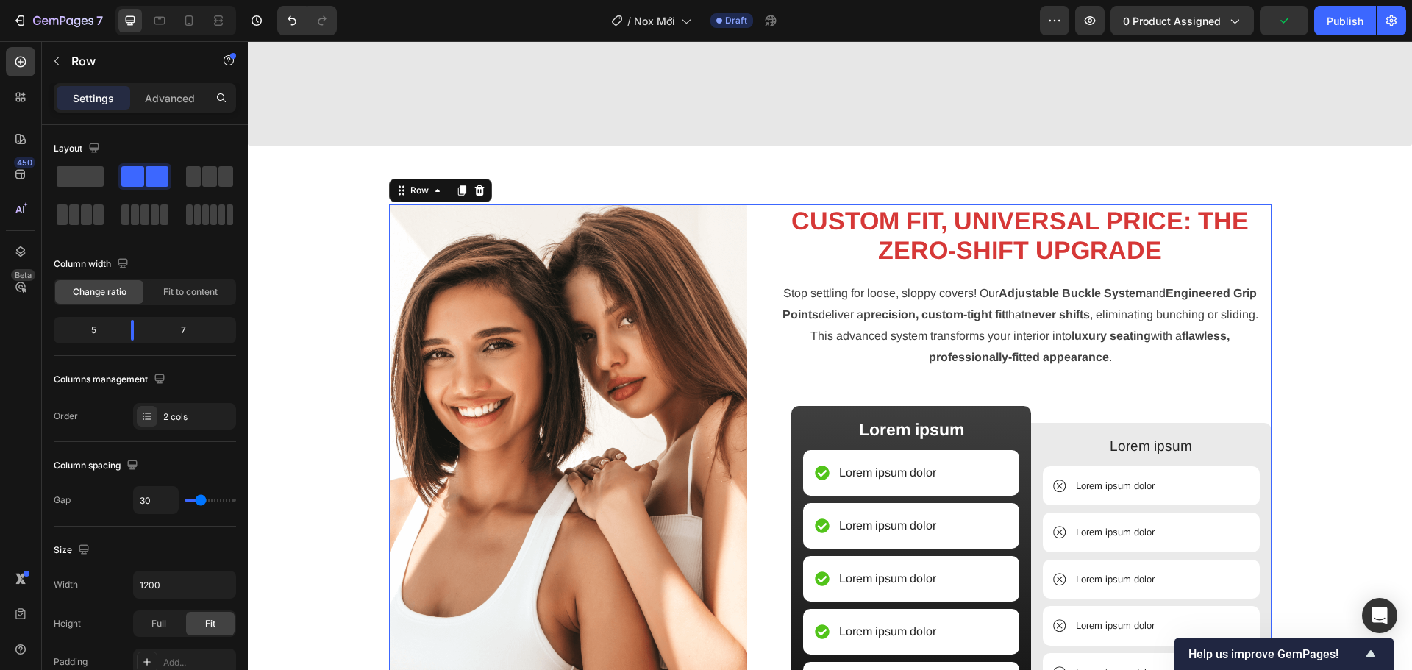
scroll to position [2061, 0]
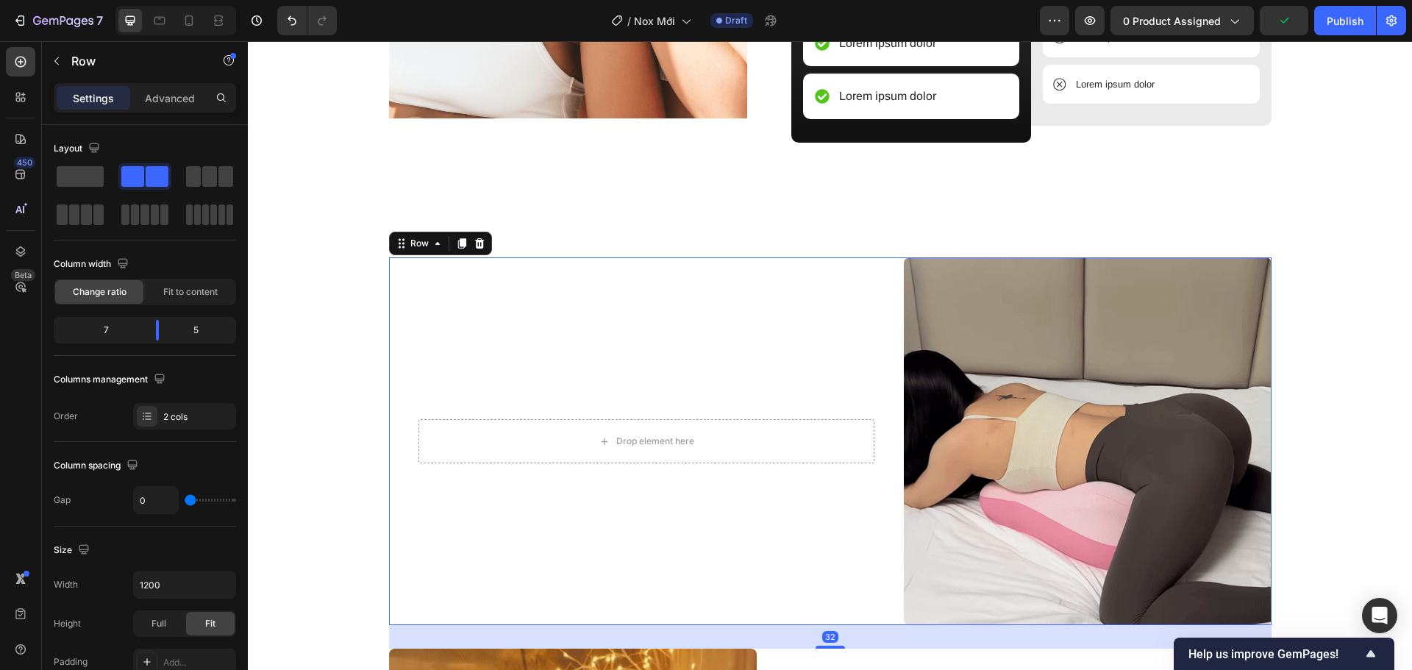
click at [860, 521] on div "Drop element here Row" at bounding box center [646, 441] width 515 height 368
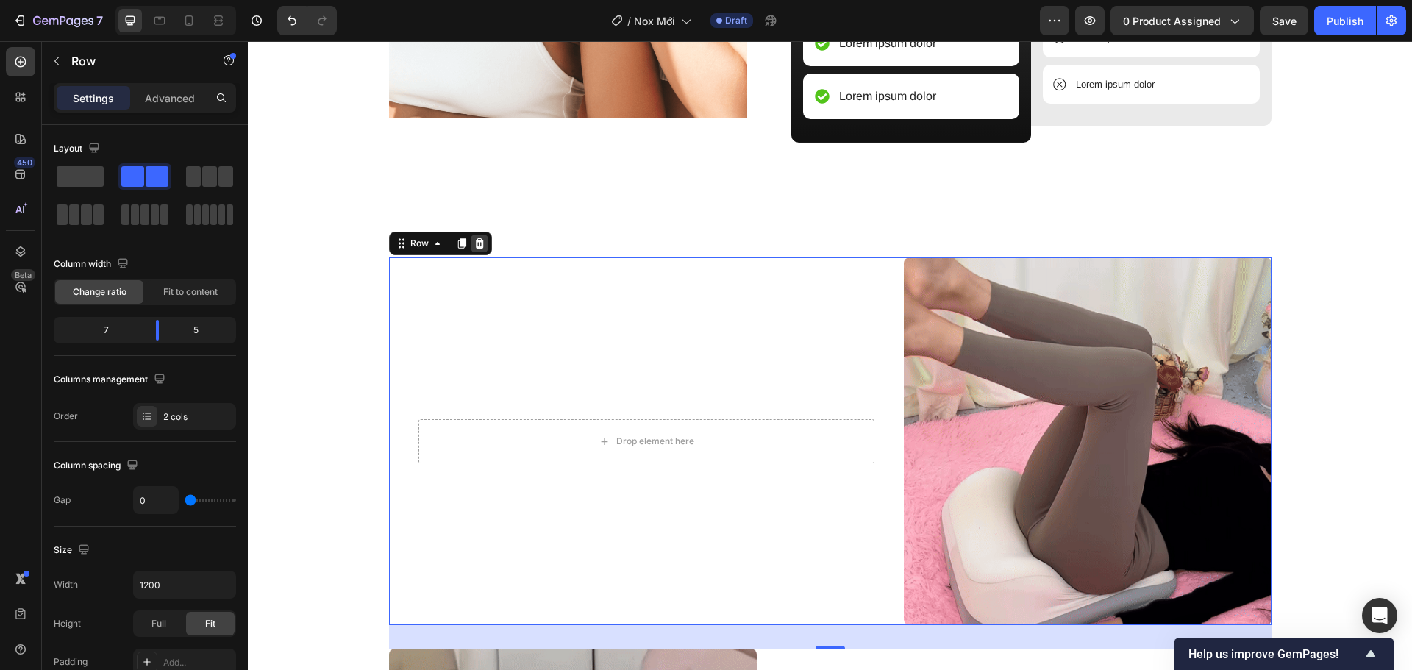
click at [479, 244] on div at bounding box center [480, 244] width 18 height 18
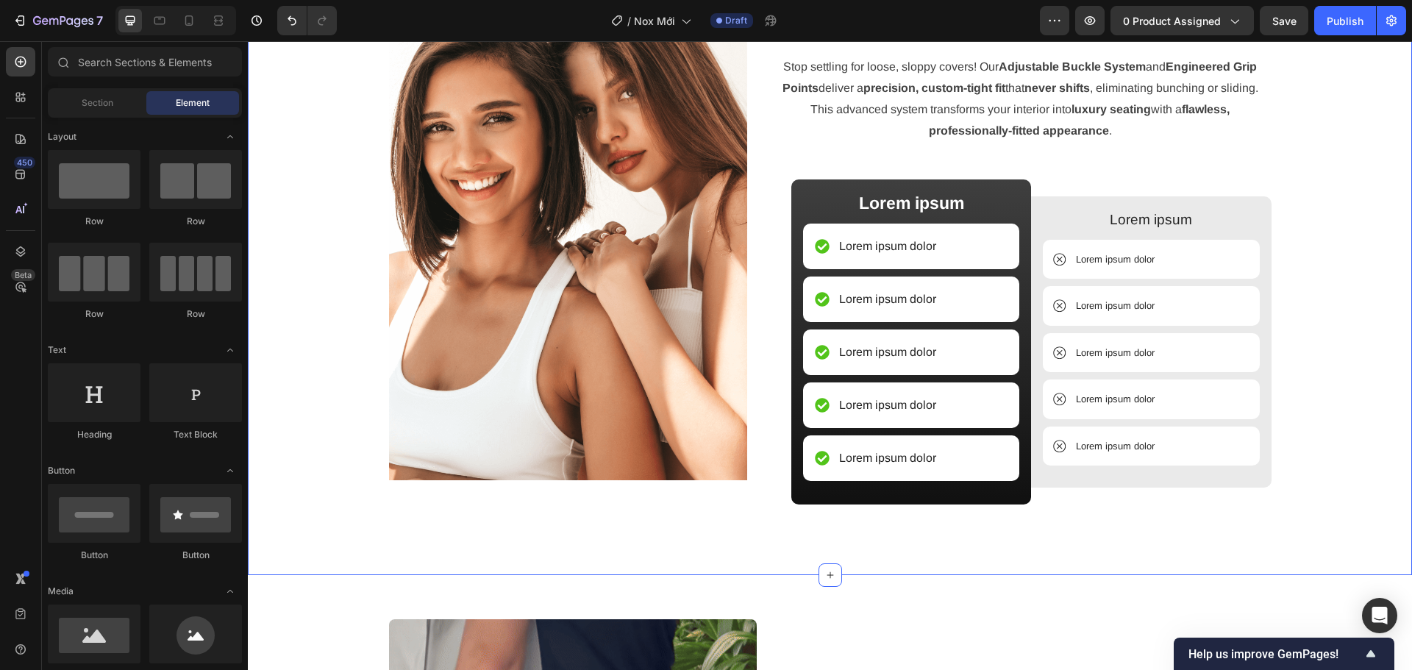
scroll to position [1693, 0]
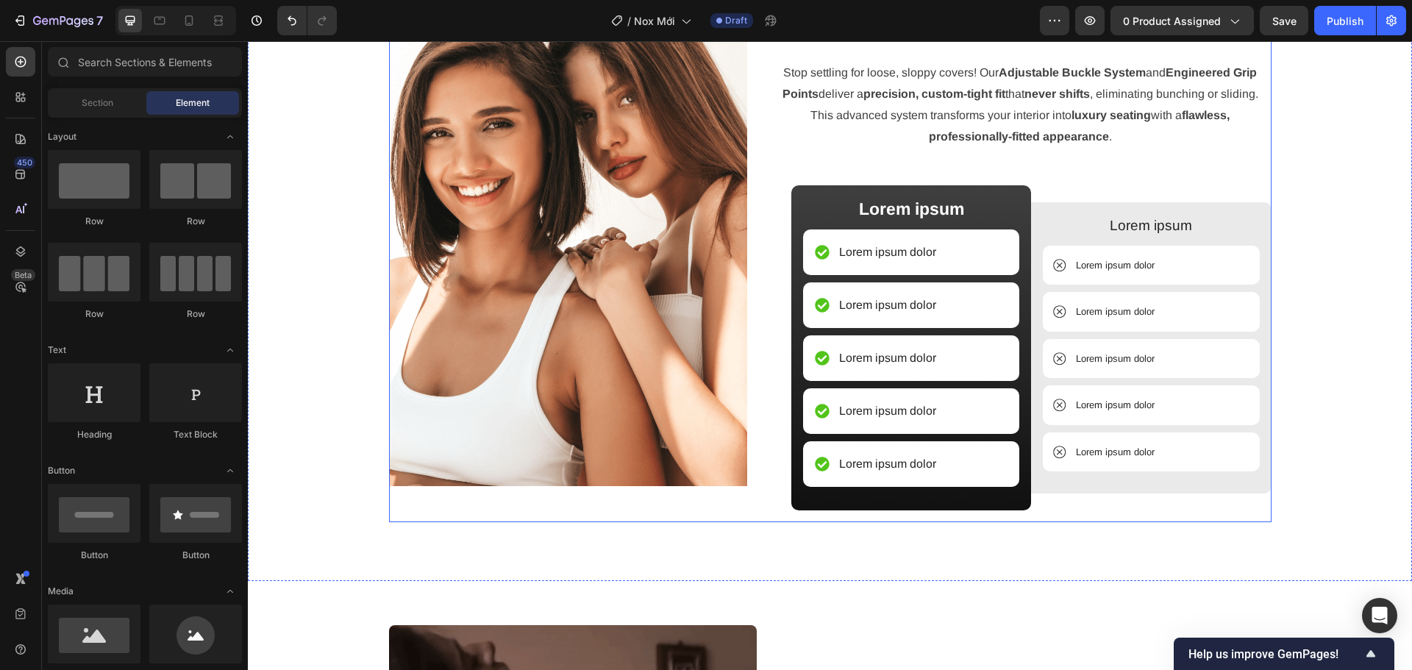
click at [733, 515] on div "Image" at bounding box center [568, 253] width 359 height 539
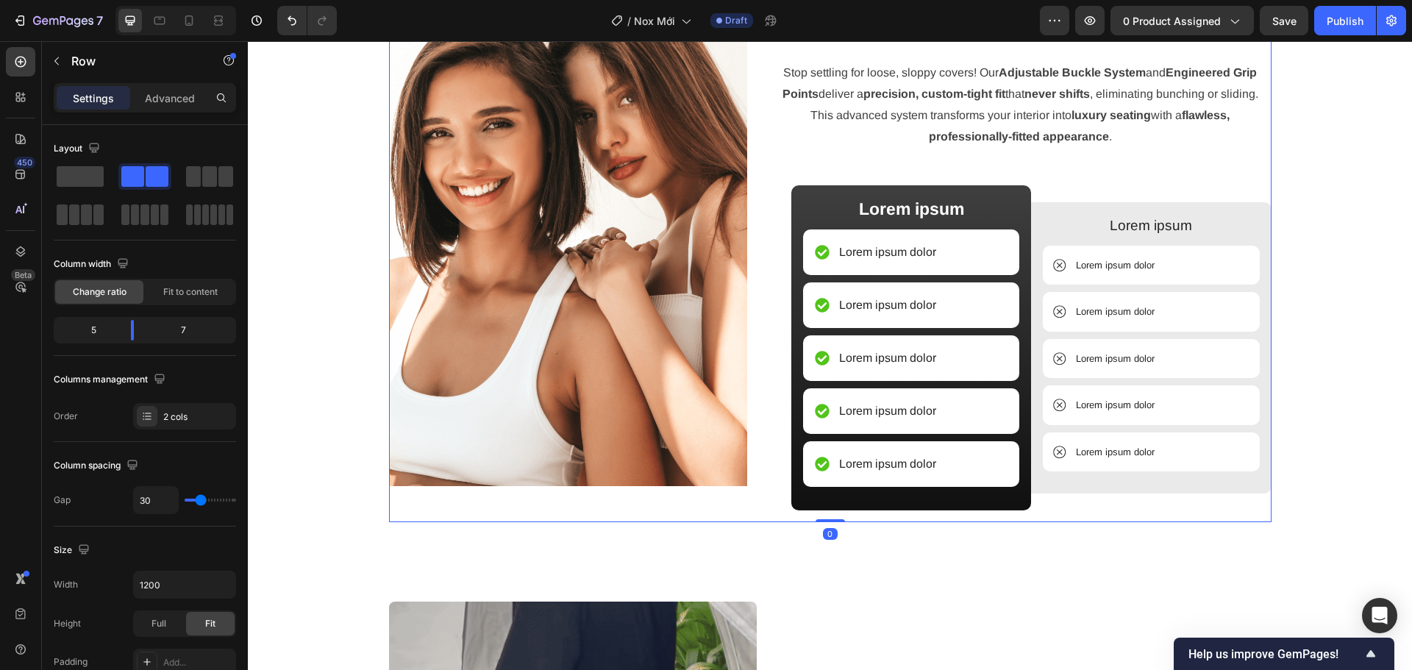
drag, startPoint x: 816, startPoint y: 545, endPoint x: 826, endPoint y: 497, distance: 48.7
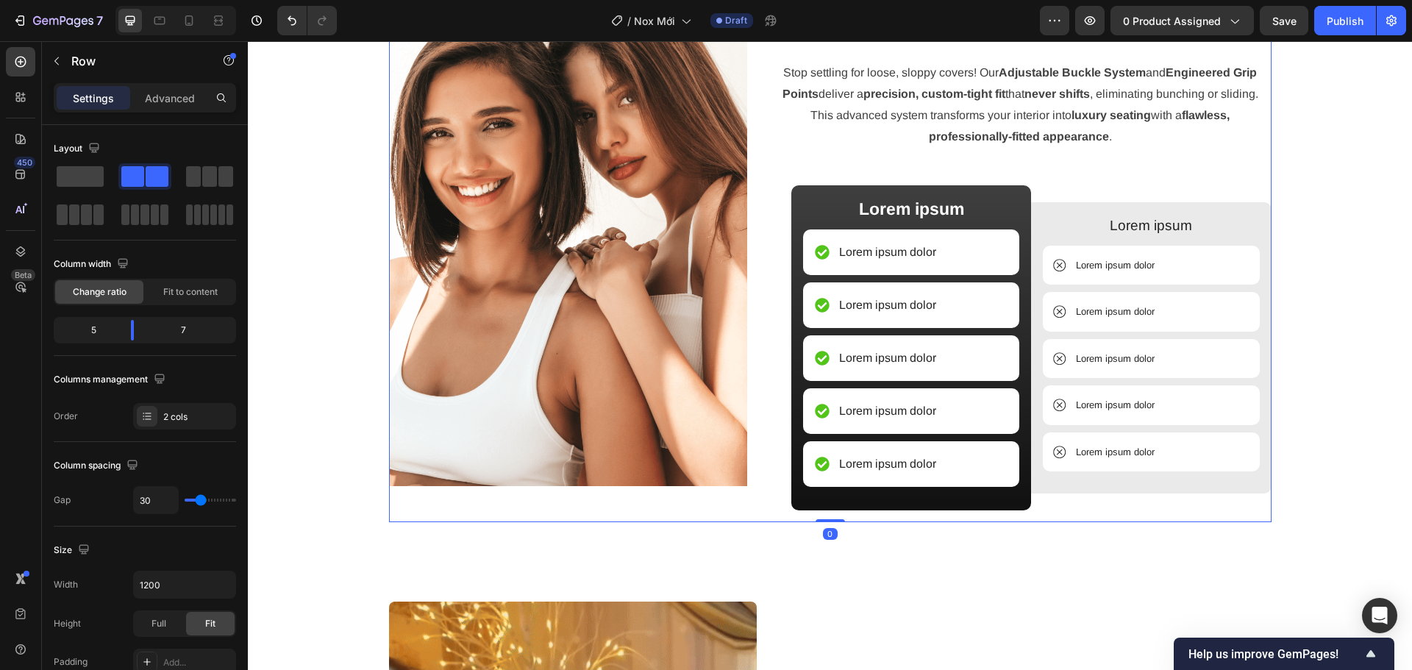
click at [826, 497] on div "Image CUSTOM FIT, UNIVERSAL PRICE: THE ZERO-SHIFT UPGRADE Heading Stop settling…" at bounding box center [830, 253] width 882 height 539
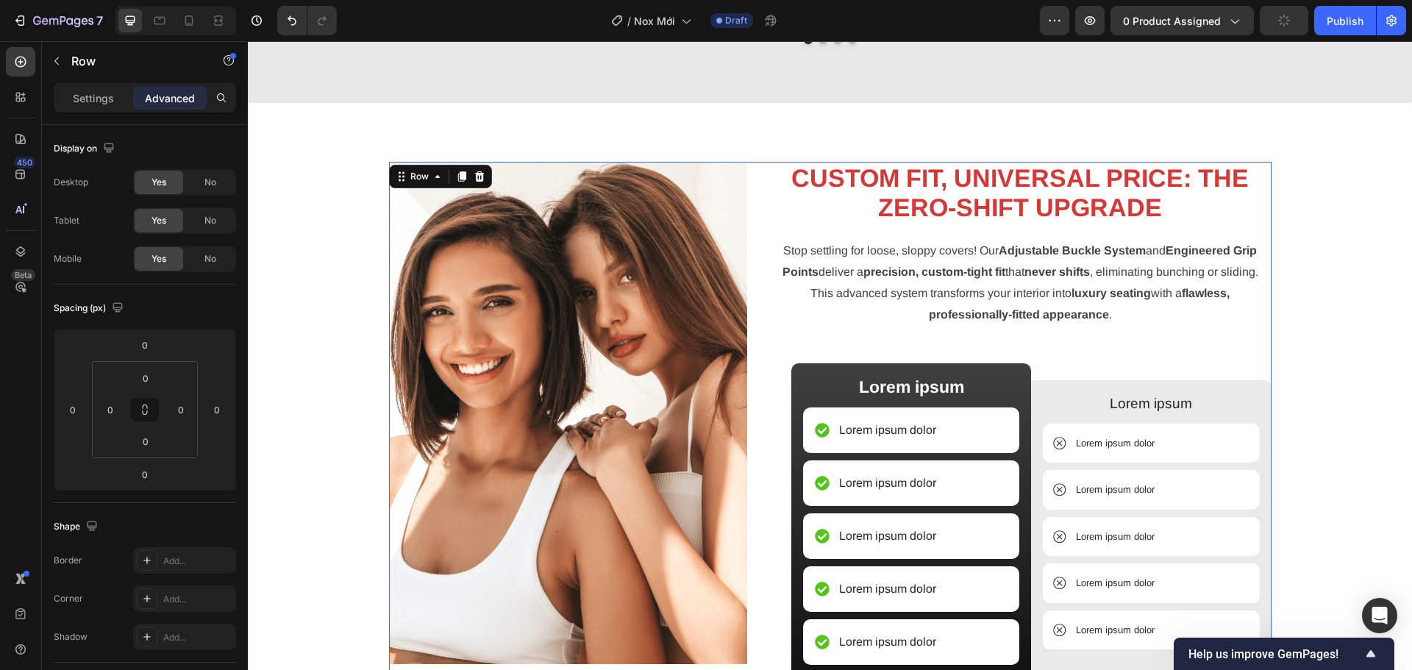
scroll to position [1546, 0]
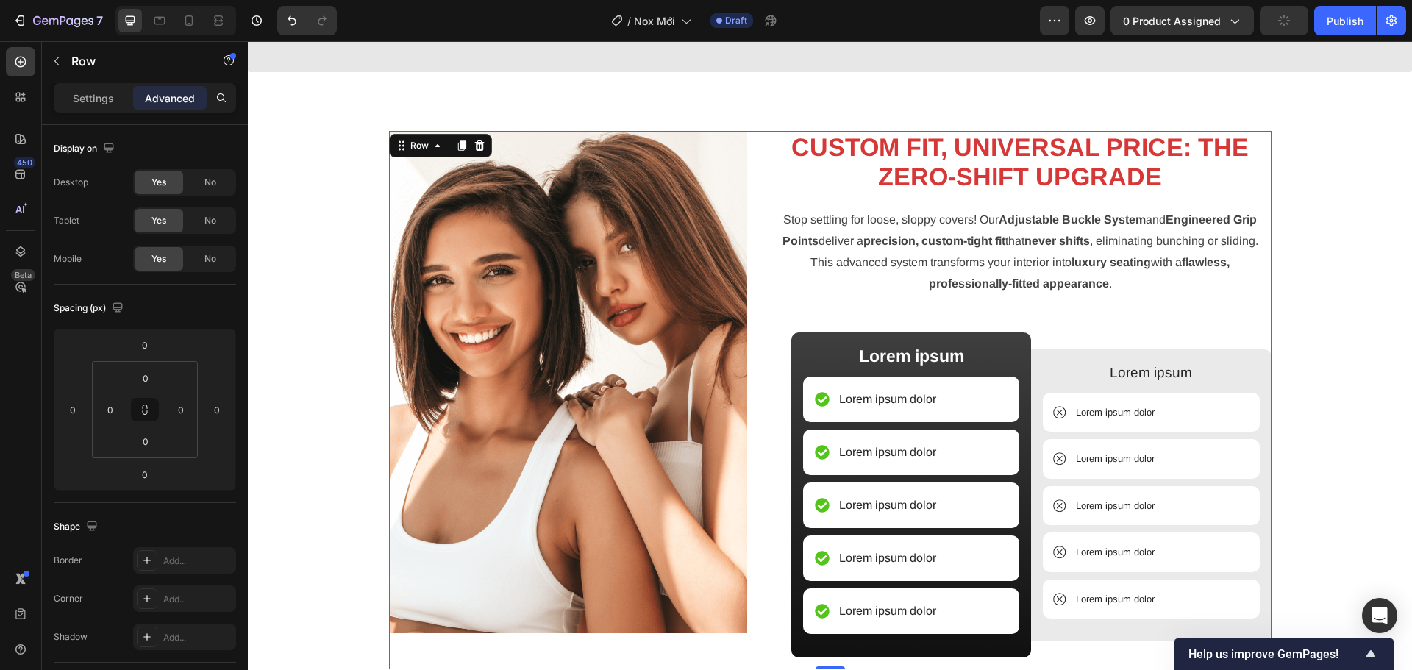
click at [756, 507] on div "Image CUSTOM FIT, UNIVERSAL PRICE: THE ZERO-SHIFT UPGRADE Heading Stop settling…" at bounding box center [830, 400] width 882 height 539
click at [91, 92] on p "Settings" at bounding box center [93, 97] width 41 height 15
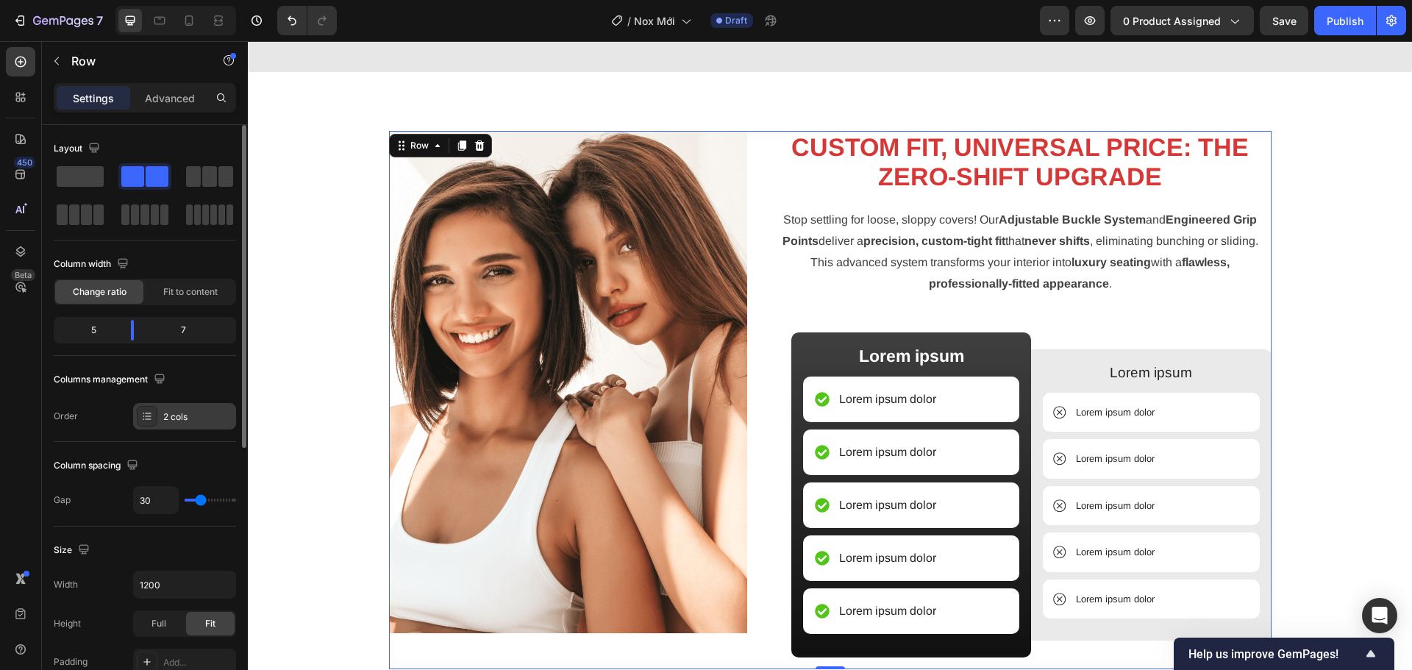
click at [174, 415] on div "2 cols" at bounding box center [197, 416] width 69 height 13
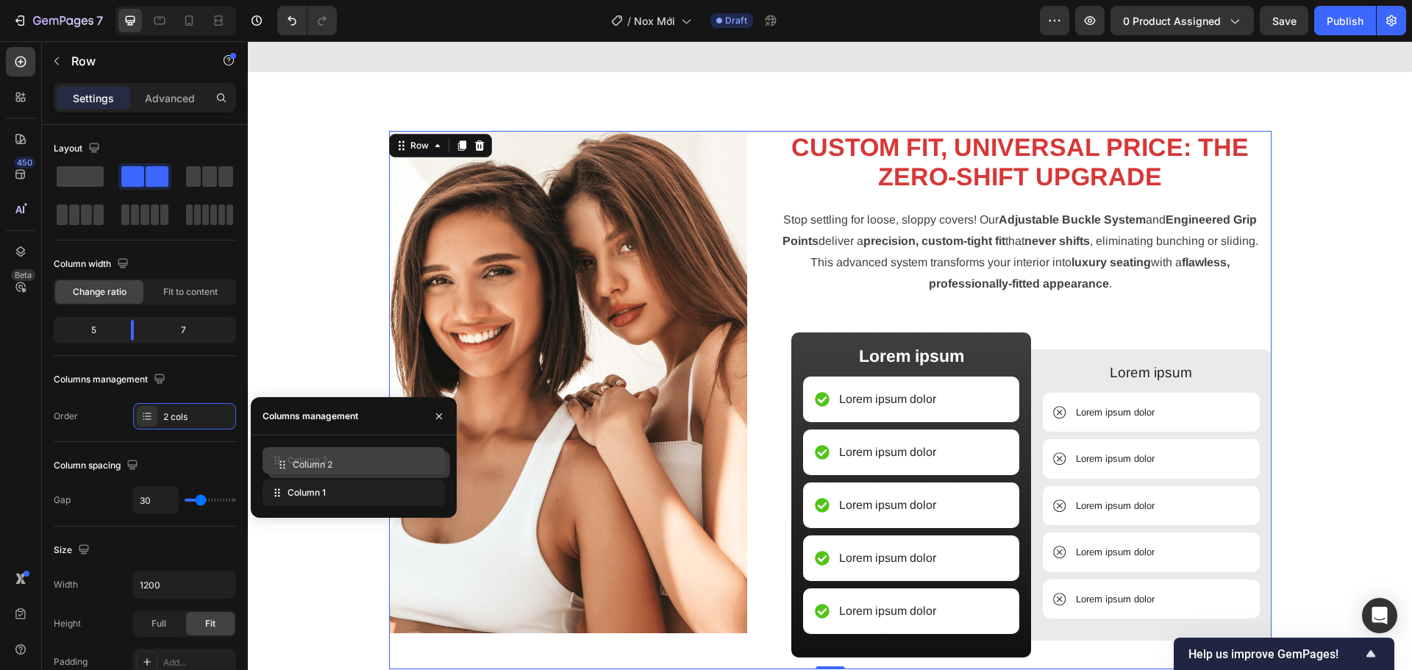
drag, startPoint x: 345, startPoint y: 483, endPoint x: 350, endPoint y: 459, distance: 24.8
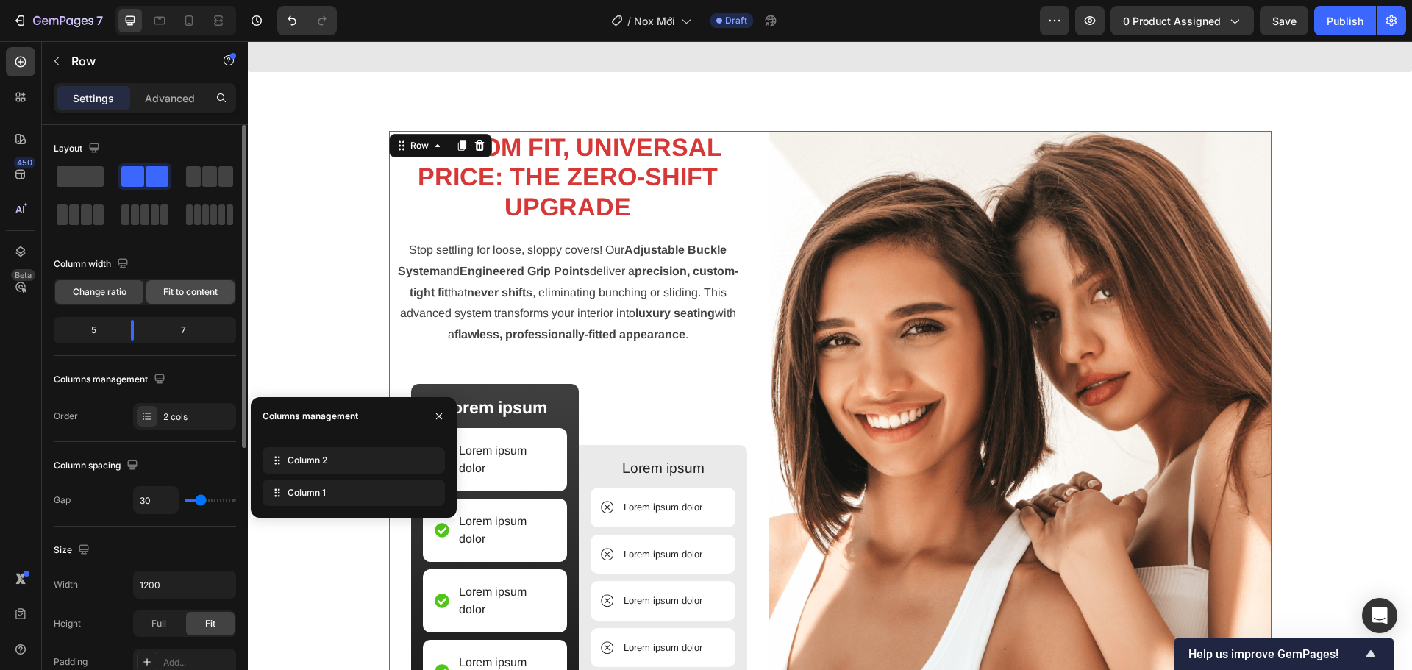
click at [196, 290] on span "Fit to content" at bounding box center [190, 291] width 54 height 13
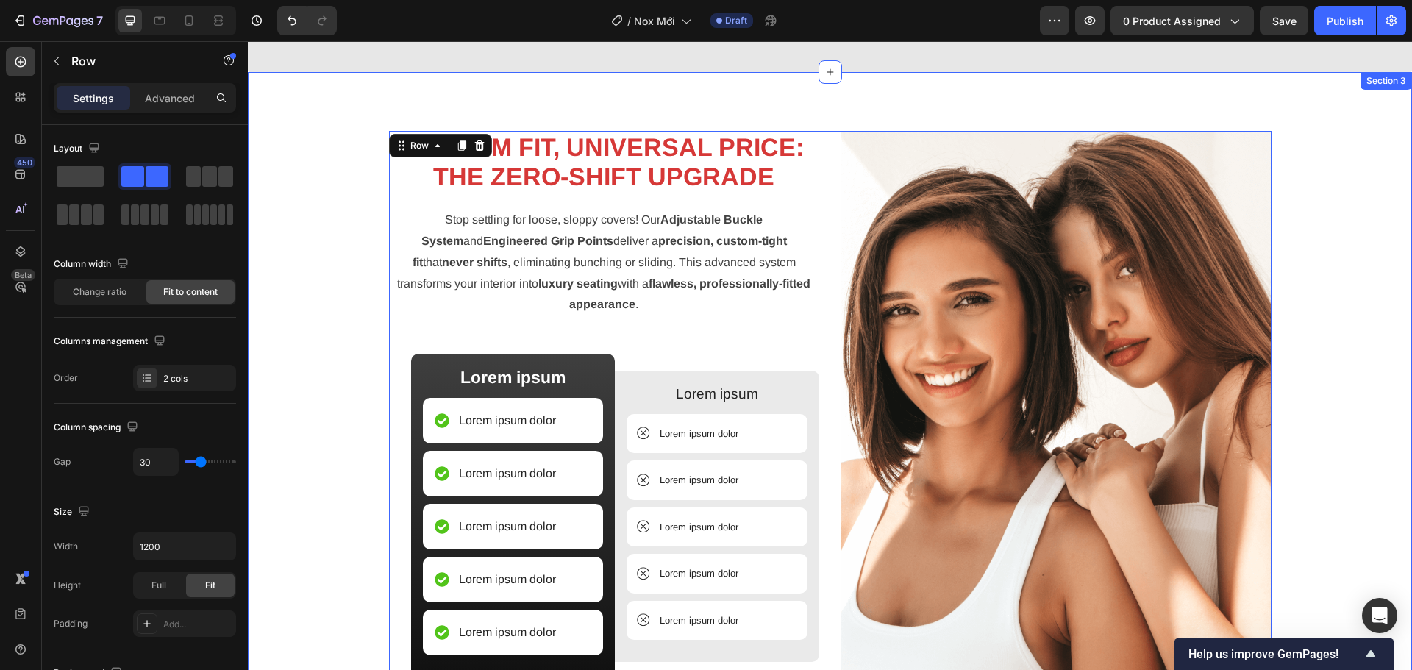
click at [1317, 405] on div "Image CUSTOM FIT, UNIVERSAL PRICE: THE ZERO-SHIFT UPGRADE Heading Stop settling…" at bounding box center [830, 438] width 1142 height 615
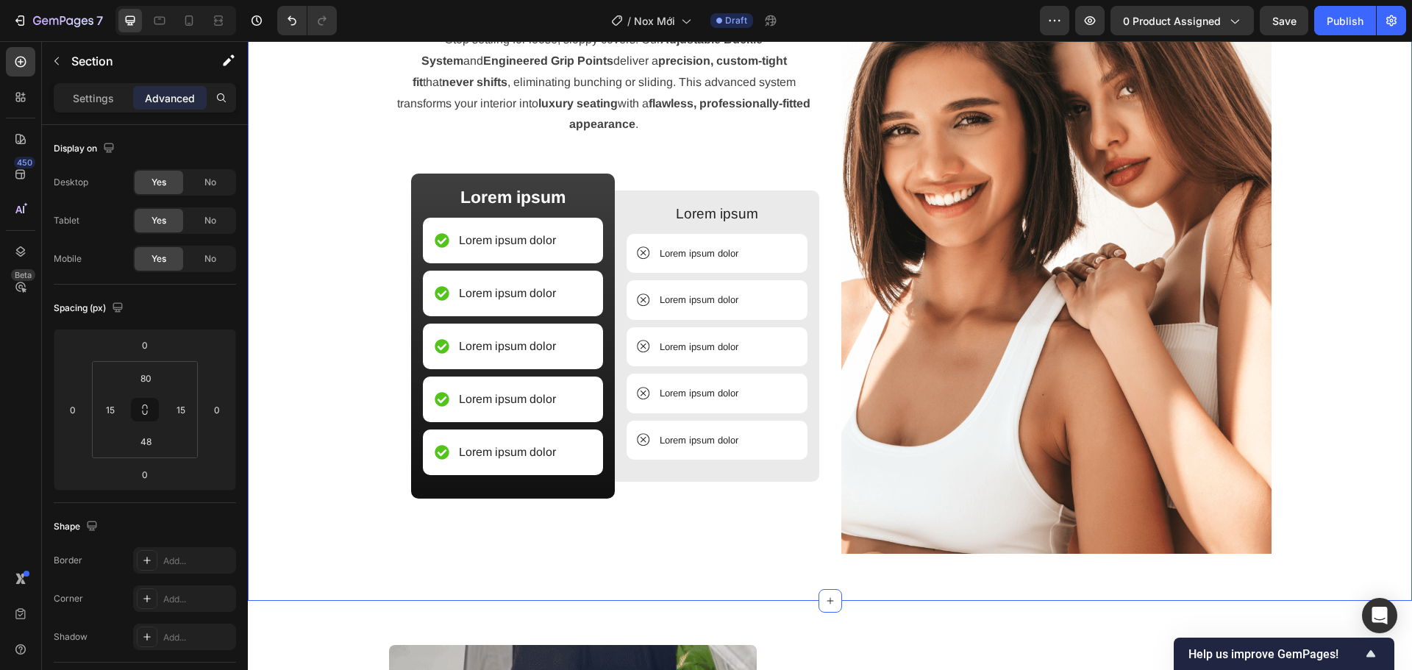
scroll to position [1693, 0]
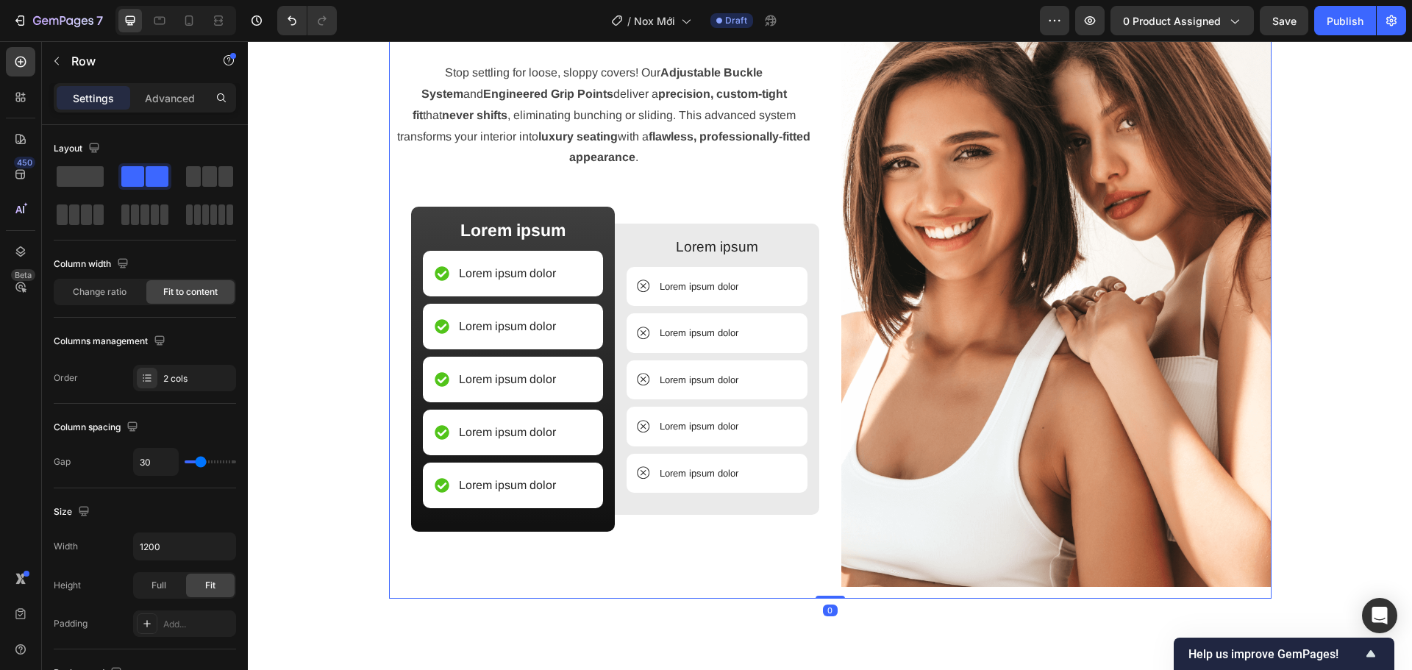
click at [593, 563] on div "CUSTOM FIT, UNIVERSAL PRICE: THE ZERO-SHIFT UPGRADE Heading Stop settling for l…" at bounding box center [604, 291] width 430 height 615
click at [99, 296] on span "Change ratio" at bounding box center [100, 291] width 54 height 13
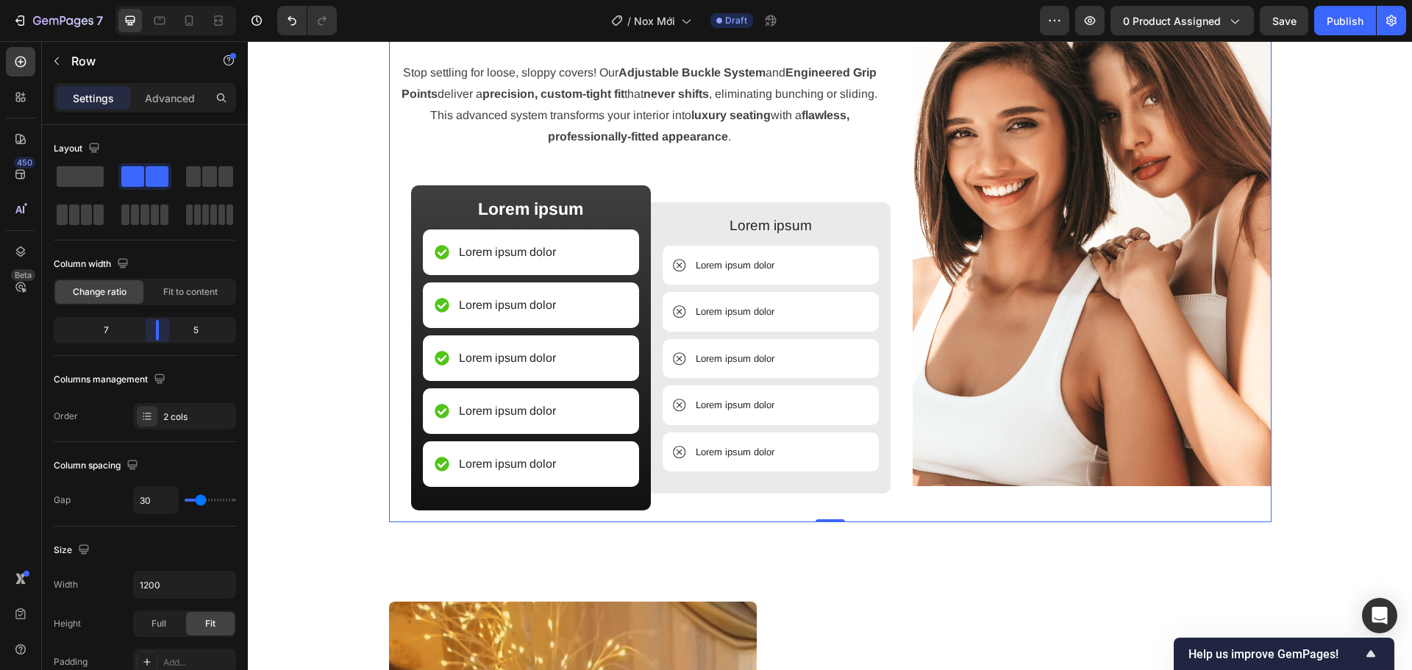
drag, startPoint x: 137, startPoint y: 334, endPoint x: 155, endPoint y: 332, distance: 17.7
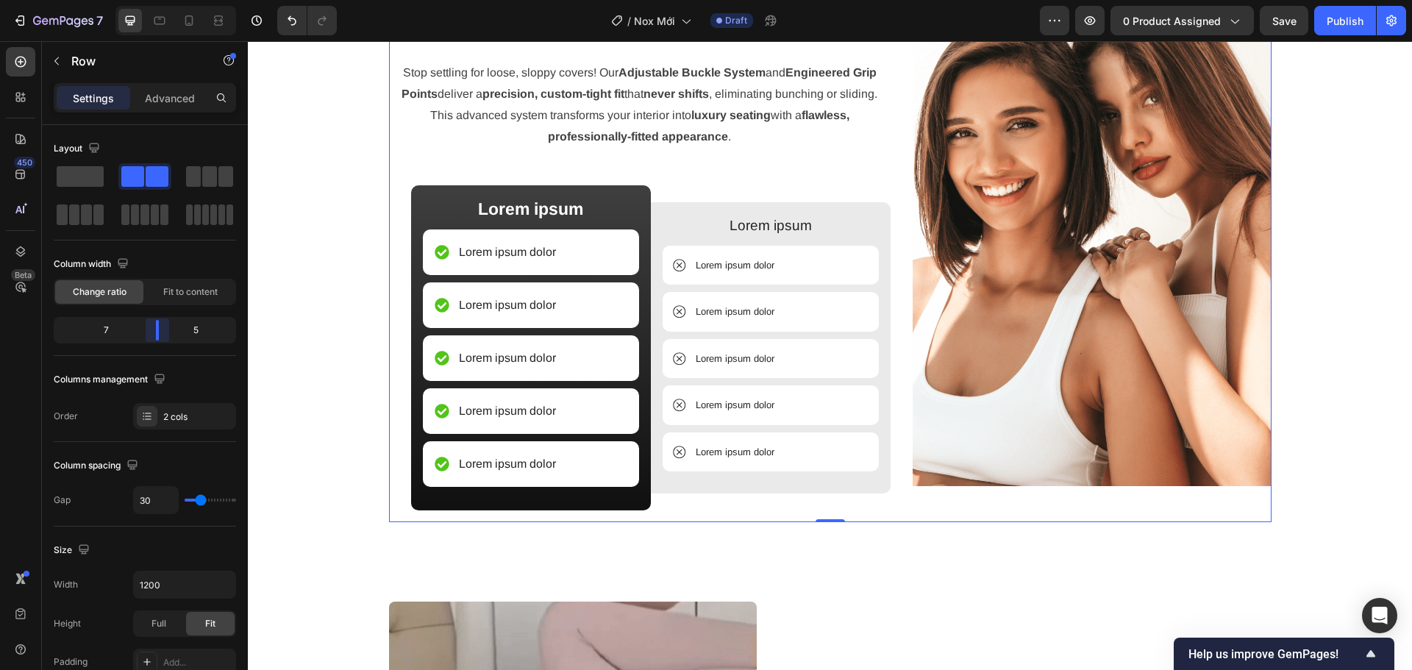
click at [155, 0] on body "7 Version history / Nox Mới Draft Preview 0 product assigned Save Publish 450 B…" at bounding box center [706, 0] width 1412 height 0
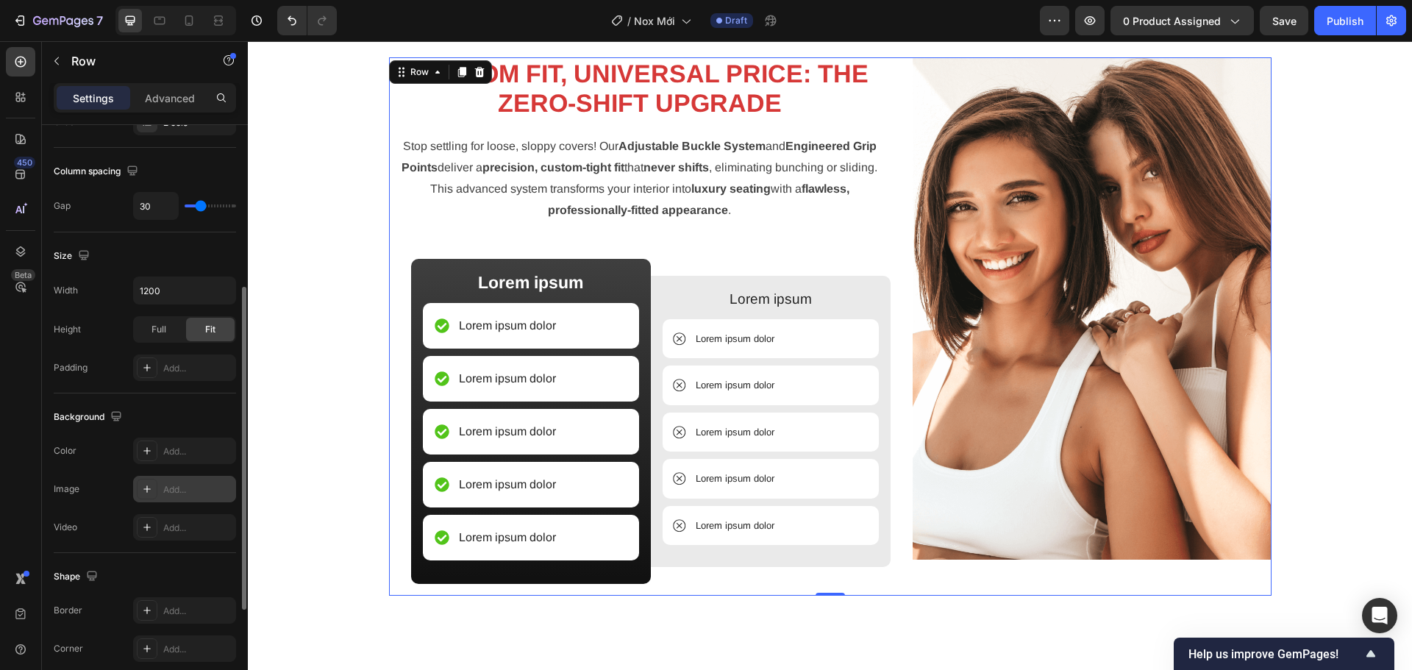
scroll to position [478, 0]
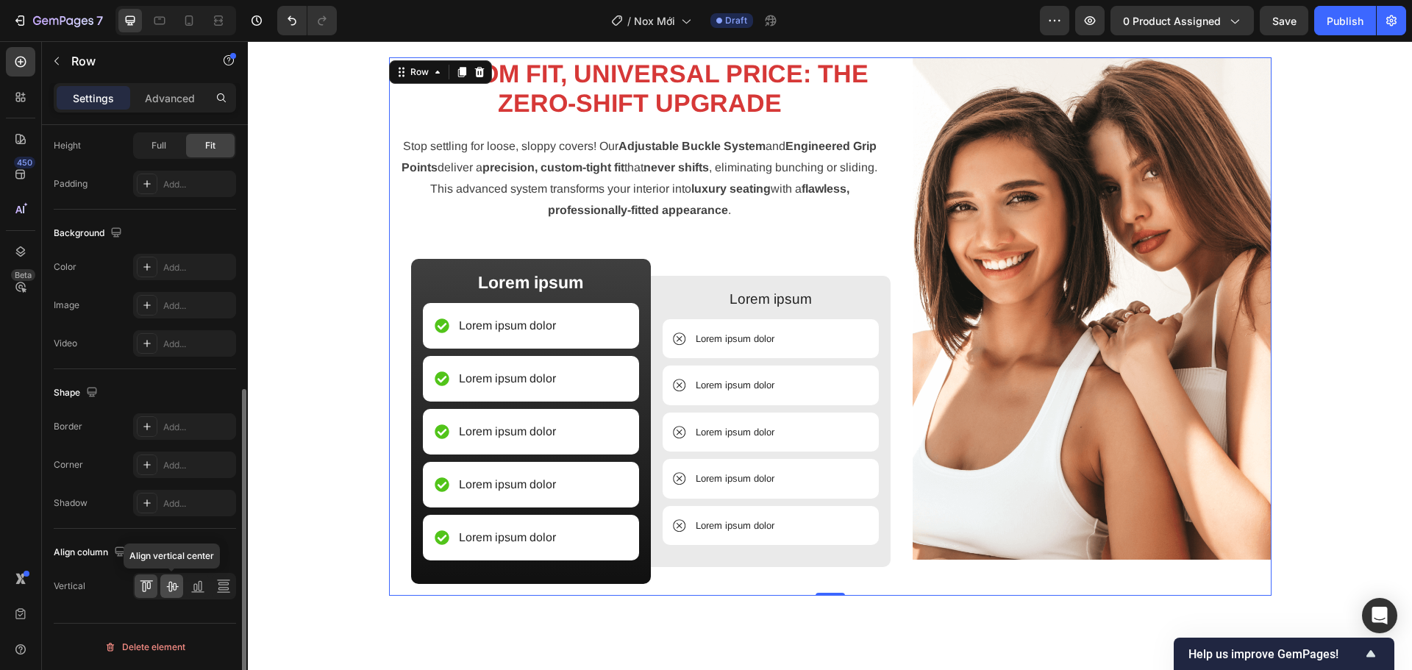
click at [168, 591] on icon at bounding box center [172, 586] width 15 height 15
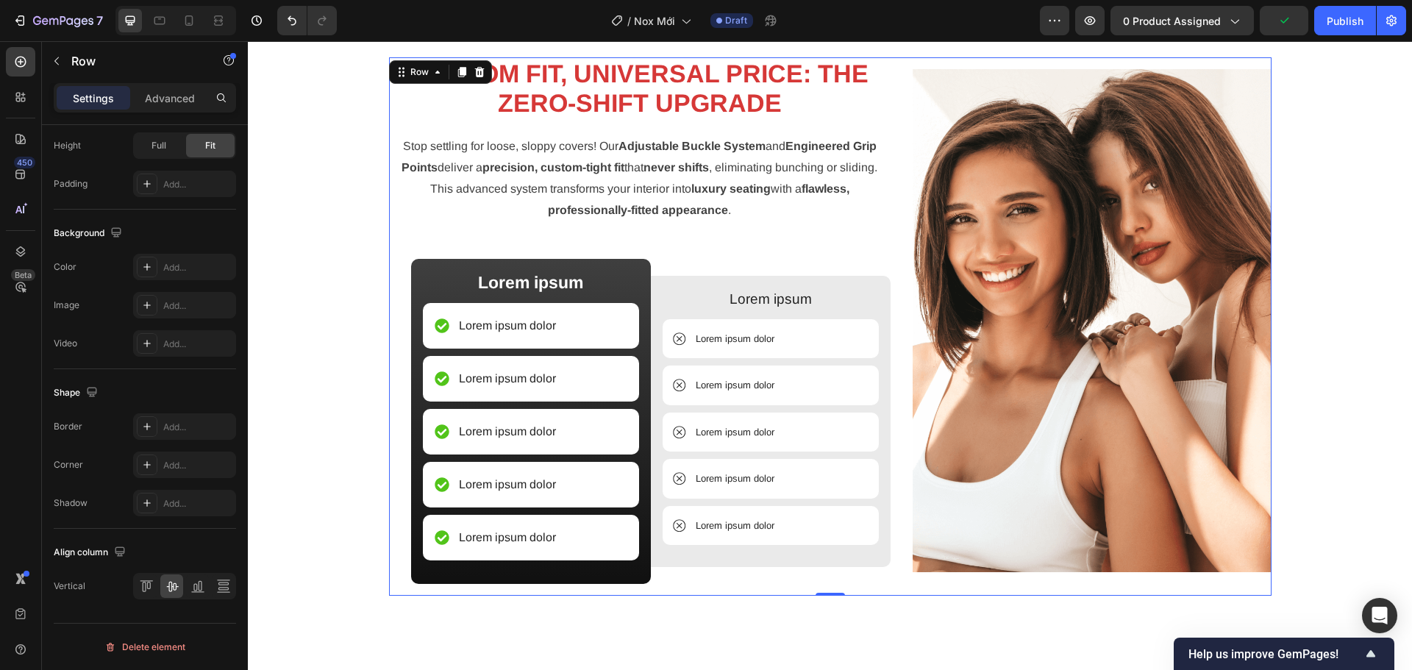
click at [871, 244] on div "CUSTOM FIT, UNIVERSAL PRICE: THE ZERO-SHIFT UPGRADE Heading Stop settling for l…" at bounding box center [640, 326] width 502 height 539
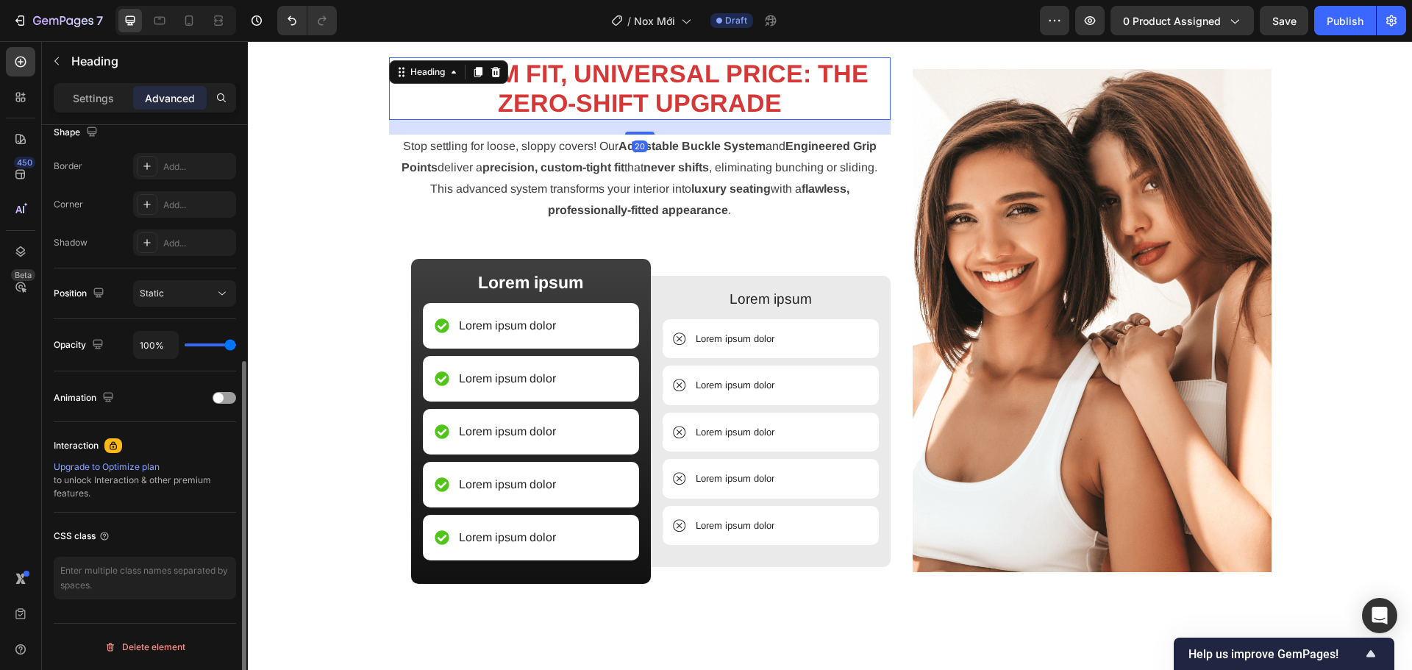
click at [820, 99] on h2 "CUSTOM FIT, UNIVERSAL PRICE: THE ZERO-SHIFT UPGRADE" at bounding box center [640, 88] width 502 height 63
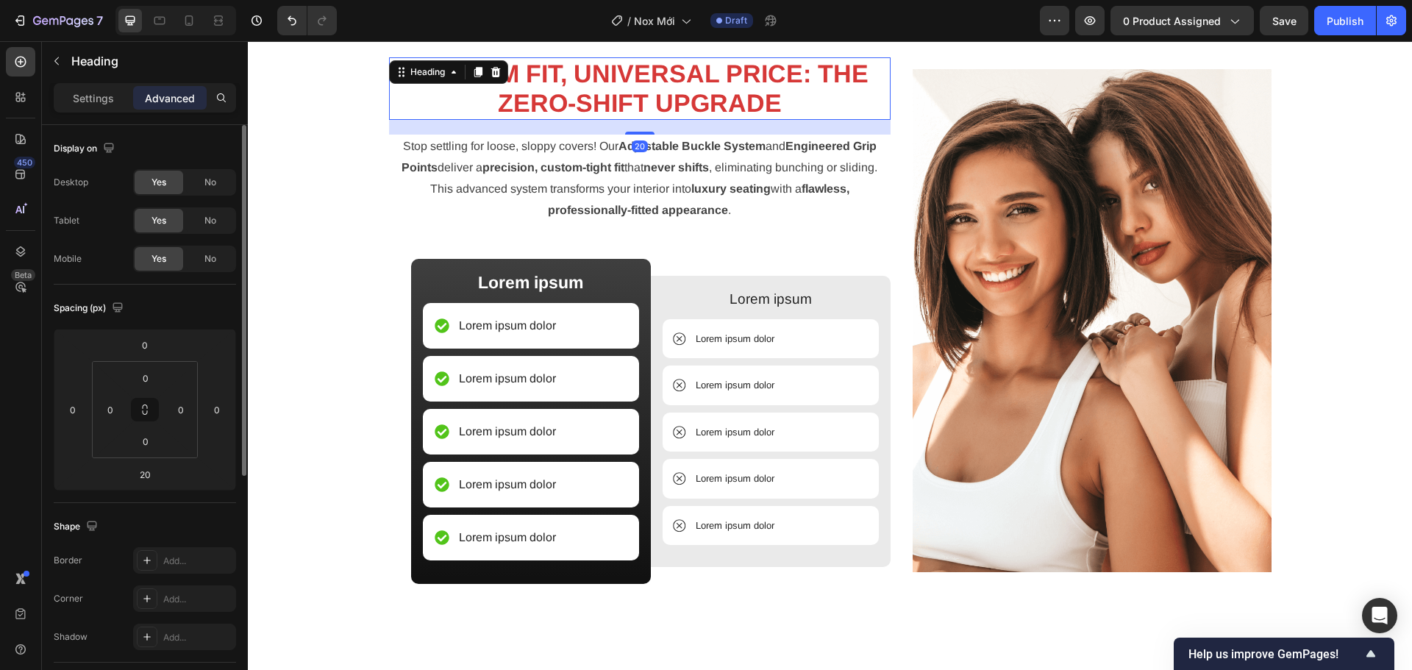
click at [96, 97] on p "Settings" at bounding box center [93, 97] width 41 height 15
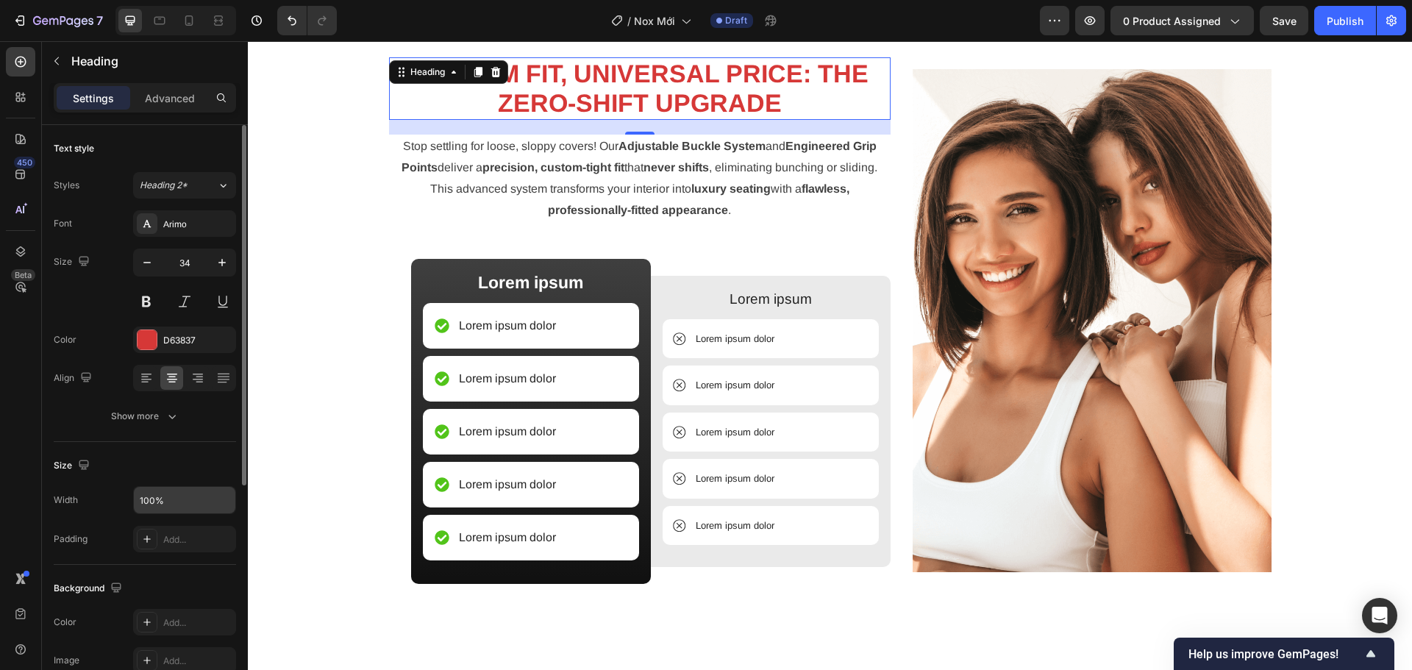
scroll to position [147, 0]
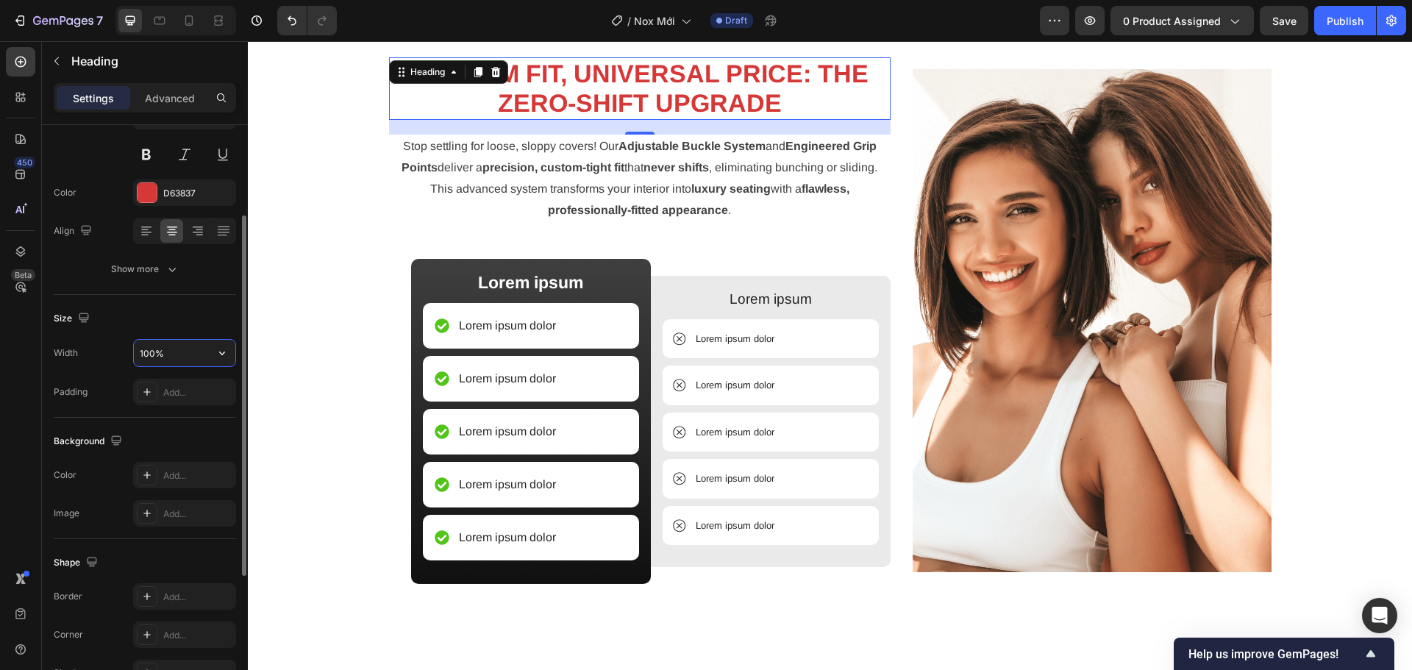
click at [172, 345] on input "100%" at bounding box center [184, 353] width 101 height 26
type input "80%"
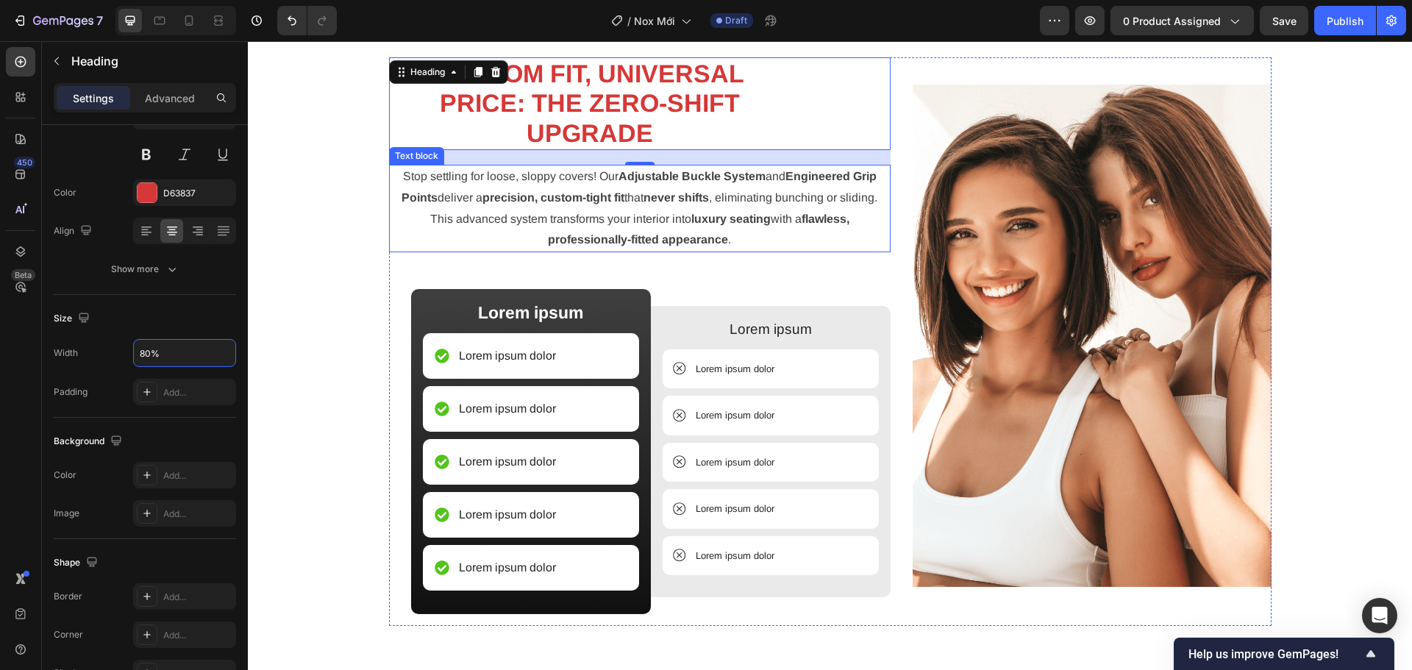
click at [614, 216] on p "Stop settling for loose, sloppy covers! Our Adjustable Buckle System and Engine…" at bounding box center [639, 208] width 499 height 85
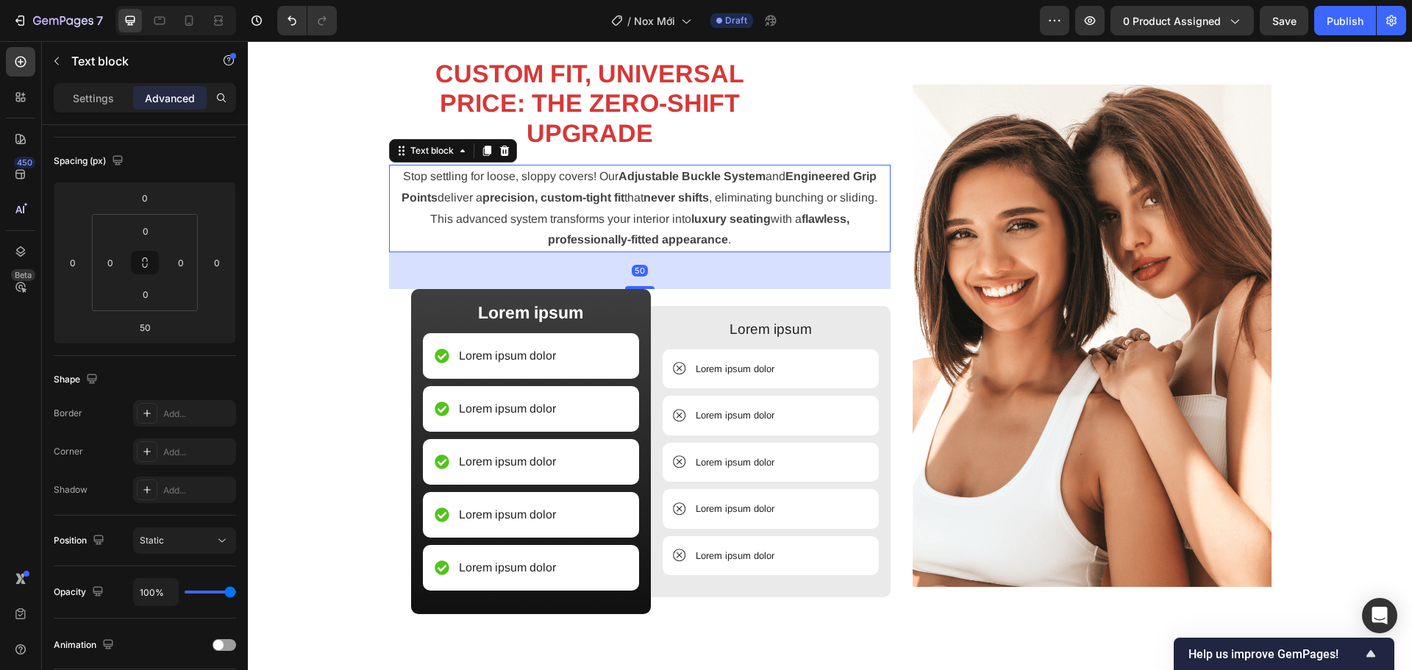
scroll to position [0, 0]
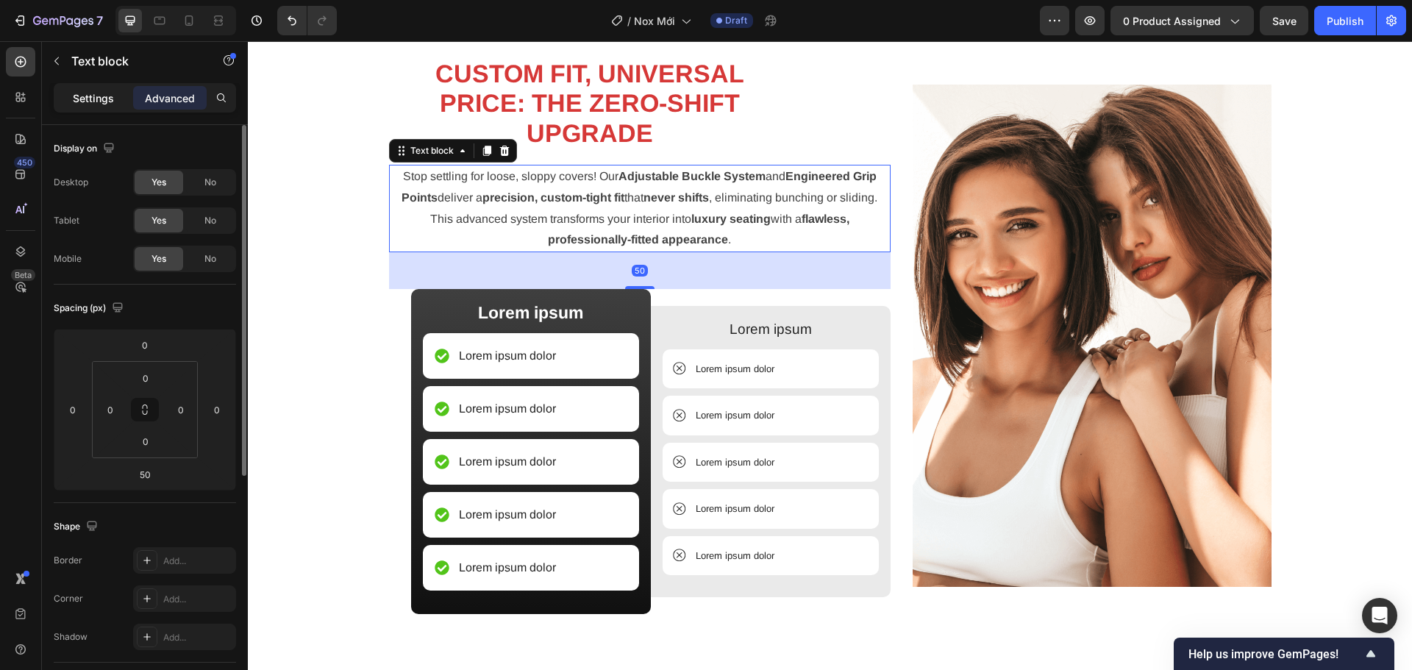
click at [83, 102] on p "Settings" at bounding box center [93, 97] width 41 height 15
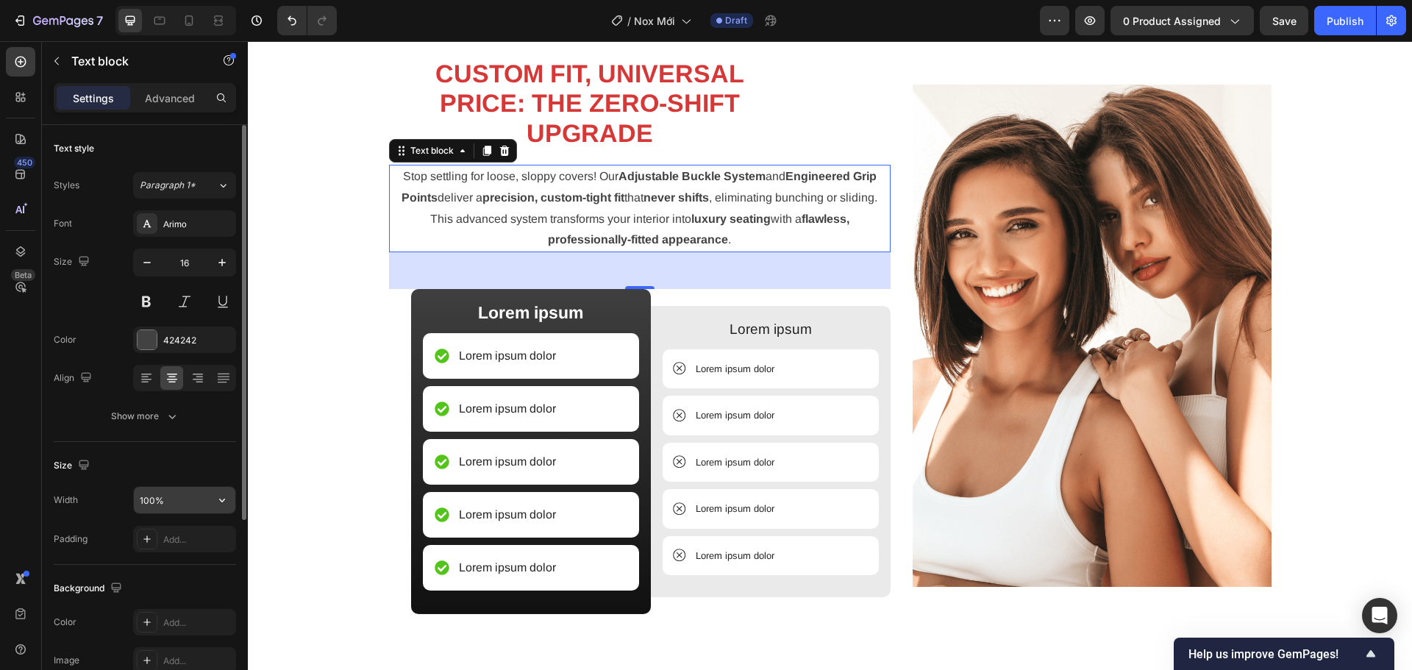
click at [174, 510] on input "100%" at bounding box center [184, 500] width 101 height 26
type input "80%"
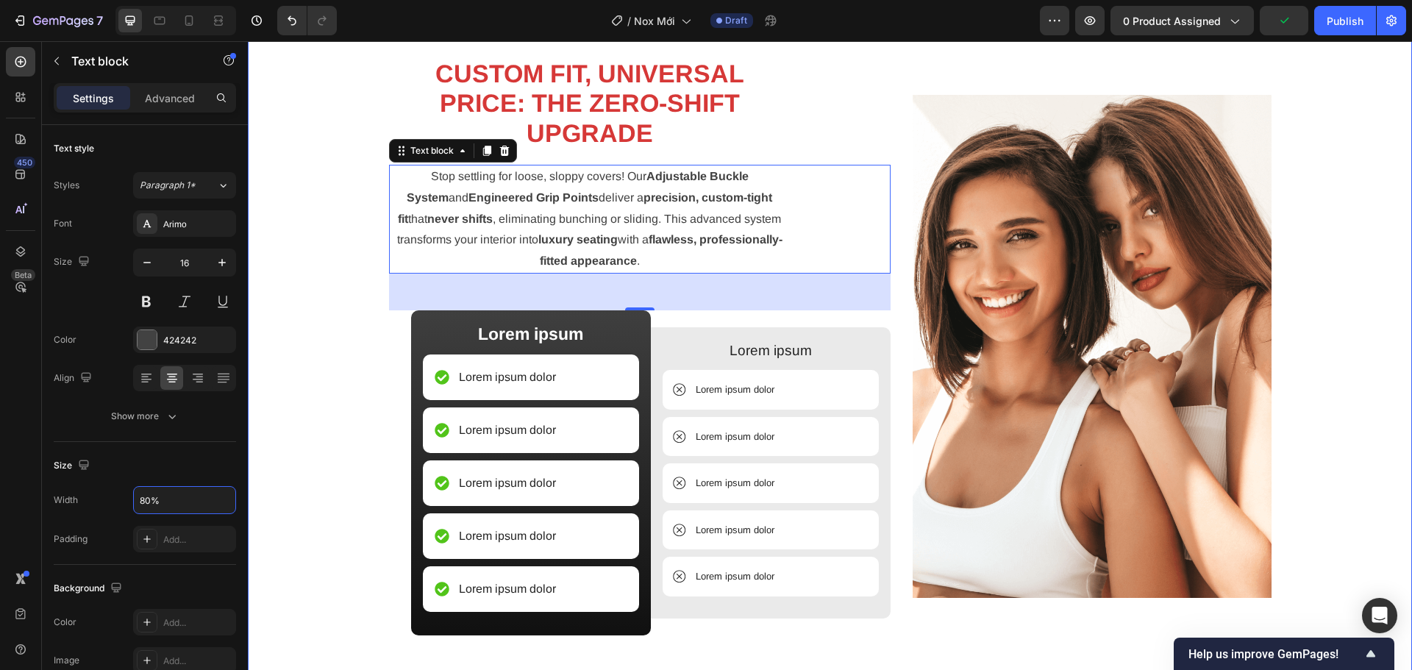
click at [346, 463] on div "Image CUSTOM FIT, UNIVERSAL PRICE: THE ZERO-SHIFT UPGRADE Heading Stop settling…" at bounding box center [830, 352] width 1142 height 590
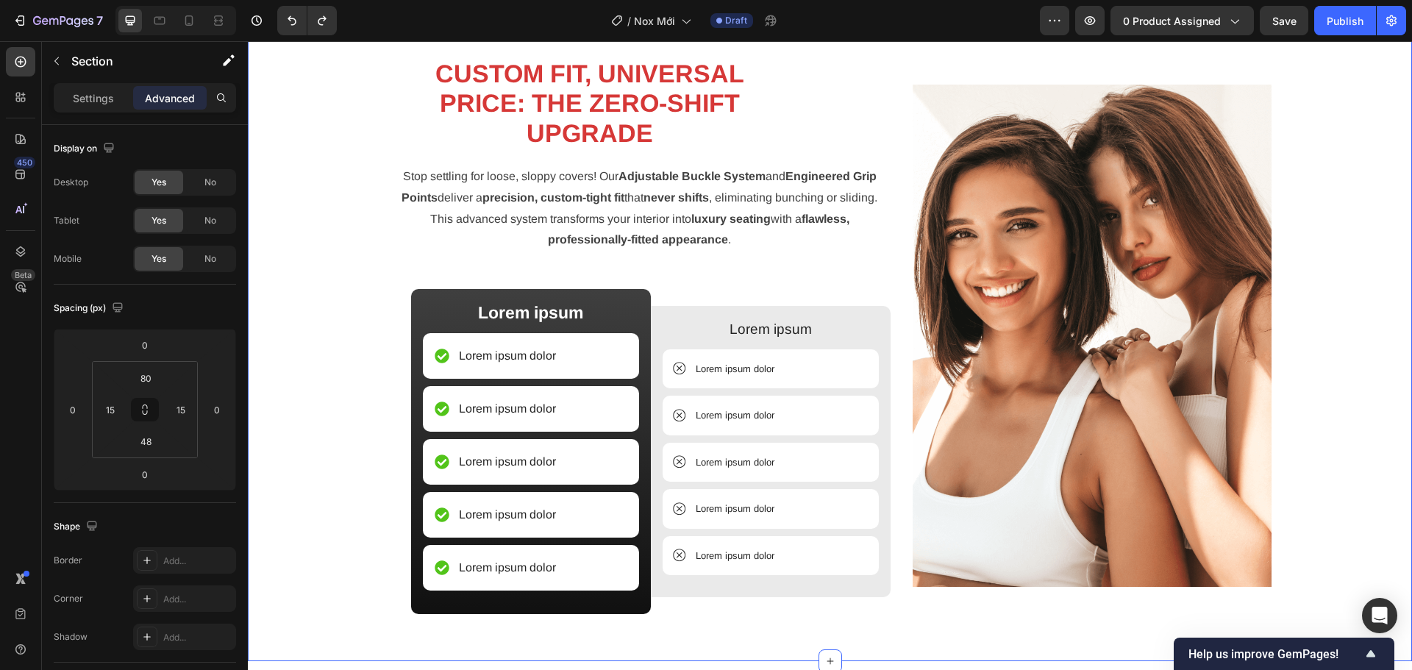
click at [318, 401] on div "Image CUSTOM FIT, UNIVERSAL PRICE: THE ZERO-SHIFT UPGRADE Heading Stop settling…" at bounding box center [830, 341] width 1142 height 568
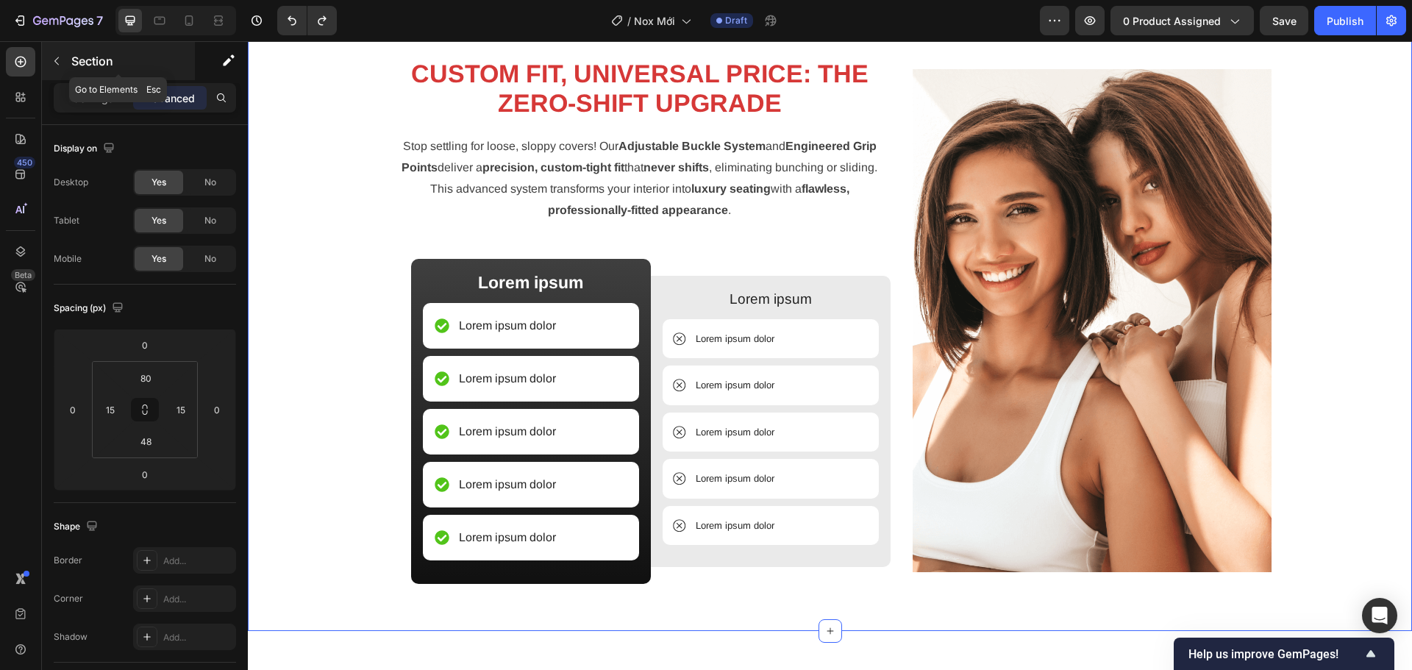
click at [83, 60] on p "Section" at bounding box center [131, 61] width 121 height 18
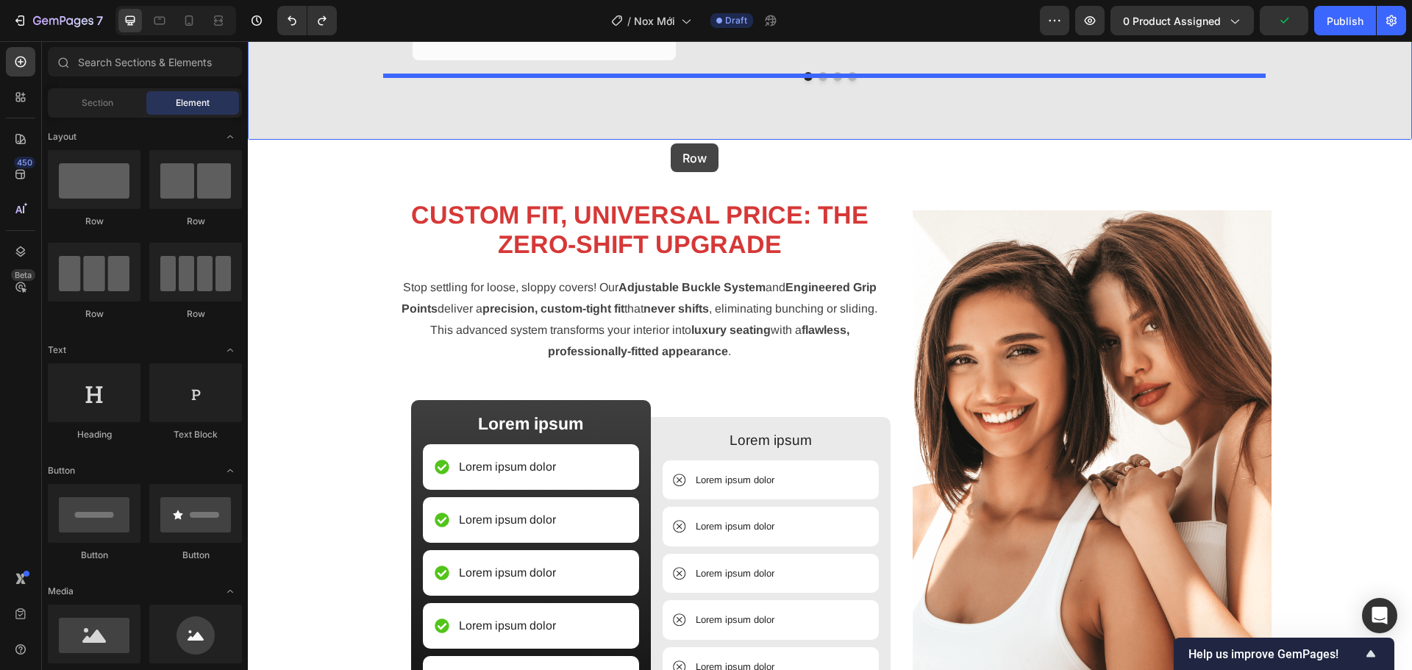
scroll to position [1457, 0]
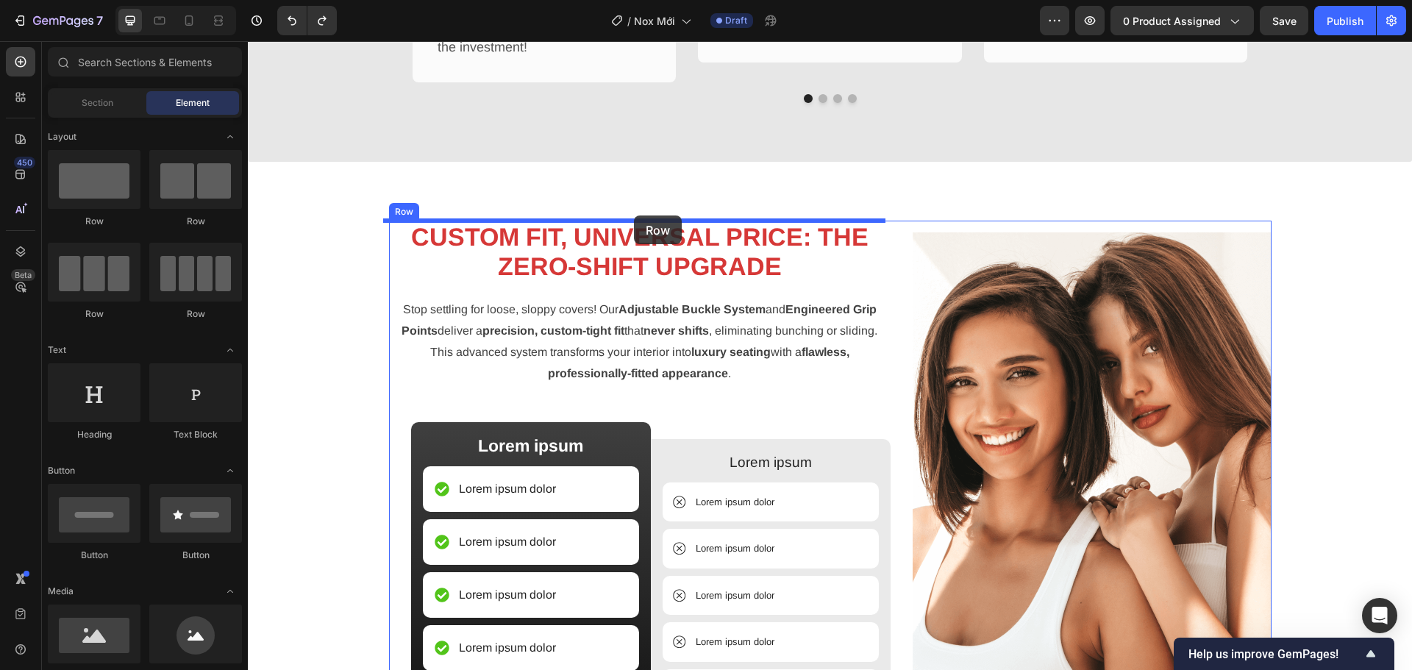
drag, startPoint x: 350, startPoint y: 247, endPoint x: 634, endPoint y: 215, distance: 285.6
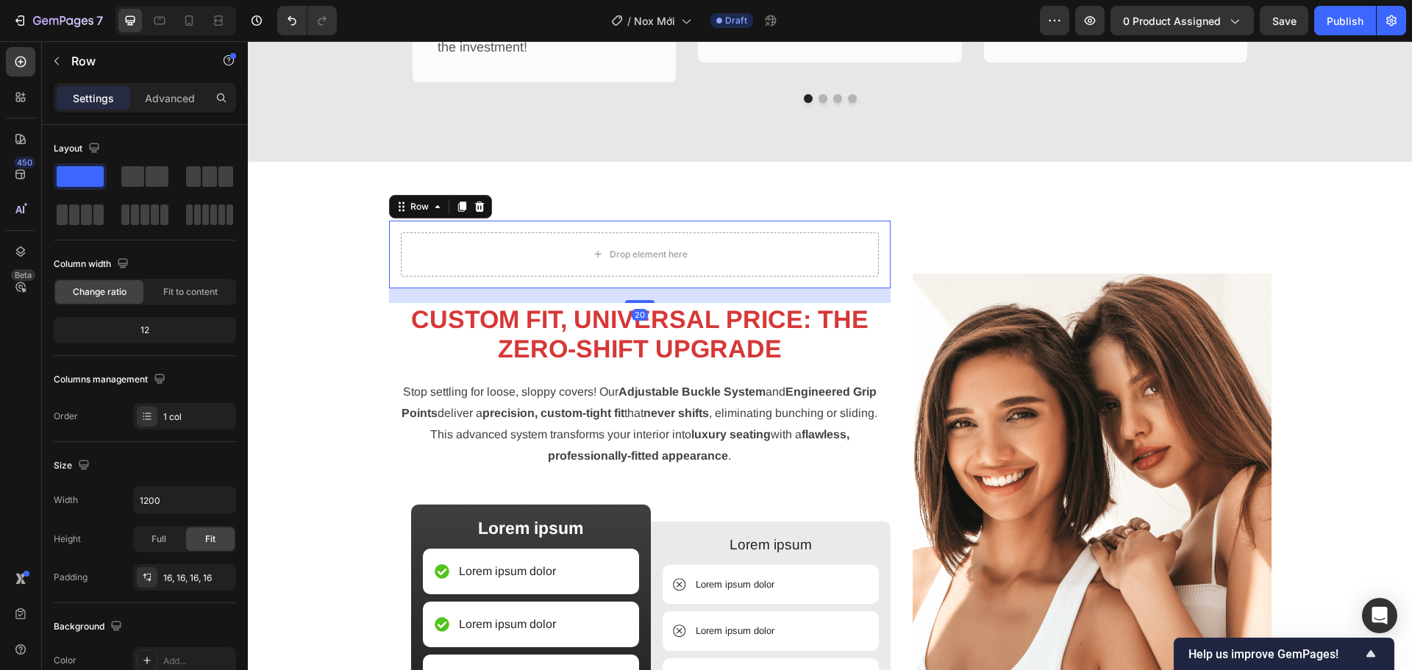
click at [622, 331] on strong "CUSTOM FIT, UNIVERSAL PRICE: THE ZERO-SHIFT UPGRADE" at bounding box center [639, 334] width 457 height 58
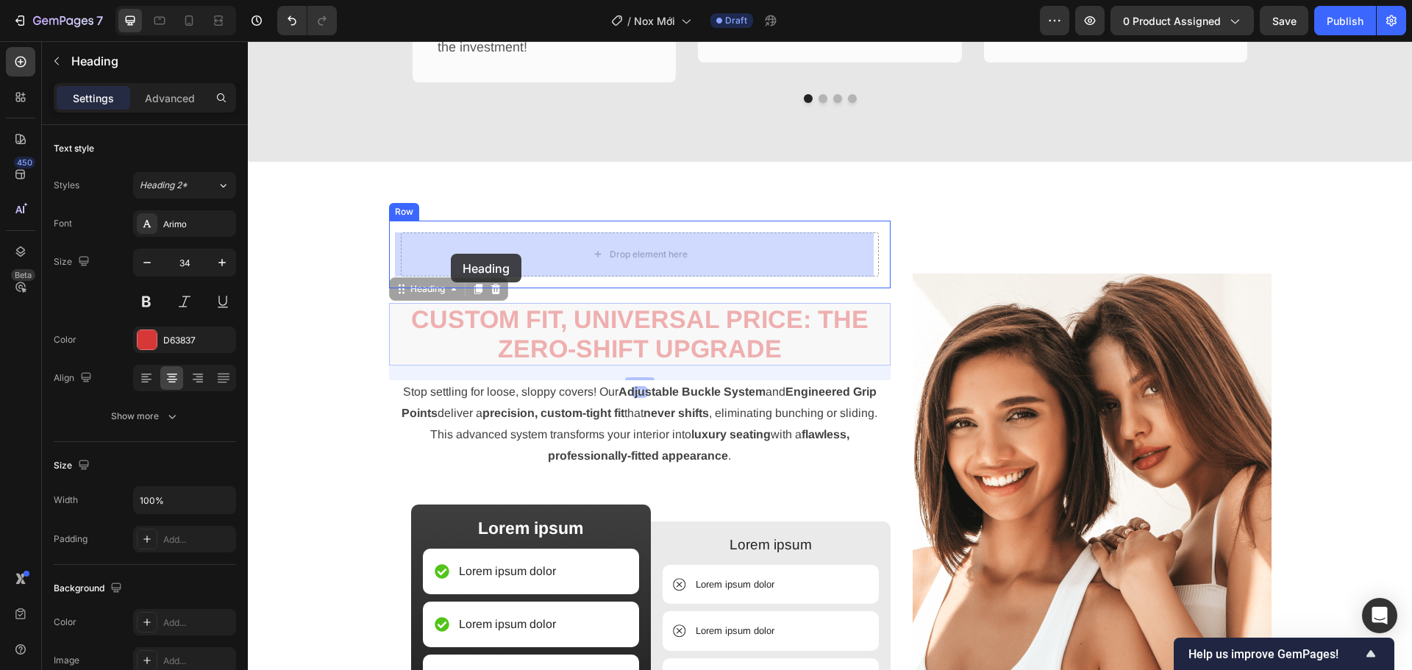
drag, startPoint x: 435, startPoint y: 286, endPoint x: 448, endPoint y: 258, distance: 30.9
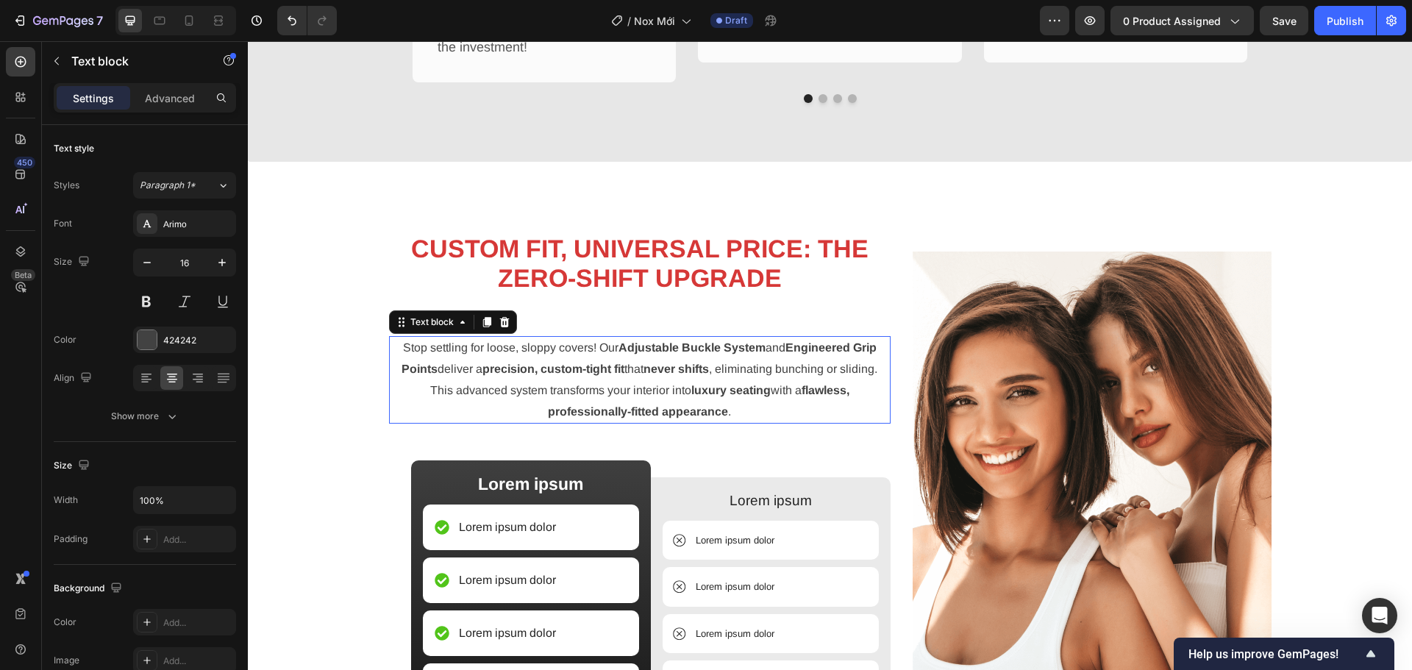
click at [526, 367] on strong "precision, custom-tight fit" at bounding box center [553, 368] width 142 height 12
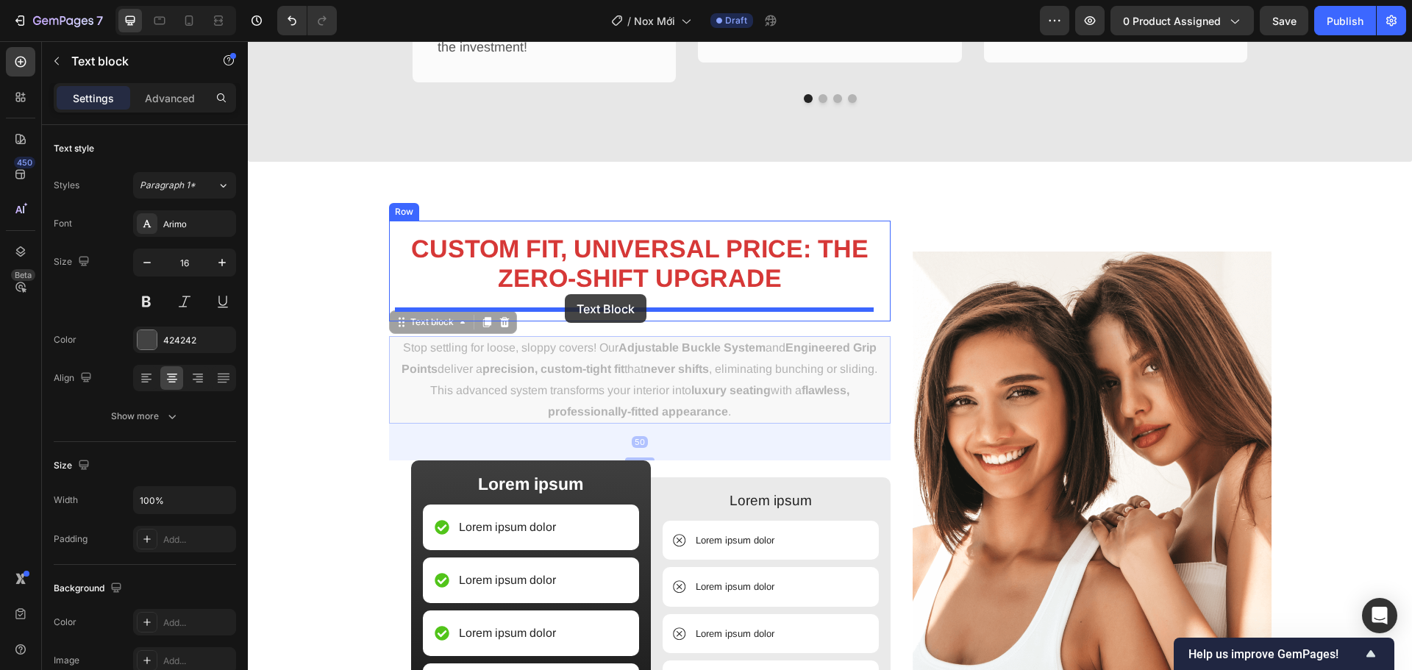
drag, startPoint x: 434, startPoint y: 326, endPoint x: 565, endPoint y: 294, distance: 134.6
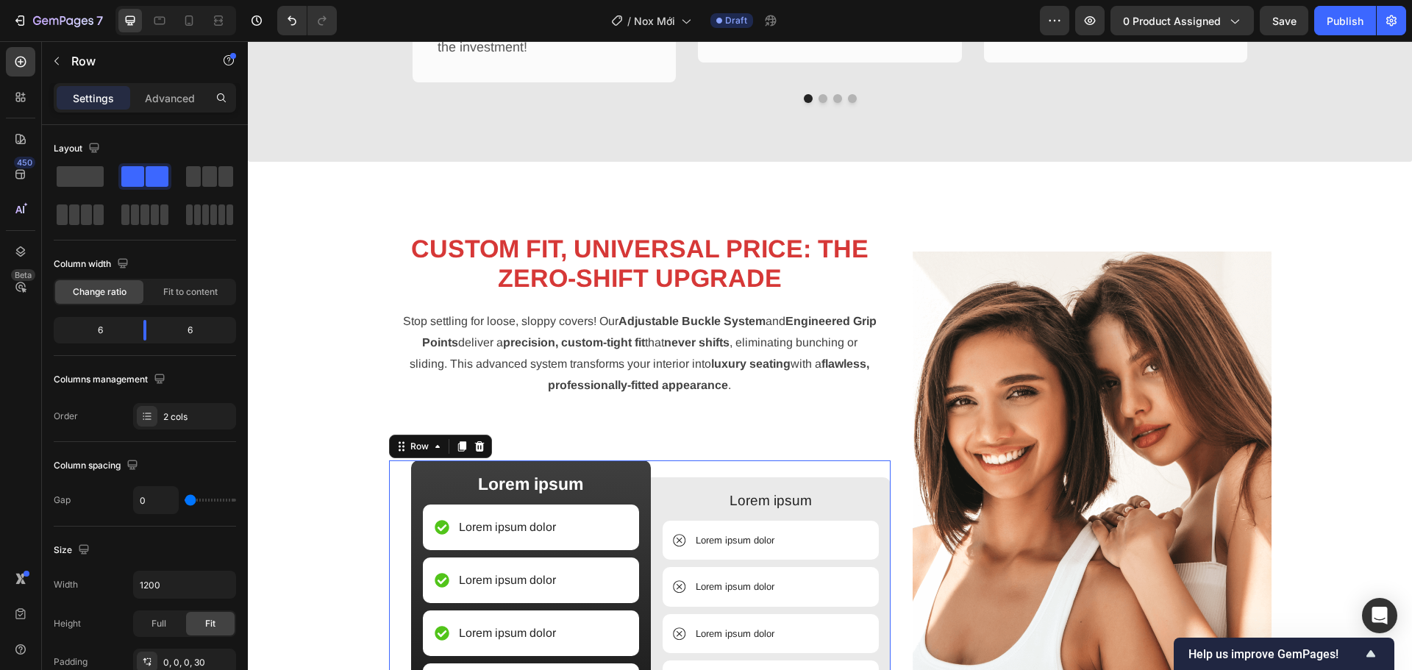
click at [654, 468] on div "Lorem ipsum Text Block Lorem ipsum dolor Item List Lorem ipsum dolor Item List …" at bounding box center [771, 622] width 240 height 325
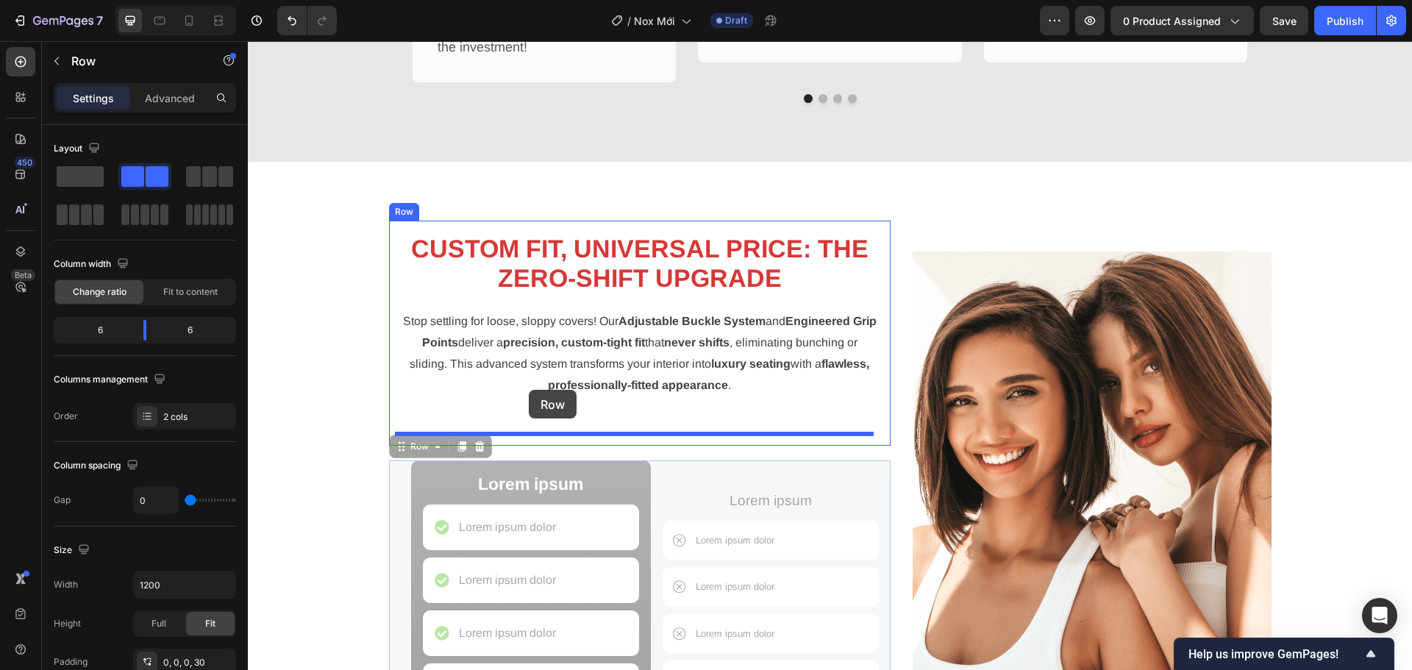
drag, startPoint x: 407, startPoint y: 443, endPoint x: 529, endPoint y: 390, distance: 133.0
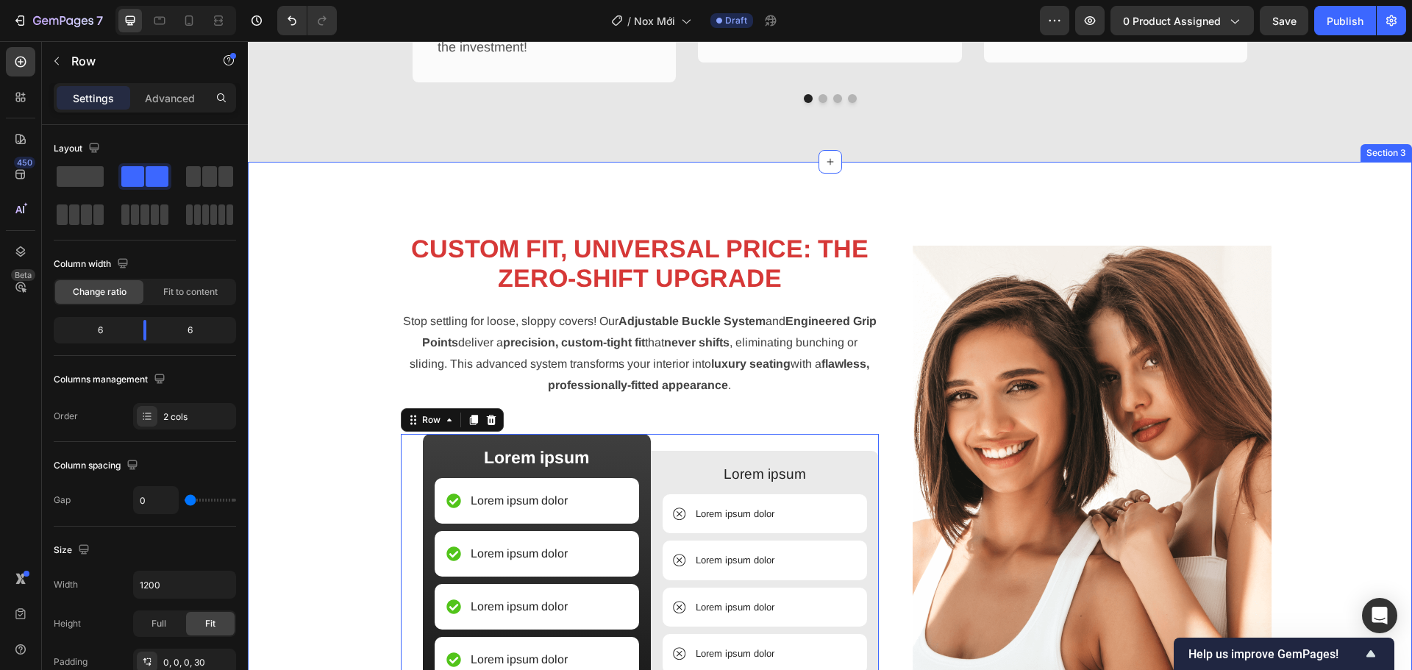
click at [347, 371] on div "Image CUSTOM FIT, UNIVERSAL PRICE: THE ZERO-SHIFT UPGRADE Heading Stop settling…" at bounding box center [830, 503] width 1142 height 565
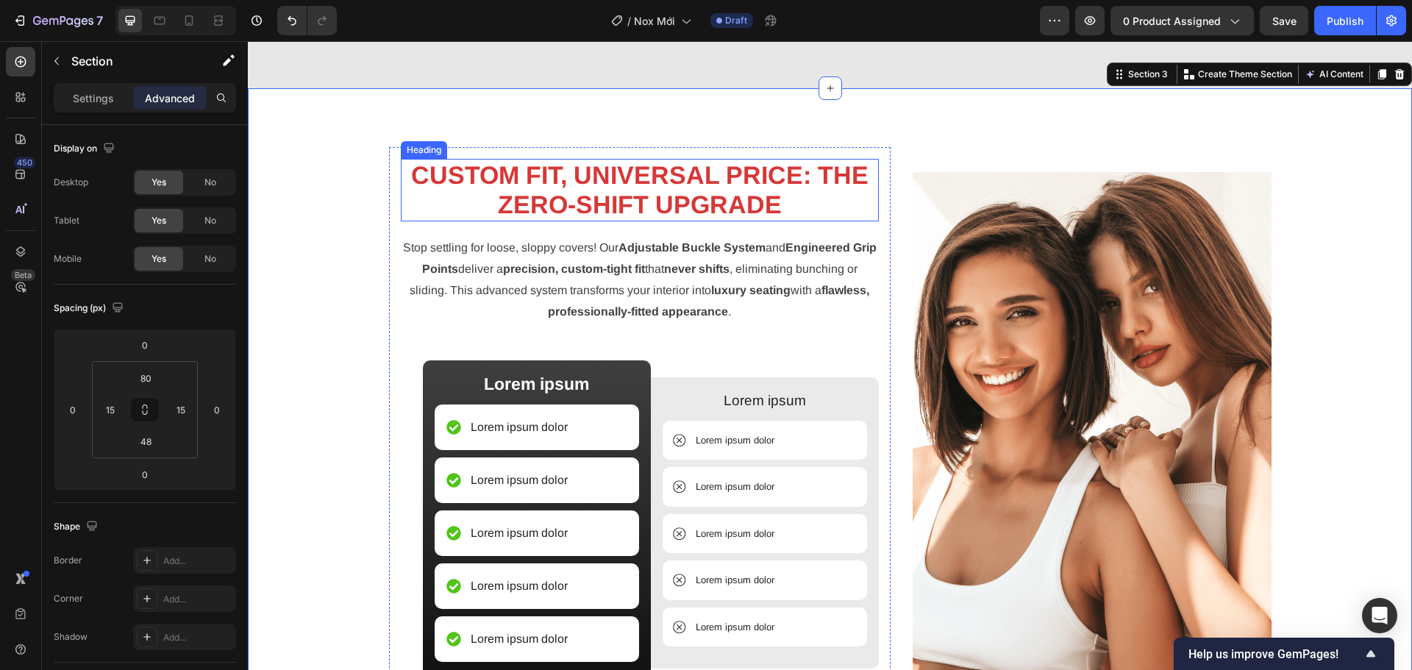
scroll to position [1604, 0]
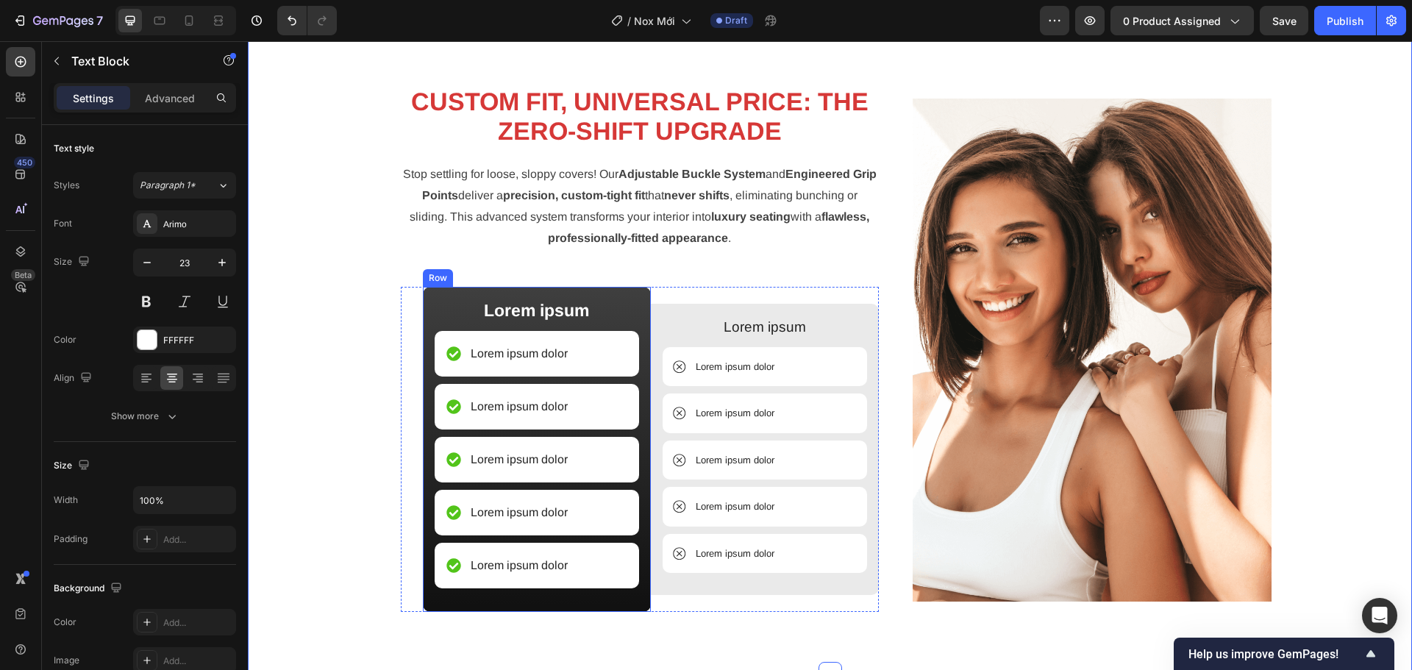
click at [539, 312] on p "Lorem ipsum" at bounding box center [536, 311] width 201 height 22
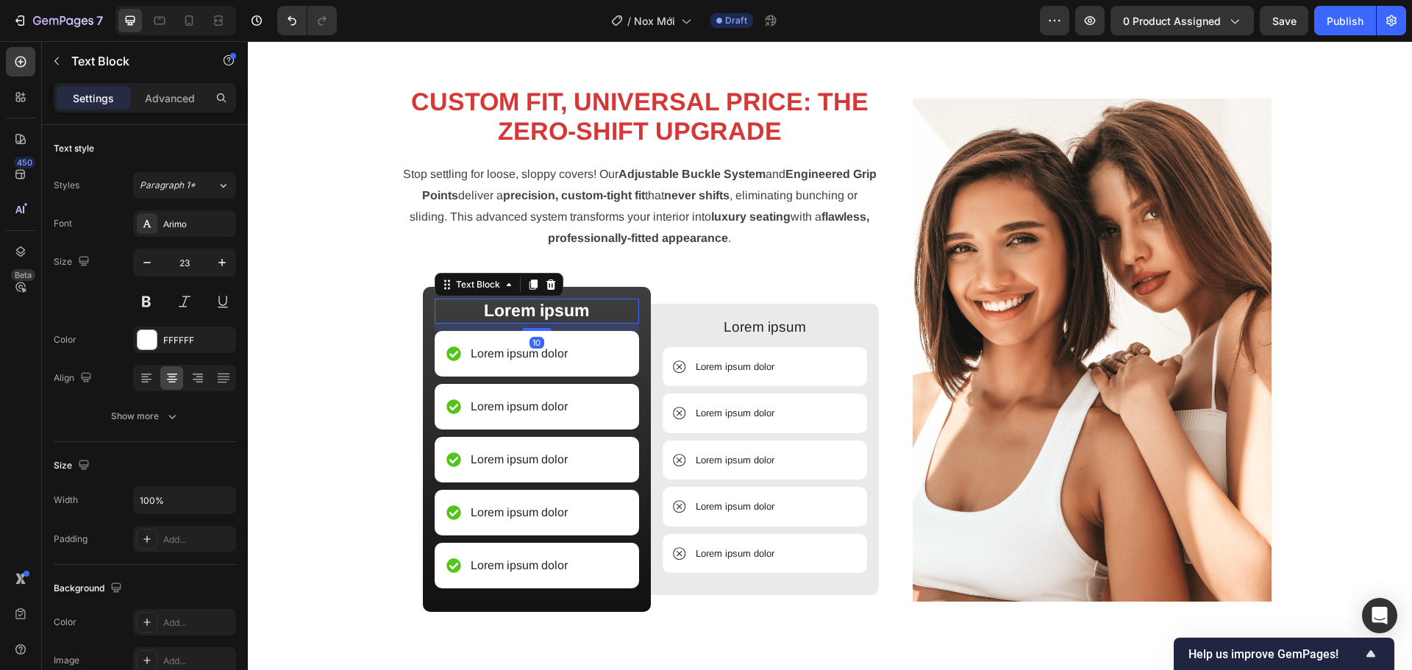
click at [539, 312] on p "Lorem ipsum" at bounding box center [536, 311] width 201 height 22
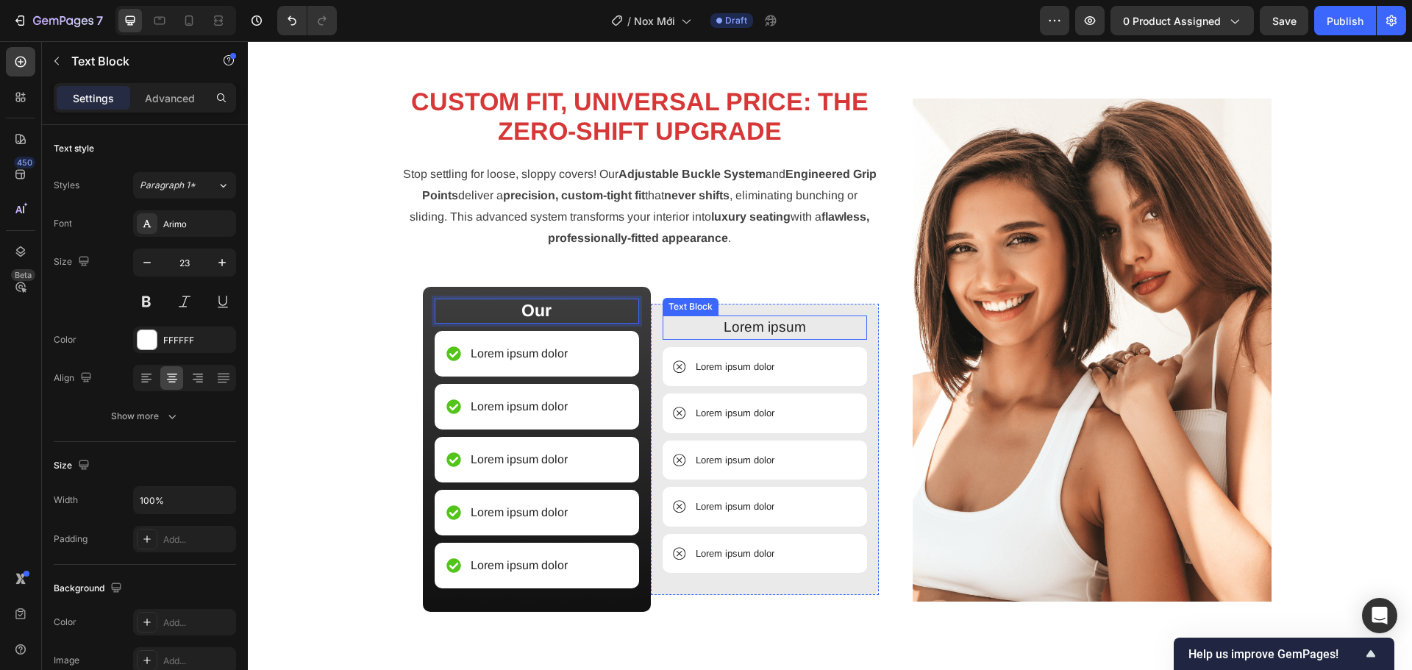
click at [757, 334] on p "Lorem ipsum" at bounding box center [764, 327] width 201 height 21
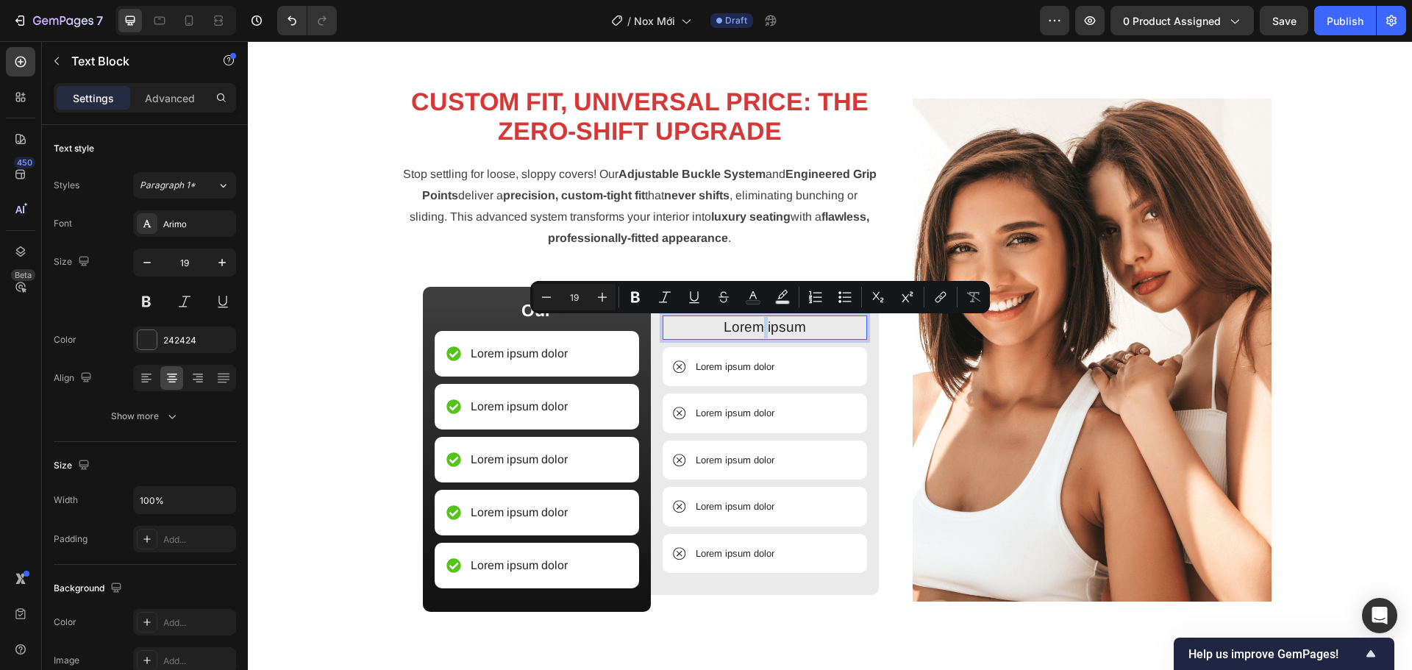
click at [757, 335] on p "Lorem ipsum" at bounding box center [764, 327] width 201 height 21
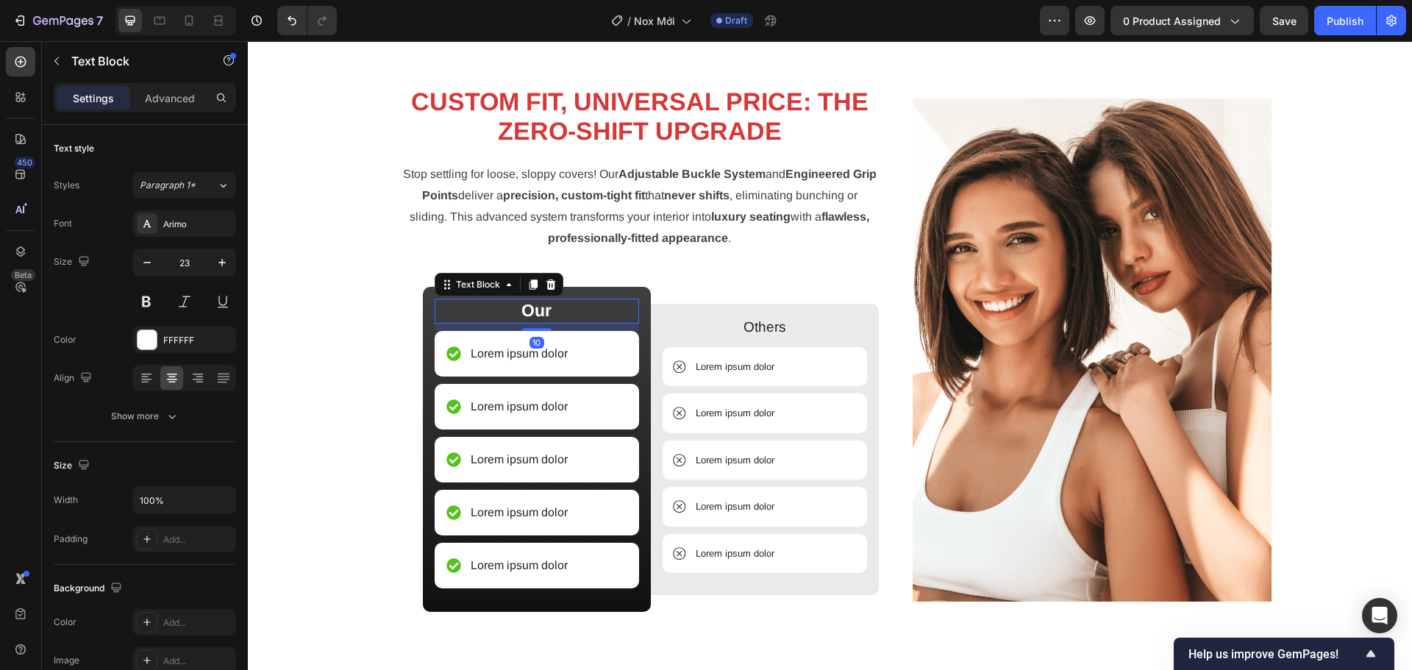
click at [568, 310] on p "Our" at bounding box center [536, 311] width 201 height 22
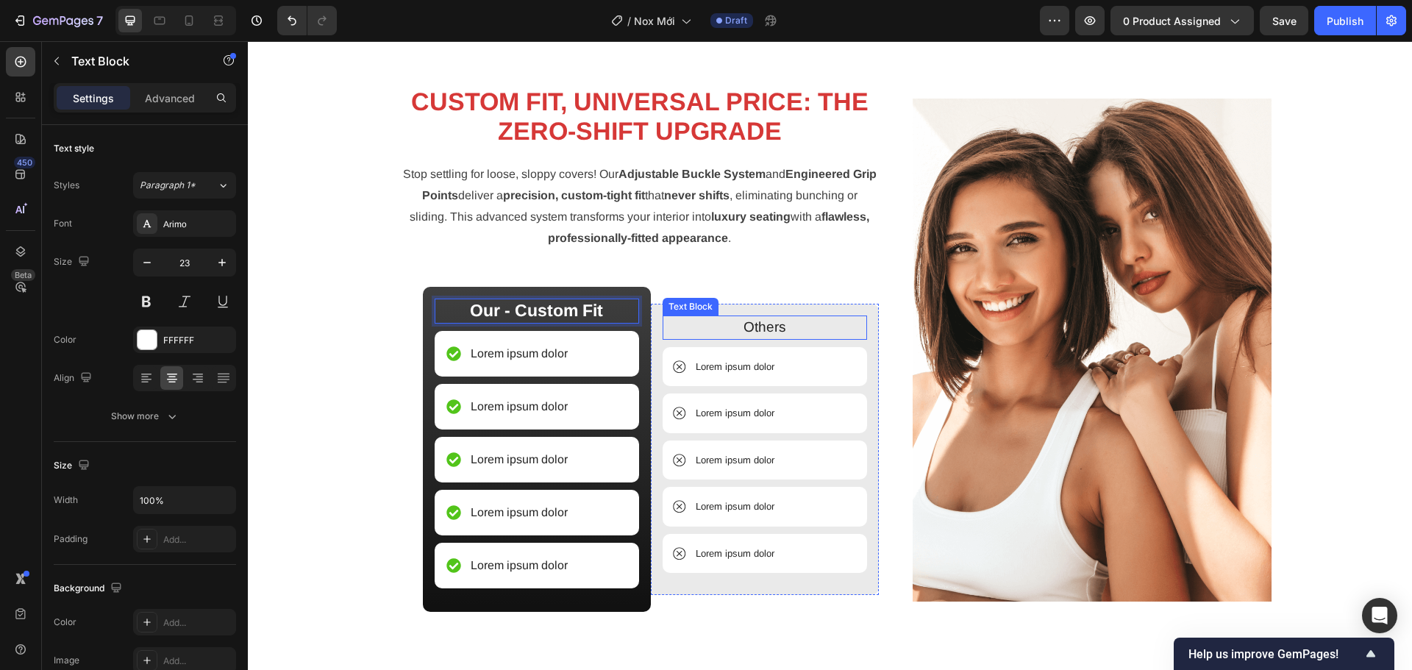
click at [806, 326] on p "Others" at bounding box center [764, 327] width 201 height 21
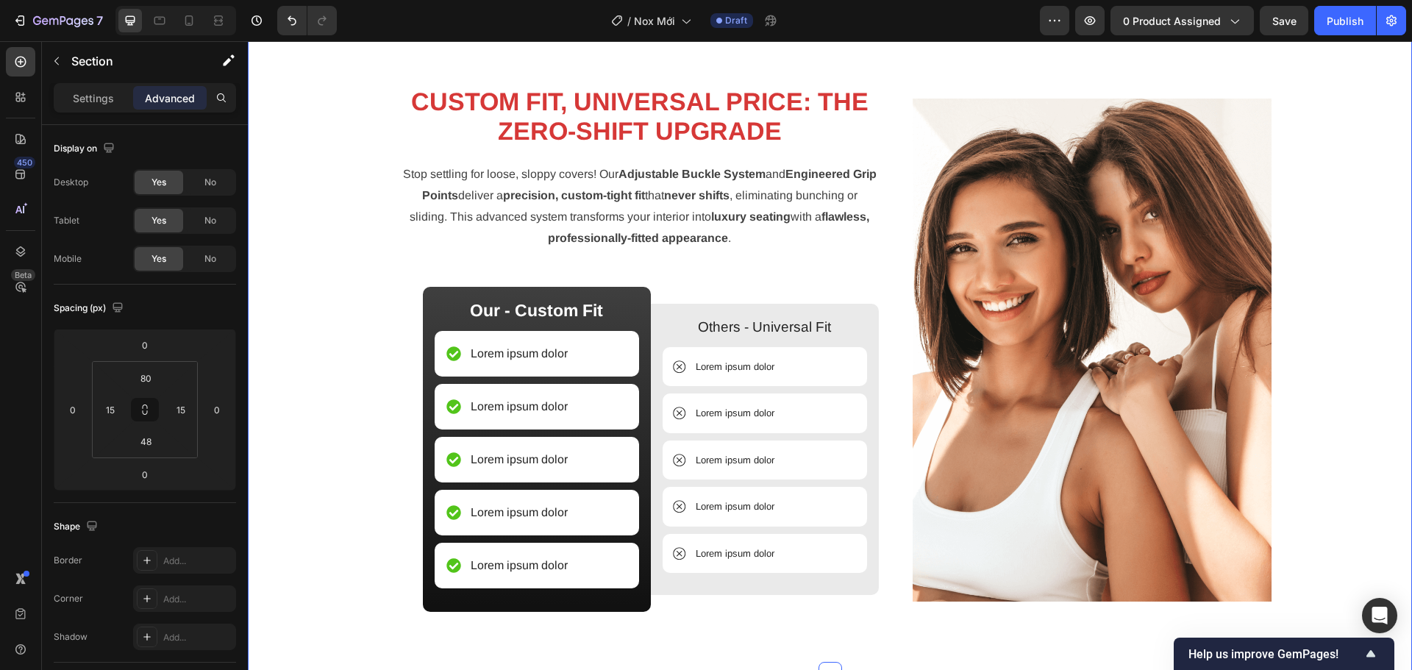
click at [310, 349] on div "Image CUSTOM FIT, UNIVERSAL PRICE: THE ZERO-SHIFT UPGRADE Heading Stop settling…" at bounding box center [830, 356] width 1142 height 565
click at [195, 24] on icon at bounding box center [189, 20] width 15 height 15
type input "42"
type input "14"
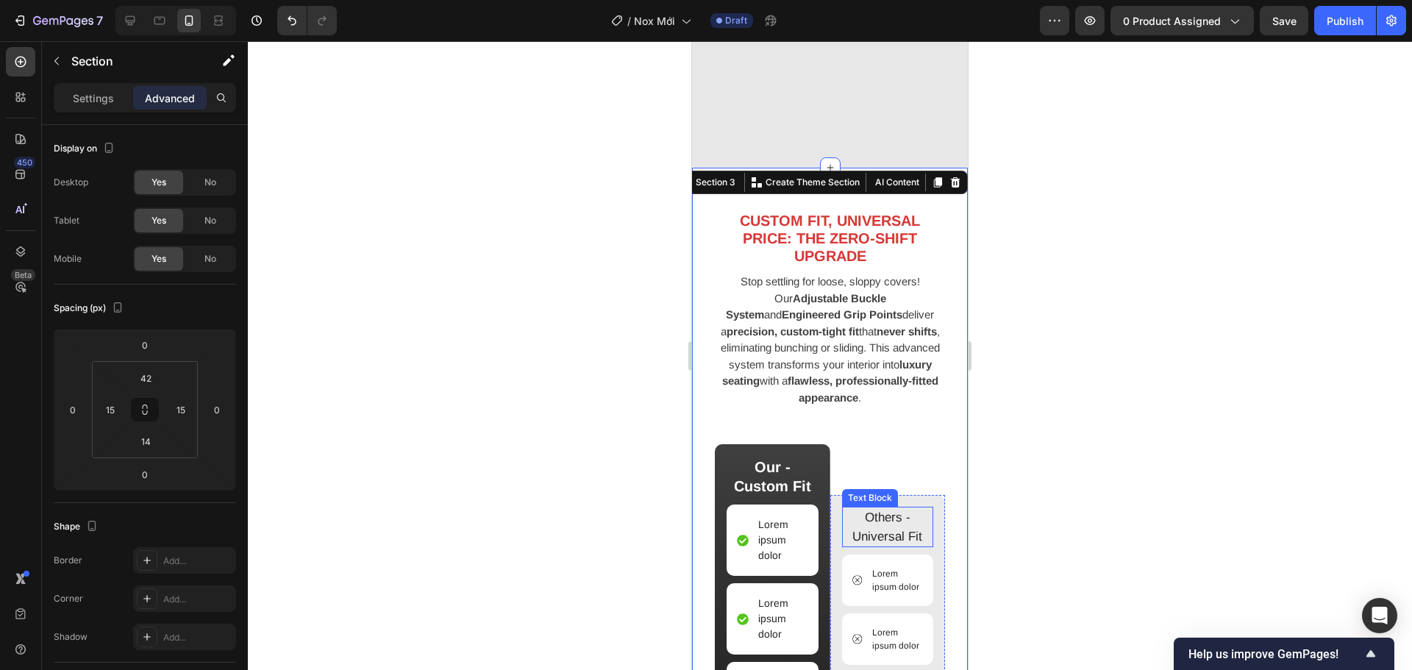
scroll to position [1526, 0]
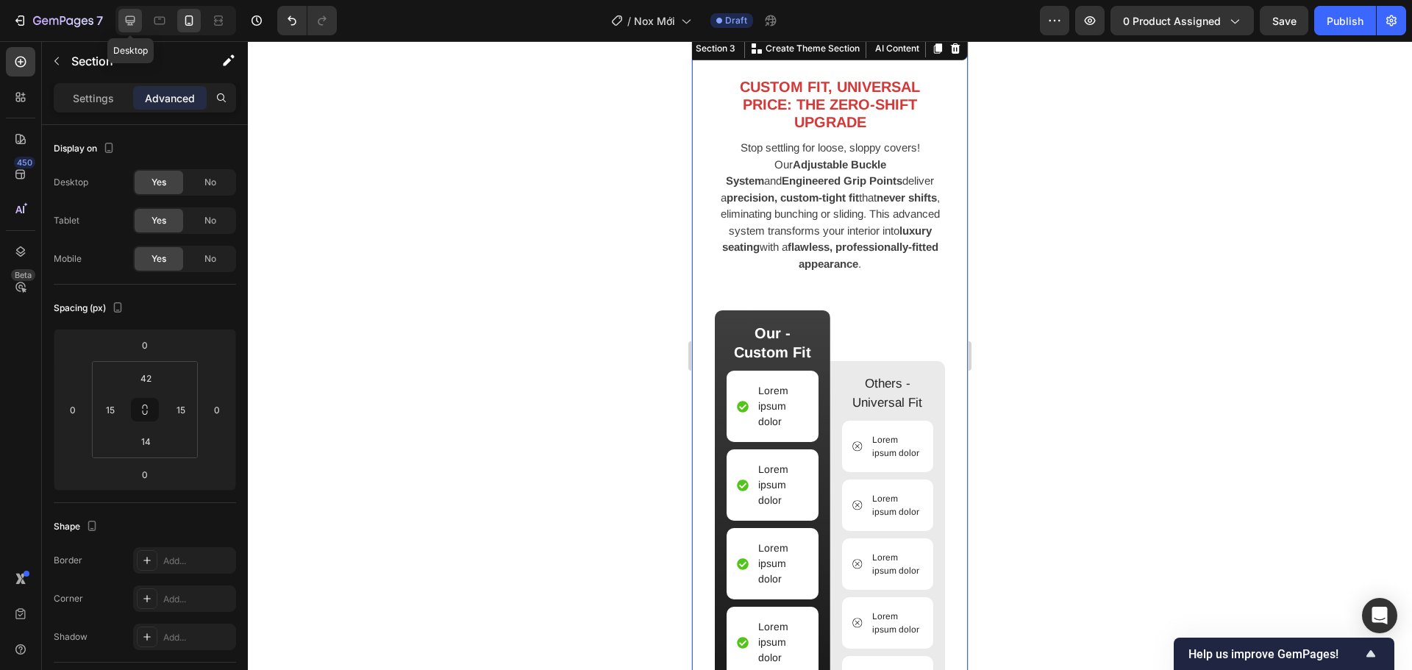
click at [137, 22] on icon at bounding box center [130, 20] width 15 height 15
type input "80"
type input "48"
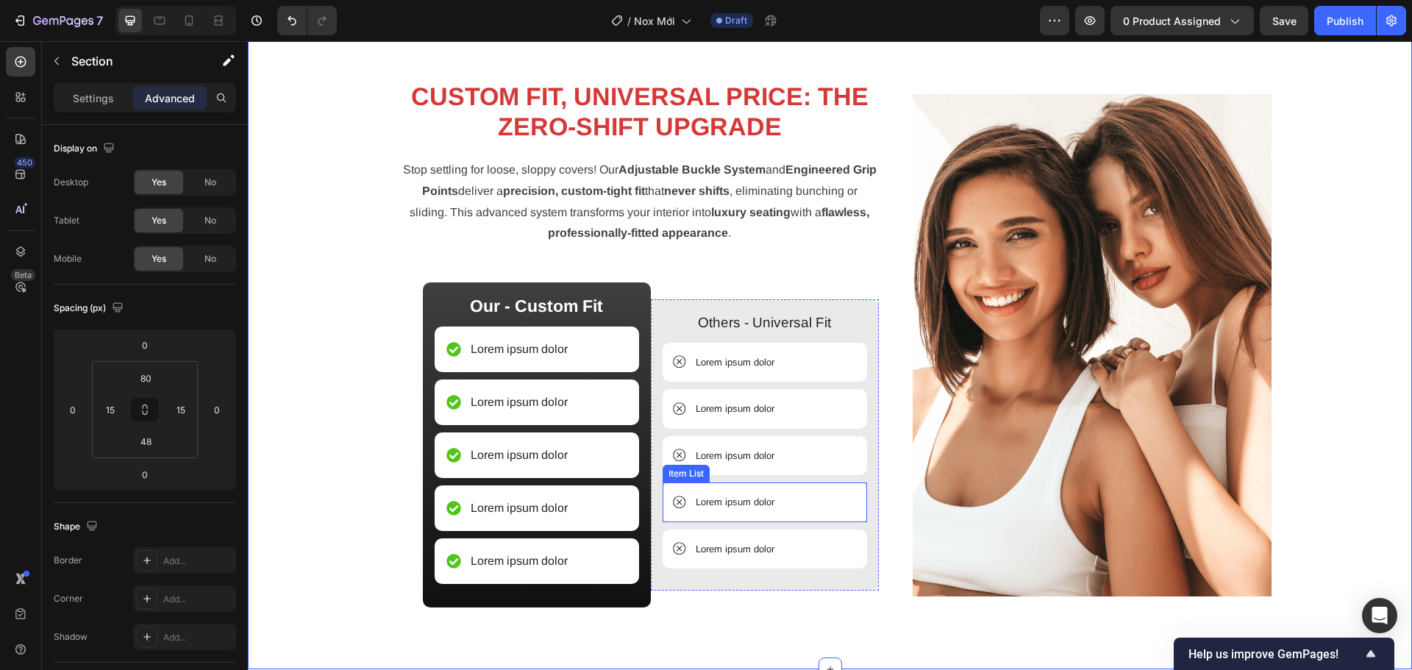
scroll to position [1540, 0]
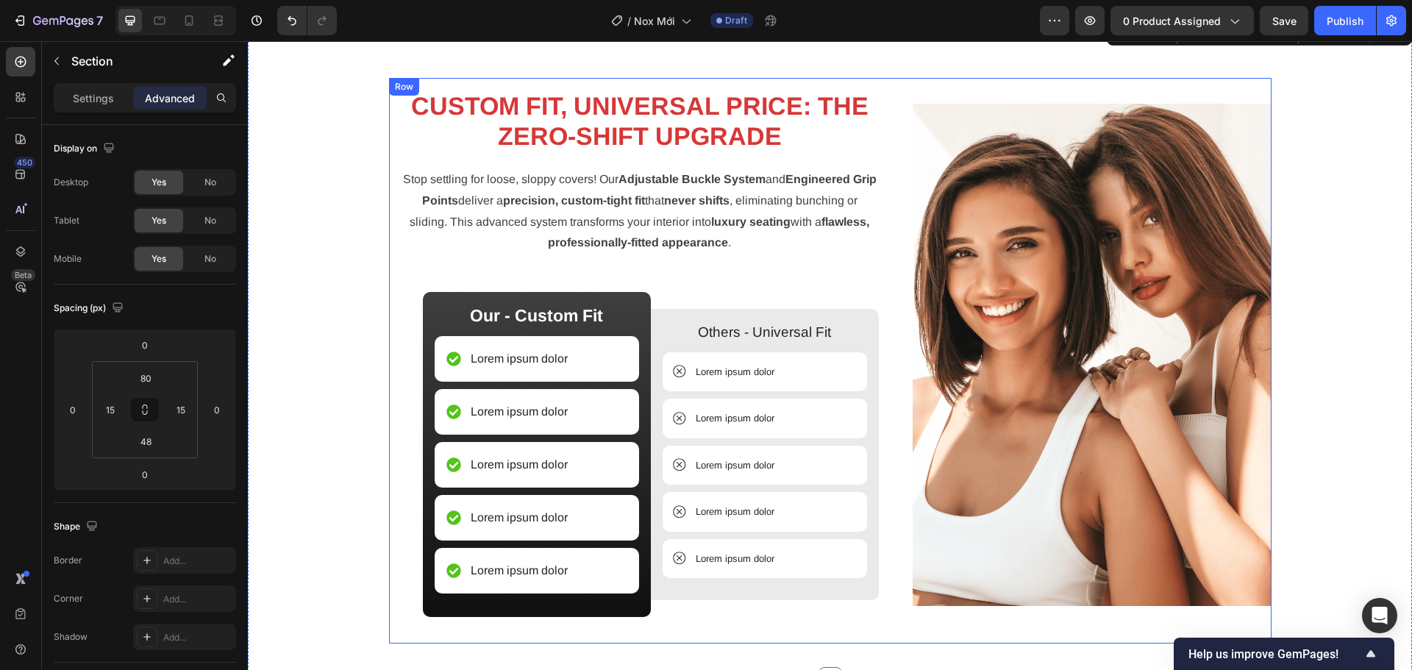
click at [887, 385] on div "Image CUSTOM FIT, UNIVERSAL PRICE: THE ZERO-SHIFT UPGRADE Heading Stop settling…" at bounding box center [830, 360] width 882 height 565
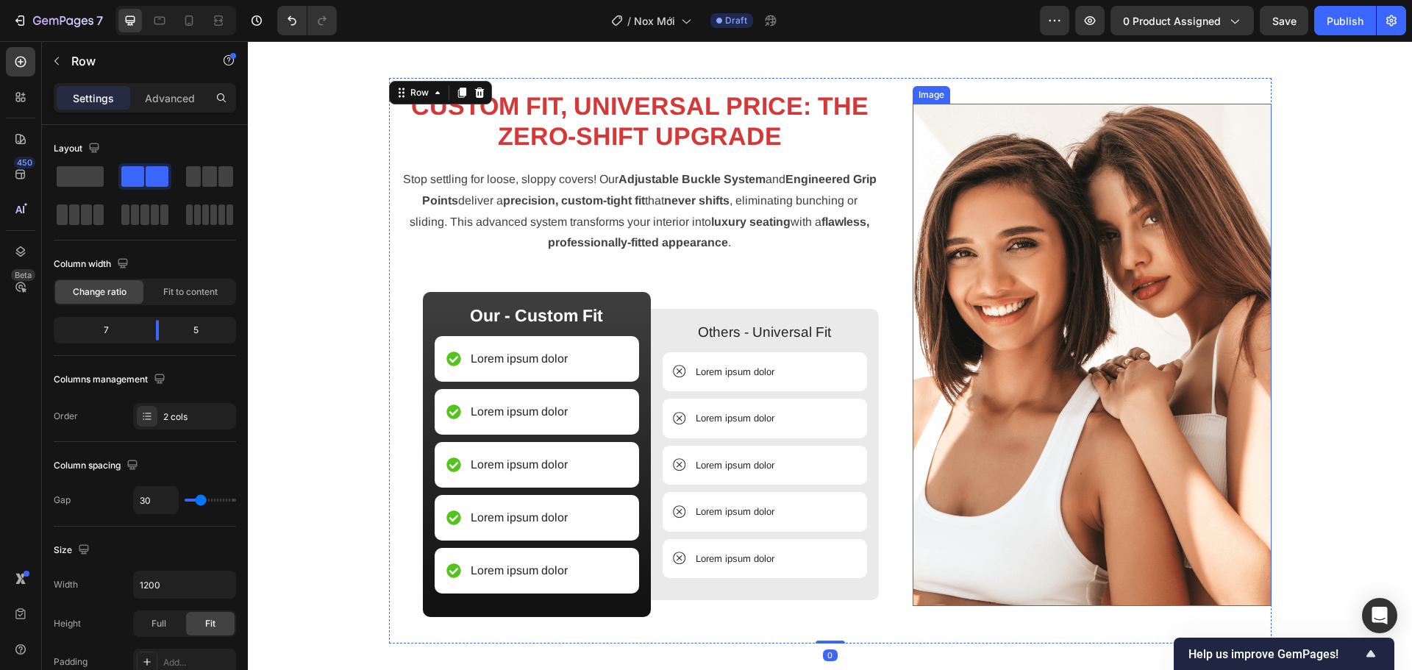
click at [985, 374] on img at bounding box center [1091, 355] width 359 height 503
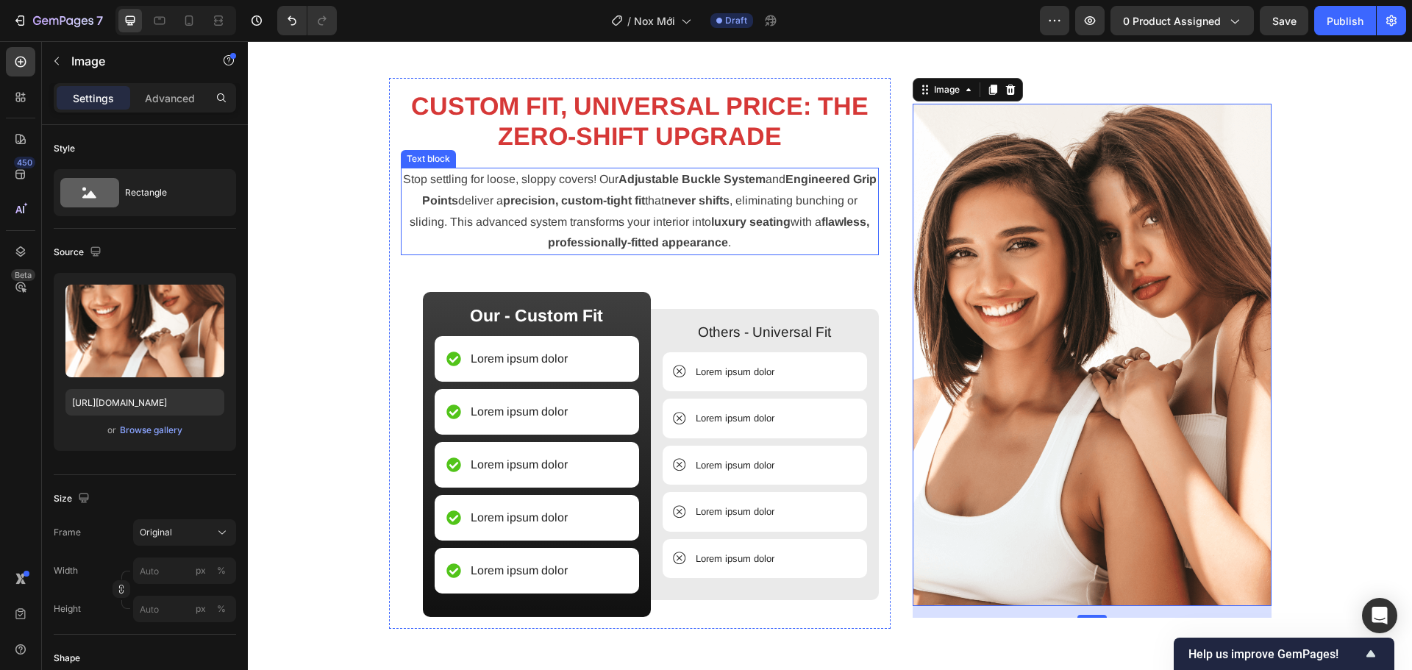
click at [612, 210] on p "Stop settling for loose, sloppy covers! Our Adjustable Buckle System and Engine…" at bounding box center [640, 211] width 476 height 85
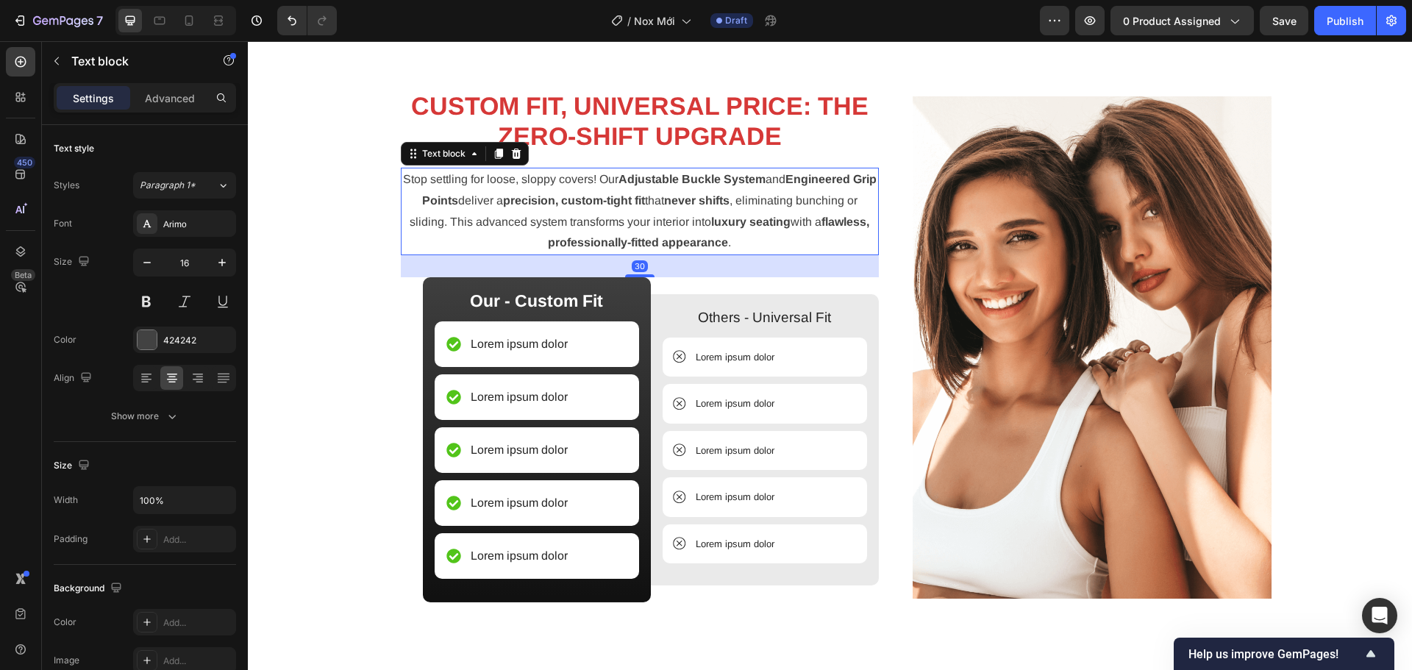
drag, startPoint x: 645, startPoint y: 288, endPoint x: 650, endPoint y: 274, distance: 15.6
click at [650, 255] on div "30" at bounding box center [640, 255] width 479 height 0
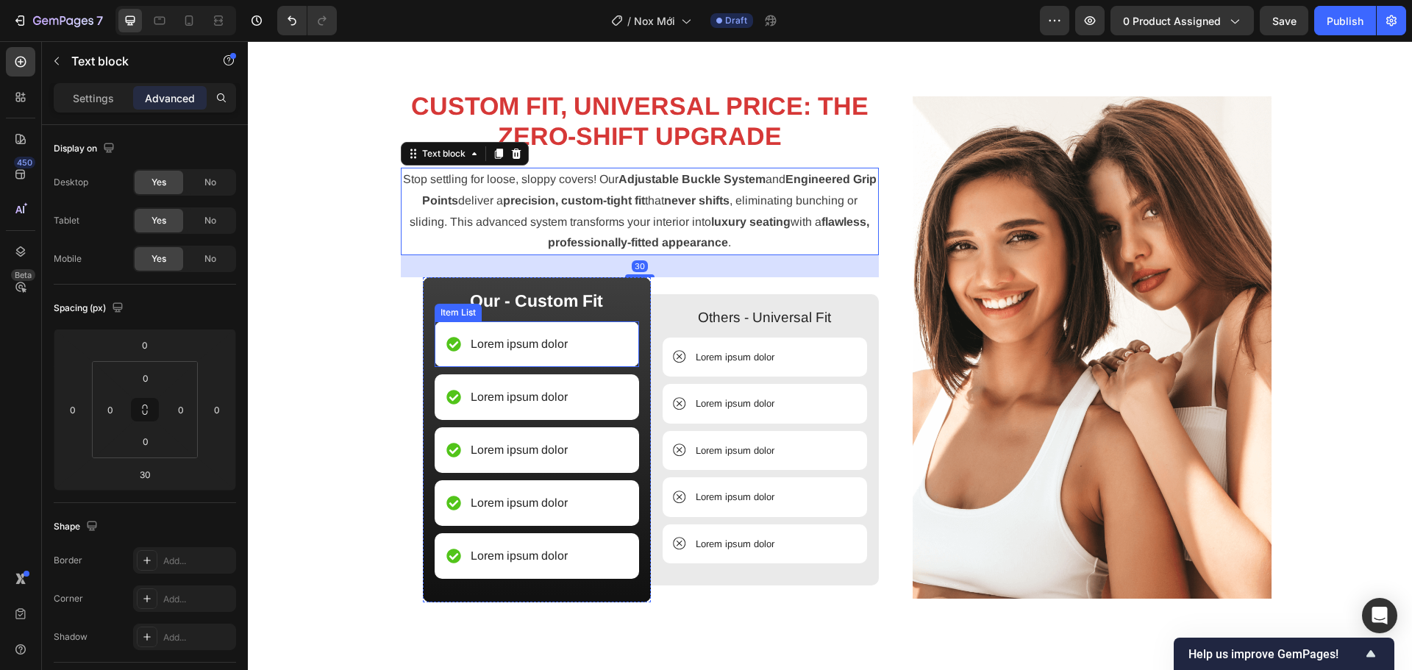
click at [530, 327] on div "Lorem ipsum dolor" at bounding box center [537, 344] width 204 height 46
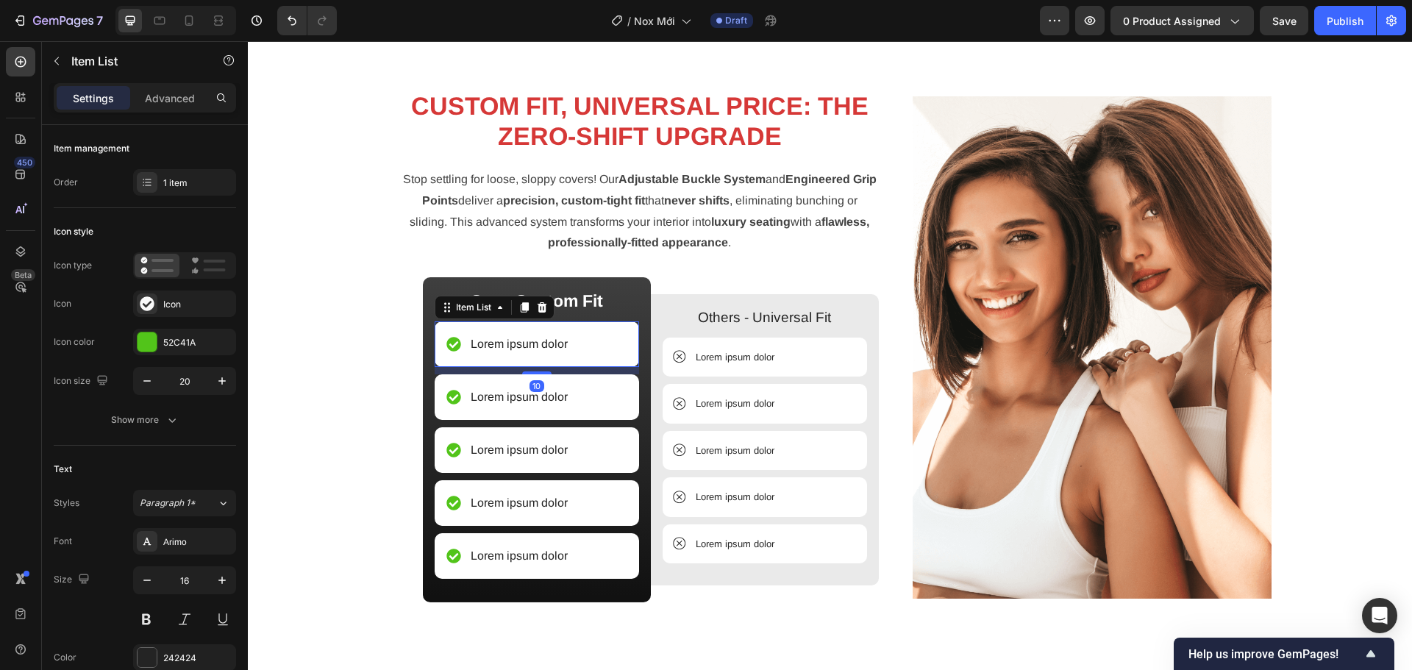
click at [528, 341] on p "Lorem ipsum dolor" at bounding box center [519, 344] width 97 height 18
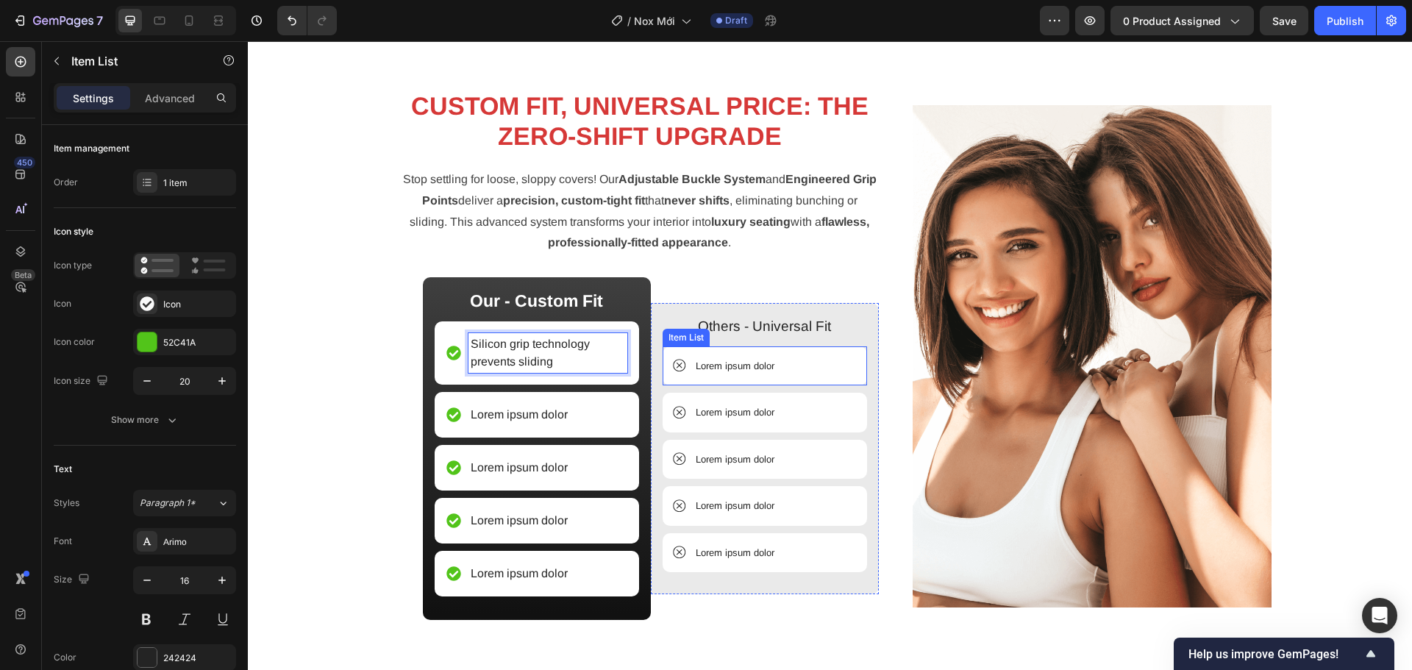
click at [696, 370] on p "Lorem ipsum dolor" at bounding box center [735, 366] width 79 height 15
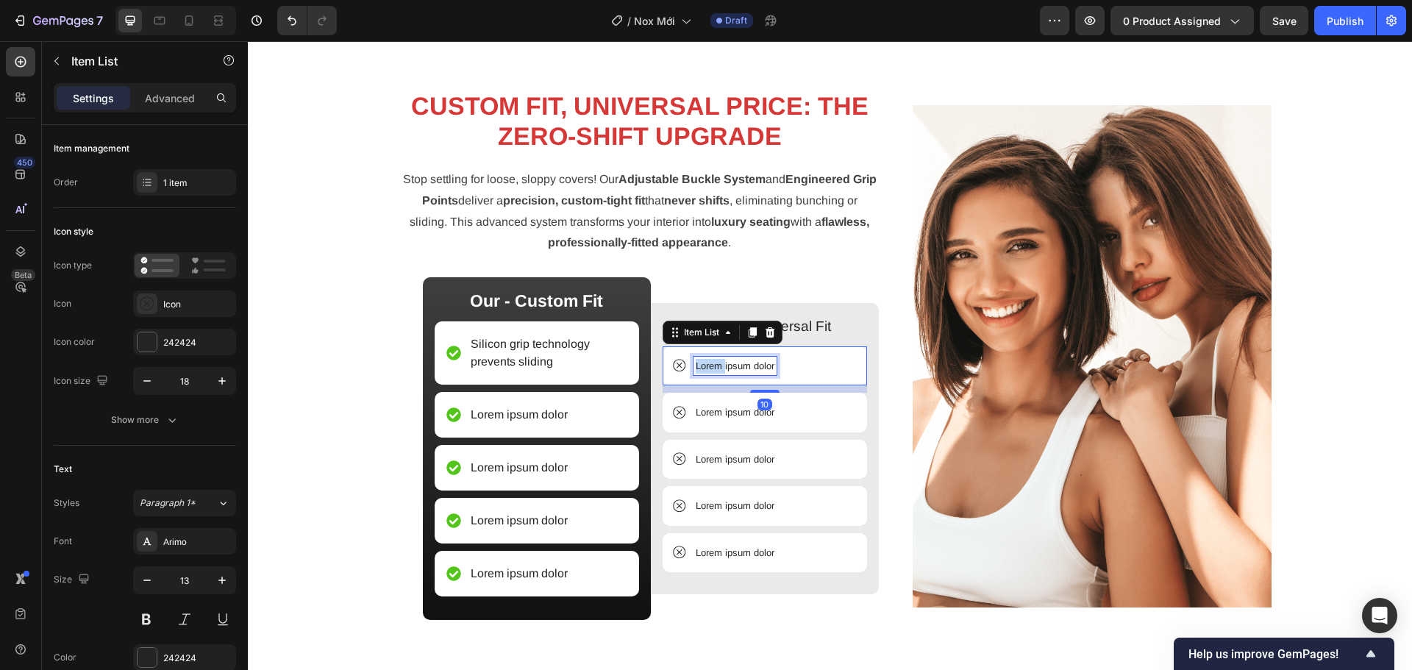
click at [696, 370] on p "Lorem ipsum dolor" at bounding box center [735, 366] width 79 height 15
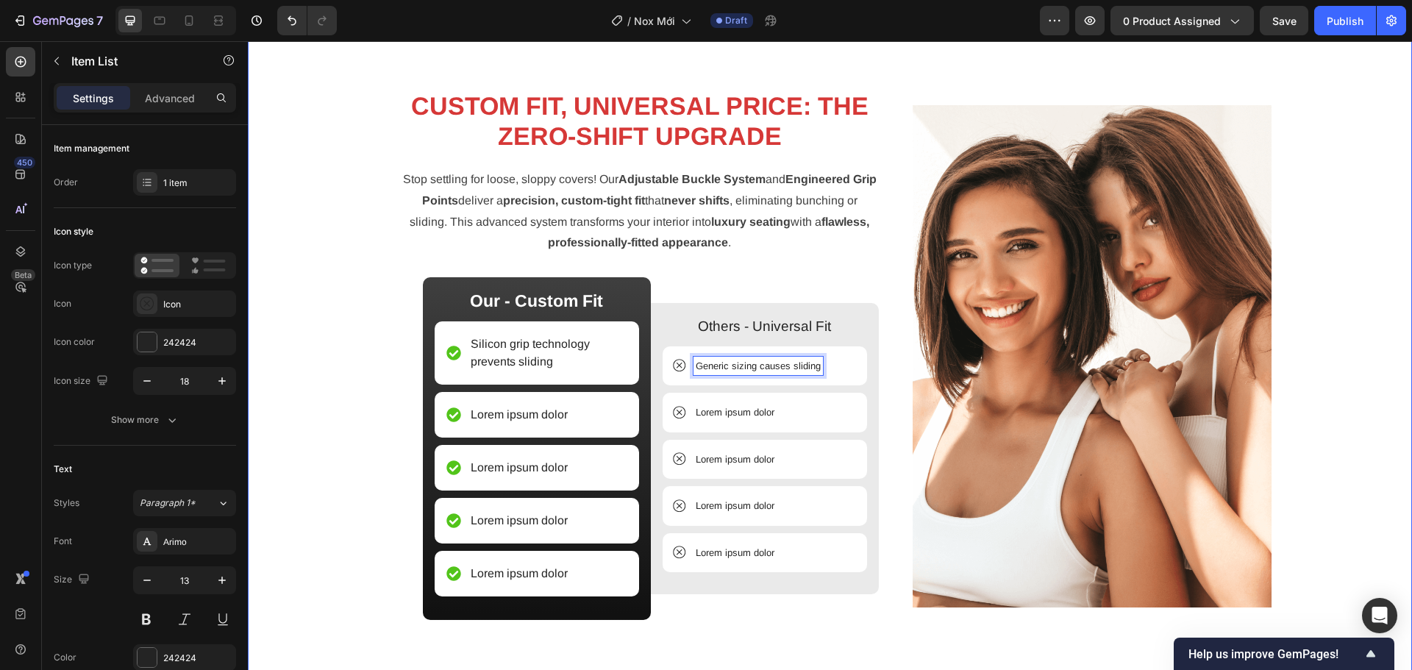
click at [378, 361] on div "Image CUSTOM FIT, UNIVERSAL PRICE: THE ZERO-SHIFT UPGRADE Heading Stop settling…" at bounding box center [830, 362] width 1142 height 568
